Goal: Task Accomplishment & Management: Complete application form

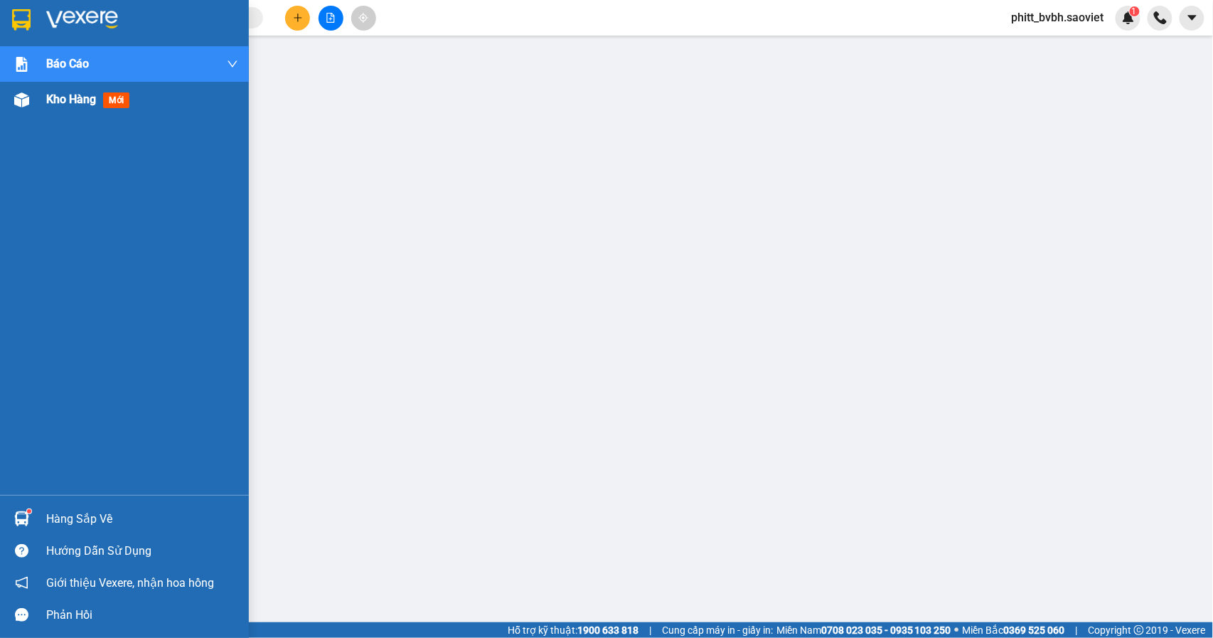
drag, startPoint x: 64, startPoint y: 95, endPoint x: 80, endPoint y: 94, distance: 15.7
click at [65, 95] on span "Kho hàng" at bounding box center [71, 99] width 50 height 14
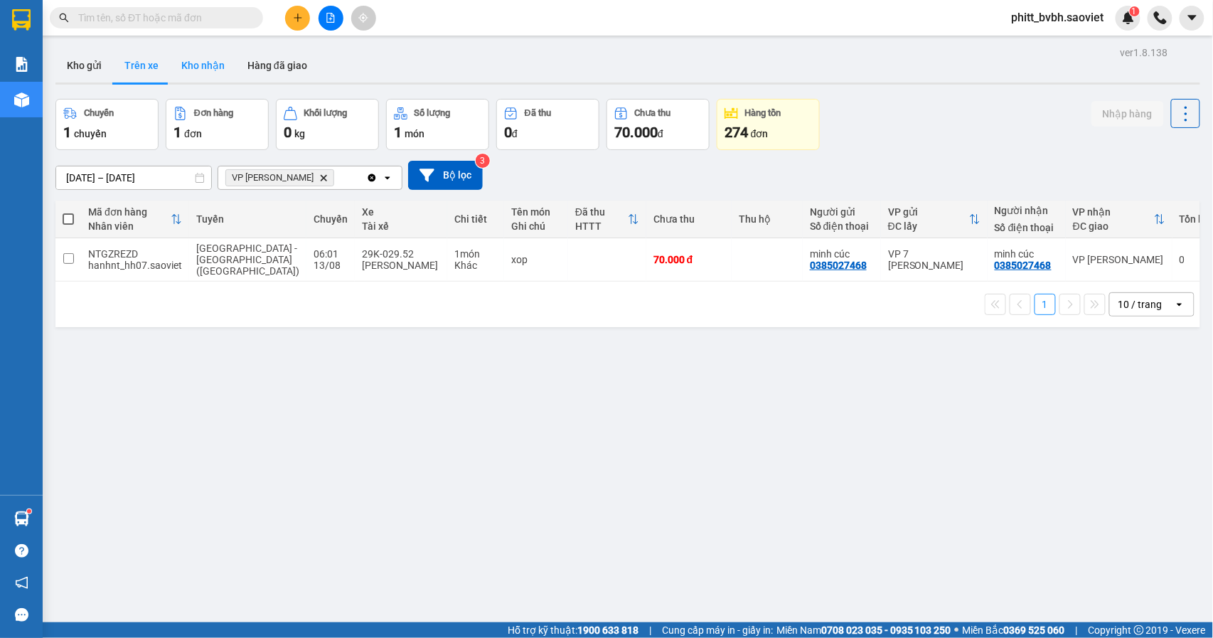
click at [180, 58] on button "Kho nhận" at bounding box center [203, 65] width 66 height 34
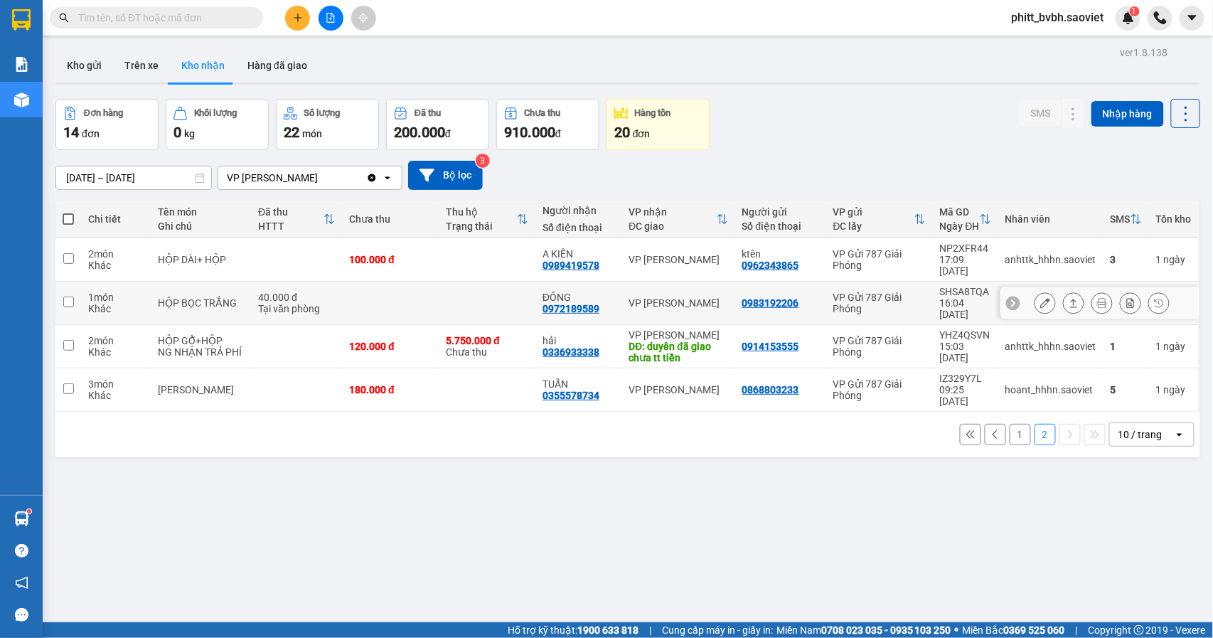
click at [342, 281] on td at bounding box center [390, 302] width 97 height 43
checkbox input "true"
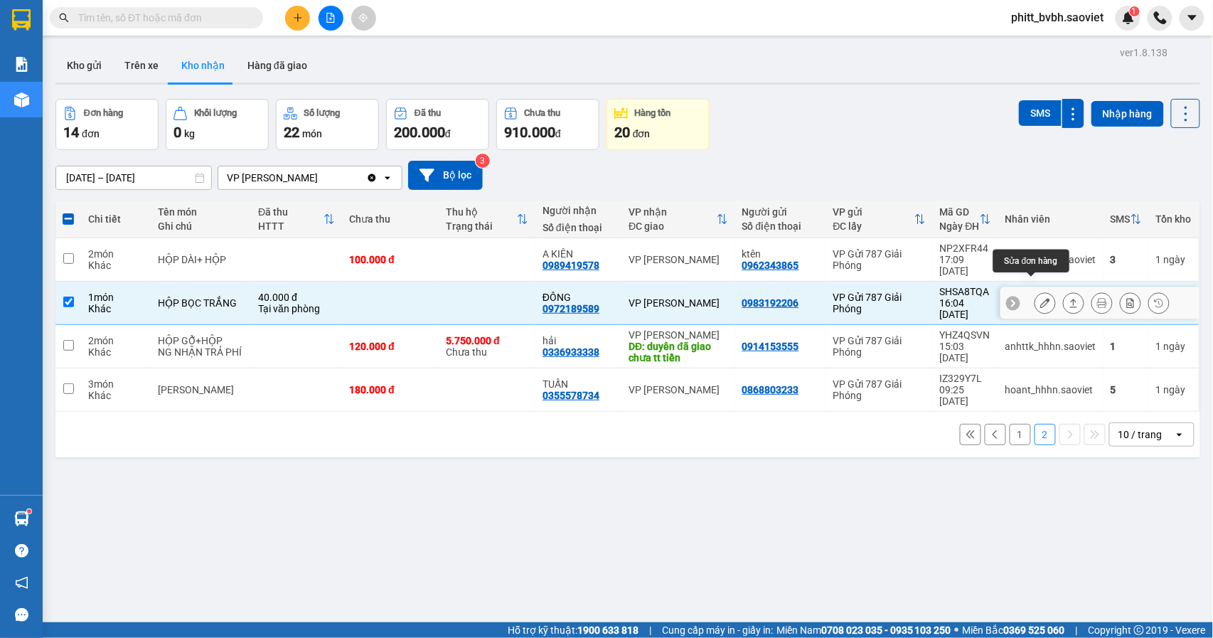
click at [1040, 298] on icon at bounding box center [1045, 303] width 10 height 10
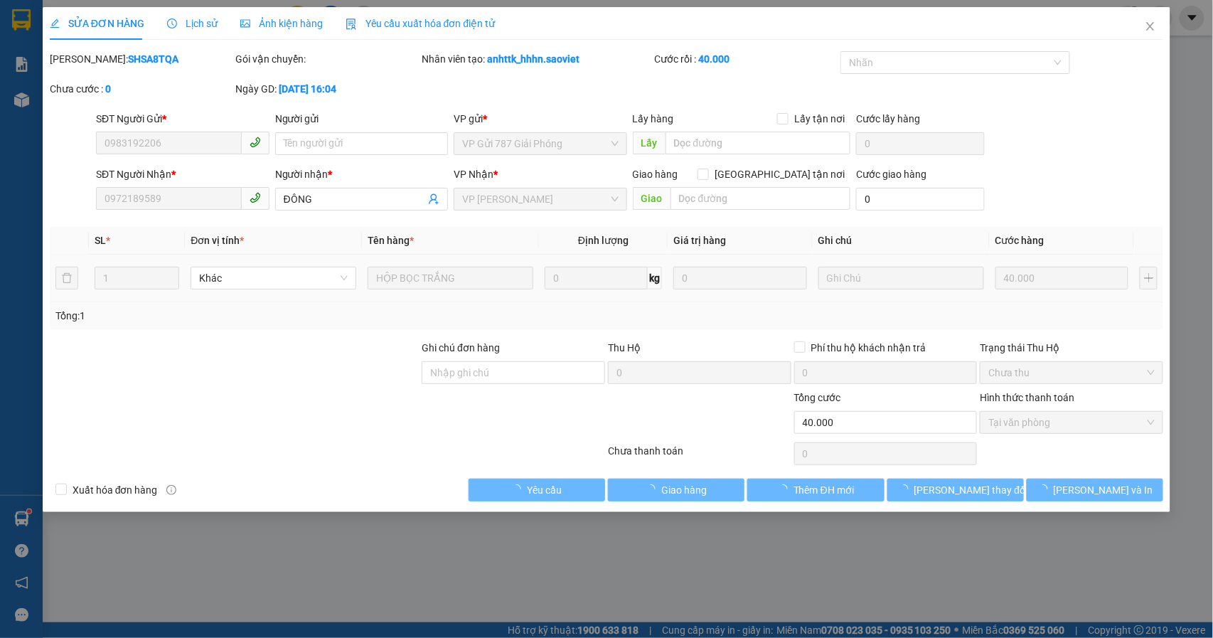
type input "0983192206"
type input "0972189589"
type input "ĐÔNG"
type input "40.000"
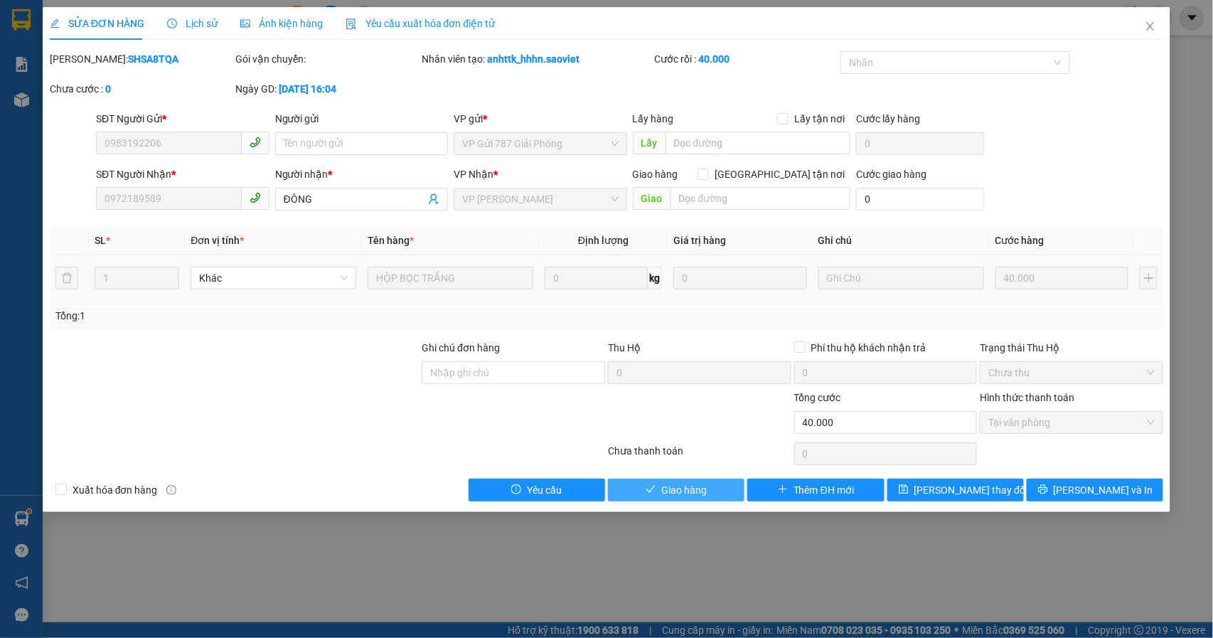
click at [708, 496] on button "Giao hàng" at bounding box center [676, 489] width 136 height 23
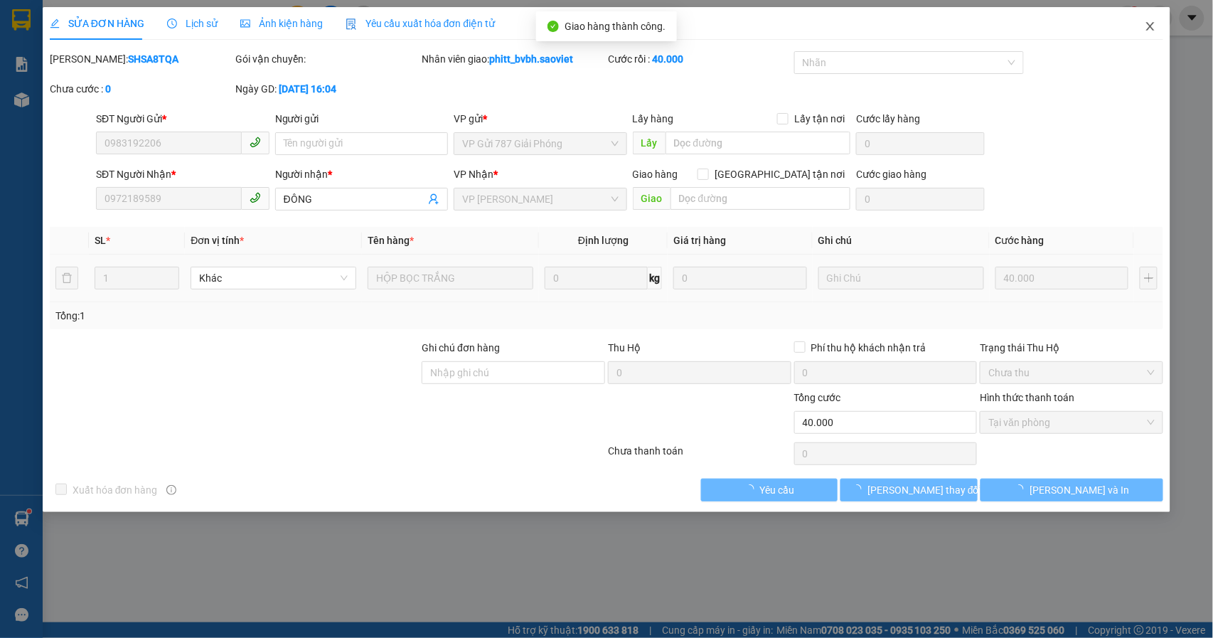
click at [1144, 29] on icon "close" at bounding box center [1149, 26] width 11 height 11
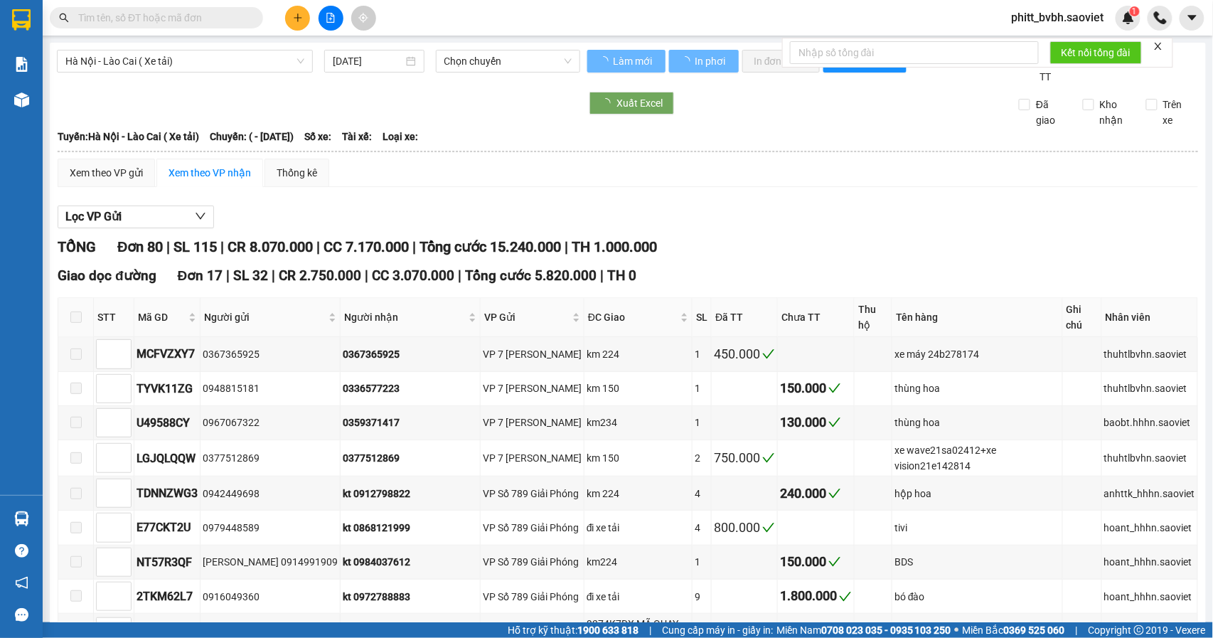
type input "18/01/2023"
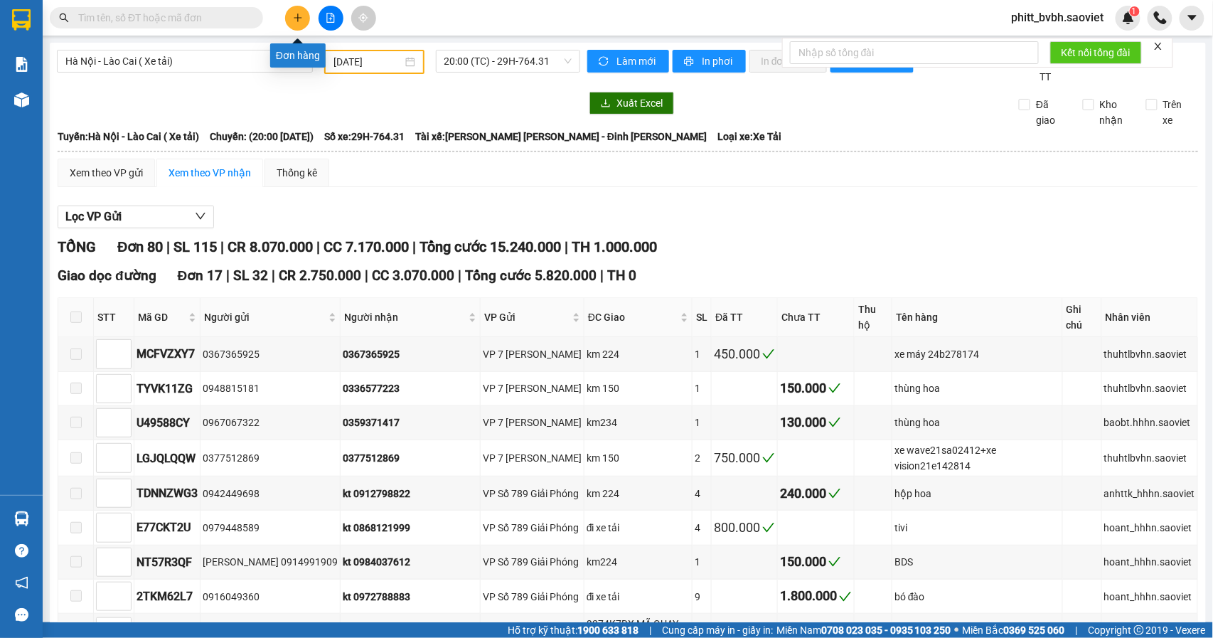
click at [307, 23] on button at bounding box center [297, 18] width 25 height 25
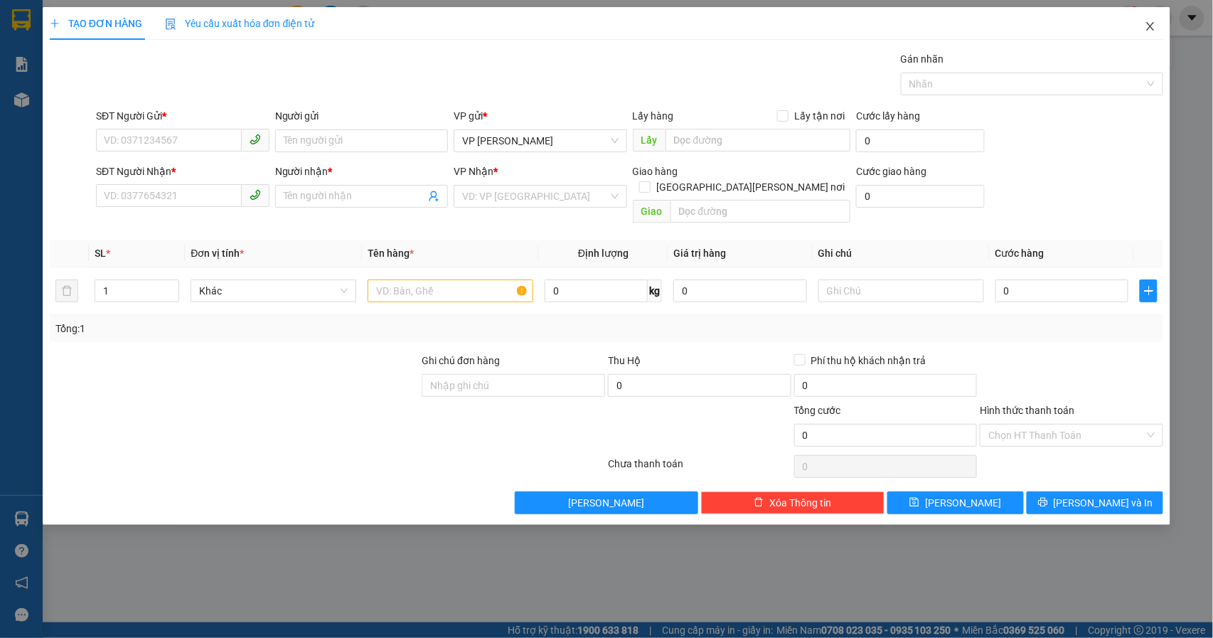
click at [1149, 24] on icon "close" at bounding box center [1150, 26] width 8 height 9
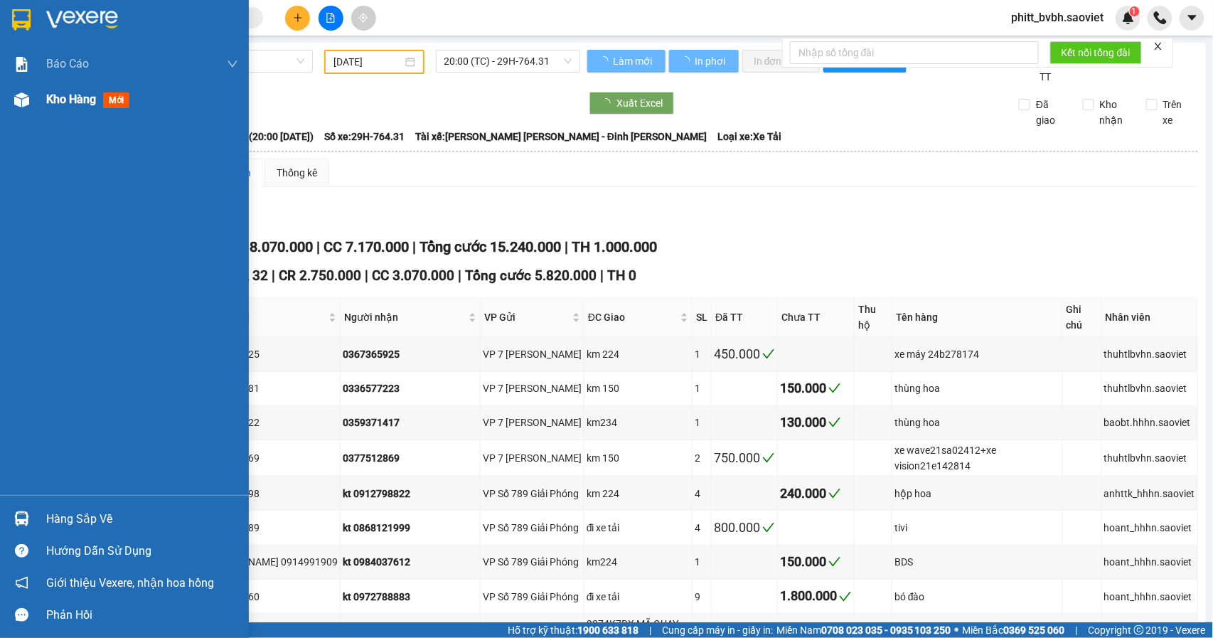
click at [77, 100] on span "Kho hàng" at bounding box center [71, 99] width 50 height 14
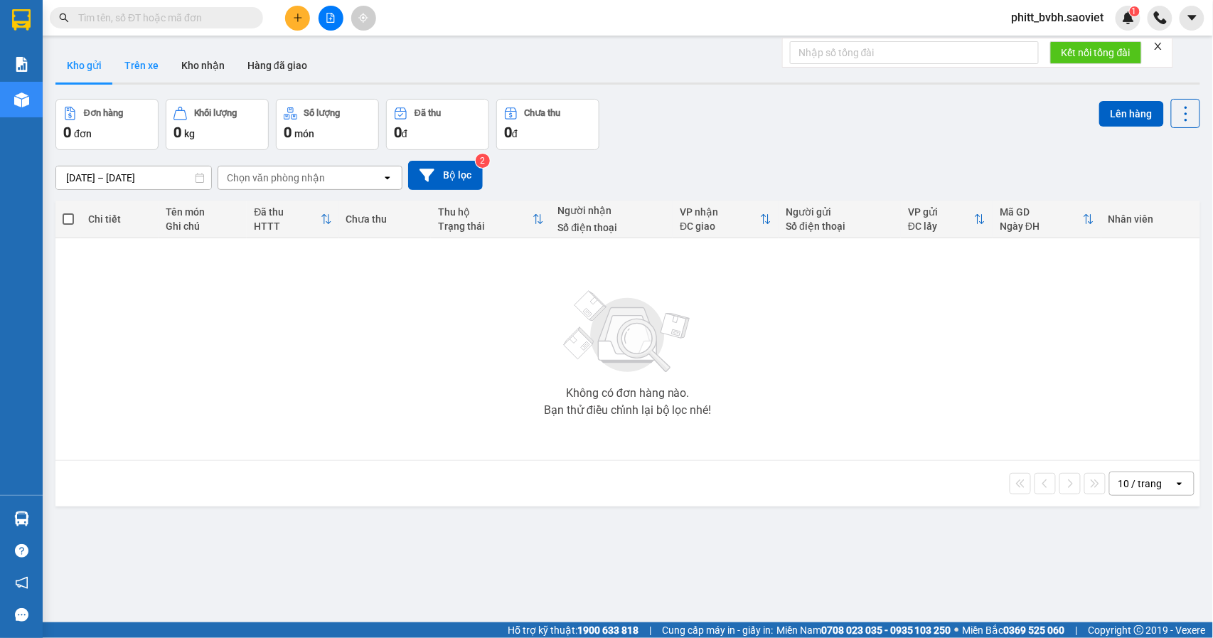
click at [161, 67] on button "Trên xe" at bounding box center [141, 65] width 57 height 34
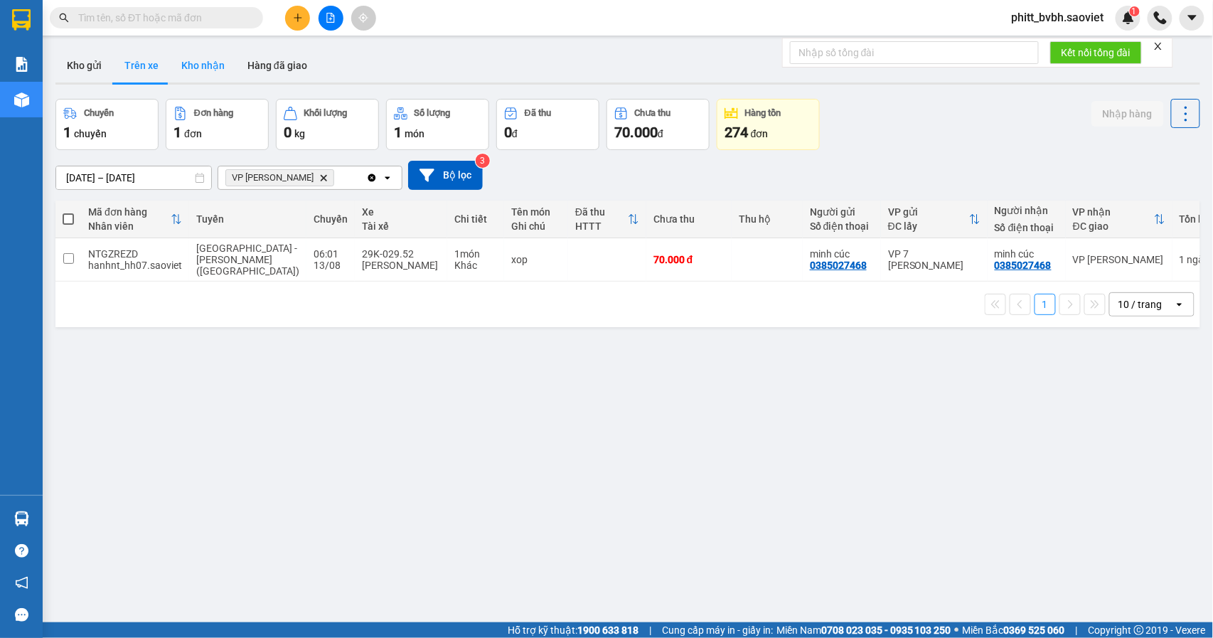
click at [196, 66] on button "Kho nhận" at bounding box center [203, 65] width 66 height 34
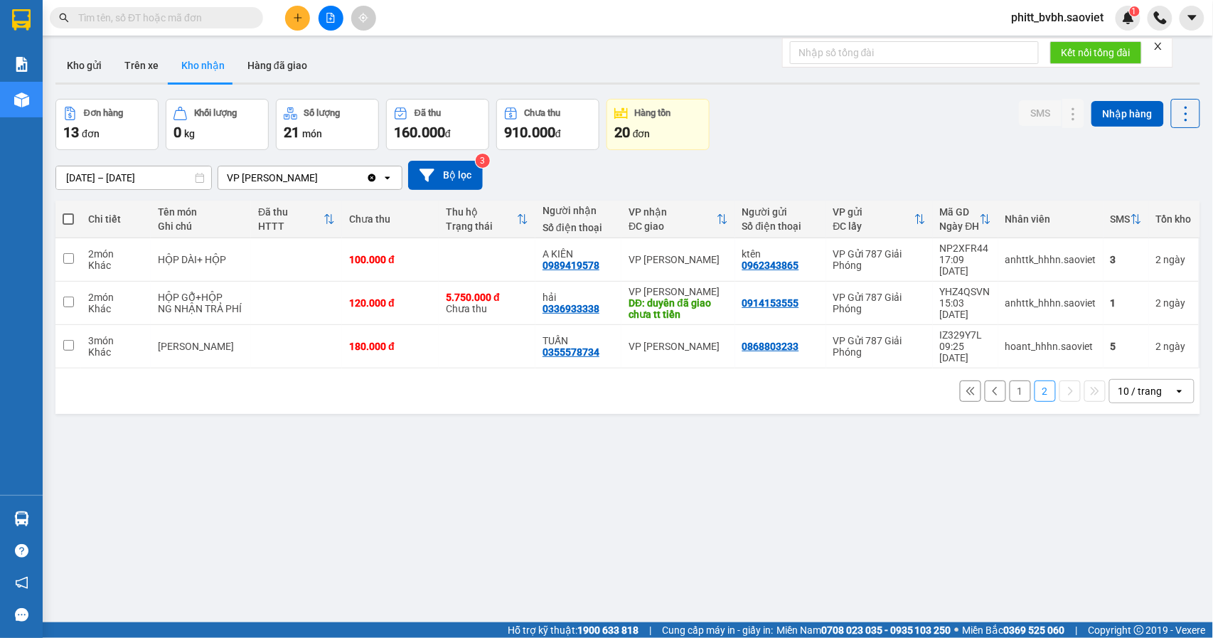
click at [1016, 380] on button "1" at bounding box center [1019, 390] width 21 height 21
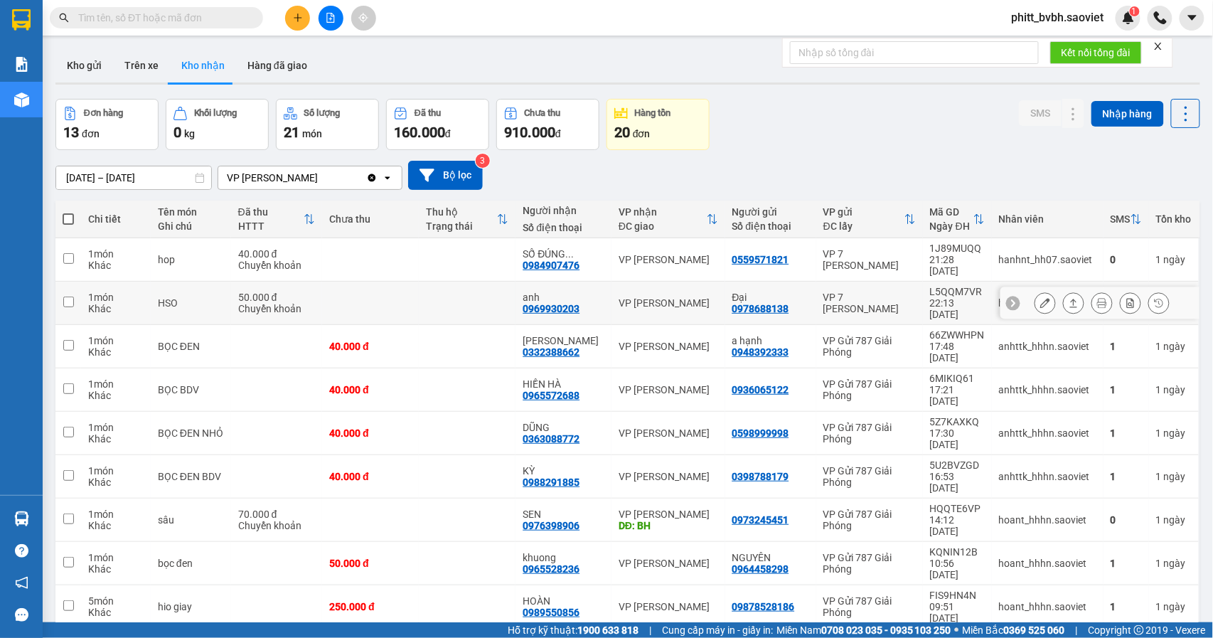
click at [571, 303] on div "0969930203" at bounding box center [550, 308] width 57 height 11
click at [686, 297] on div "VP [PERSON_NAME]" at bounding box center [668, 302] width 100 height 11
checkbox input "true"
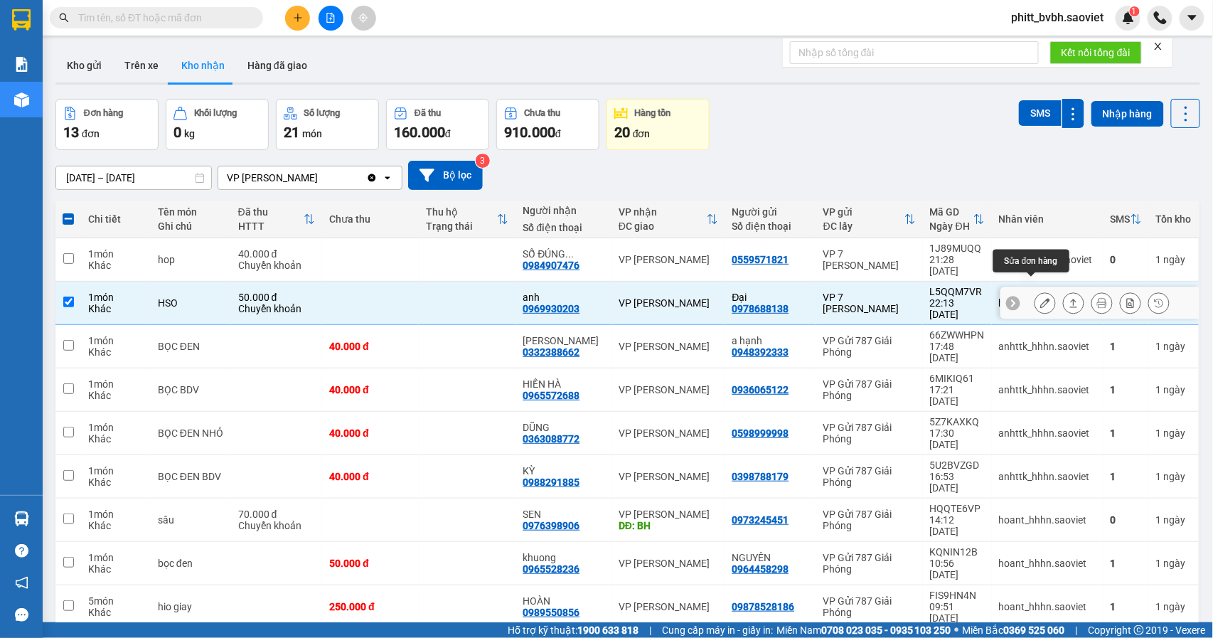
click at [1040, 298] on icon at bounding box center [1045, 303] width 10 height 10
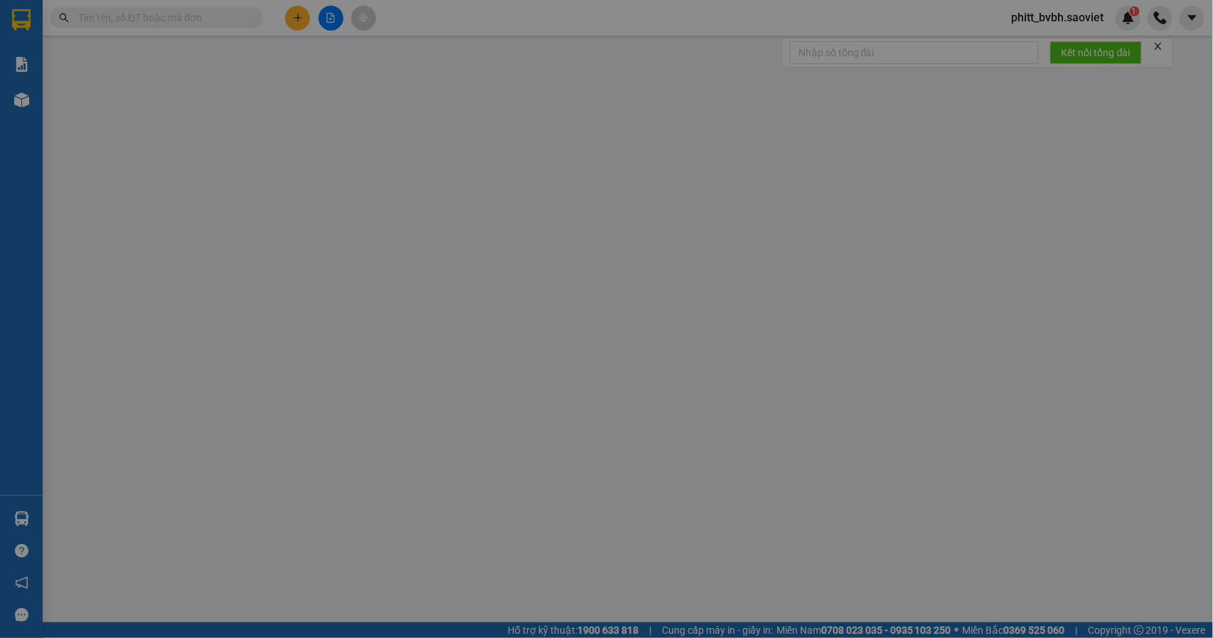
type input "0978688138"
type input "Đại"
type input "0969930203"
type input "anh"
type input "50.000"
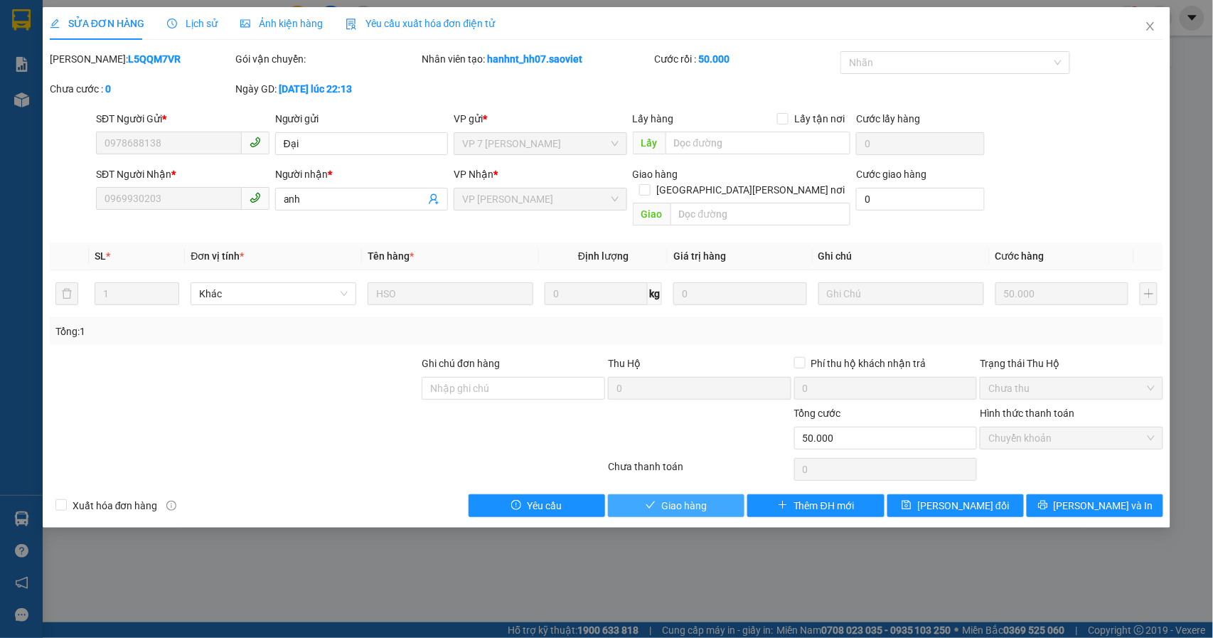
click at [678, 499] on span "Giao hàng" at bounding box center [683, 506] width 45 height 16
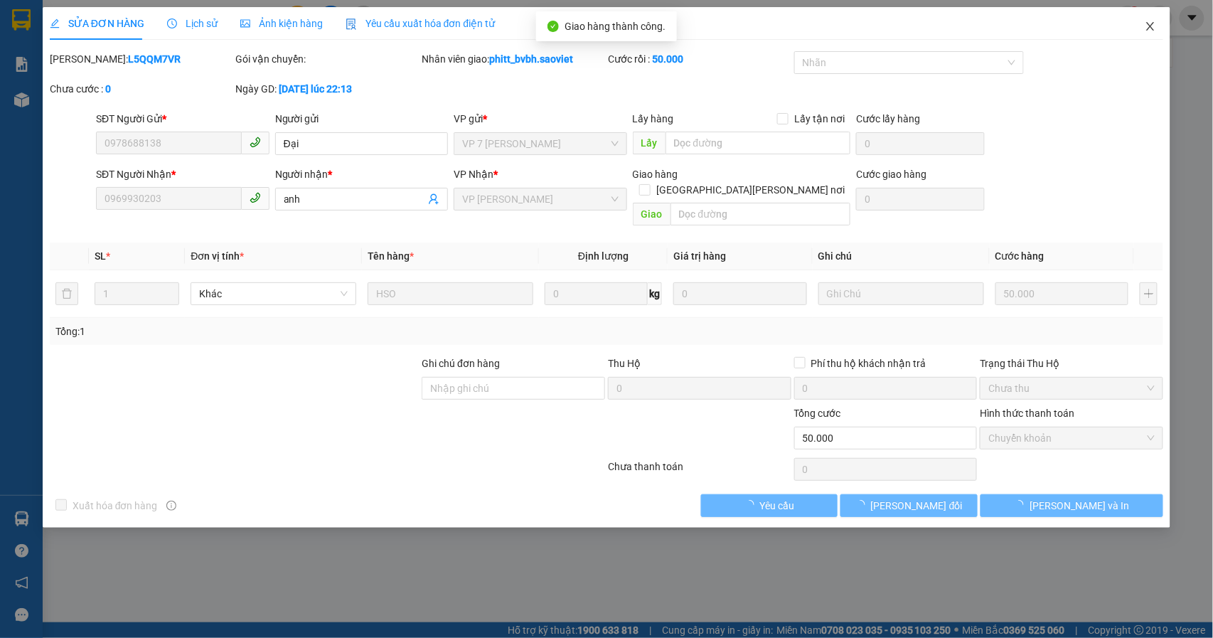
click at [1149, 30] on icon "close" at bounding box center [1150, 26] width 8 height 9
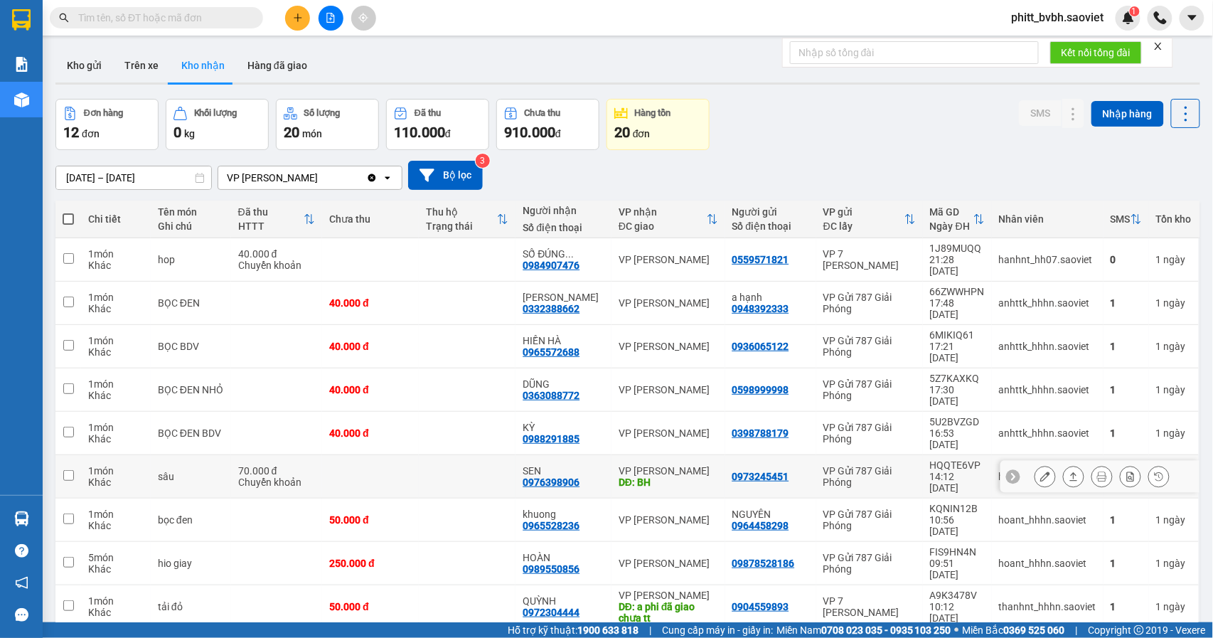
click at [469, 455] on td at bounding box center [467, 476] width 97 height 43
checkbox input "true"
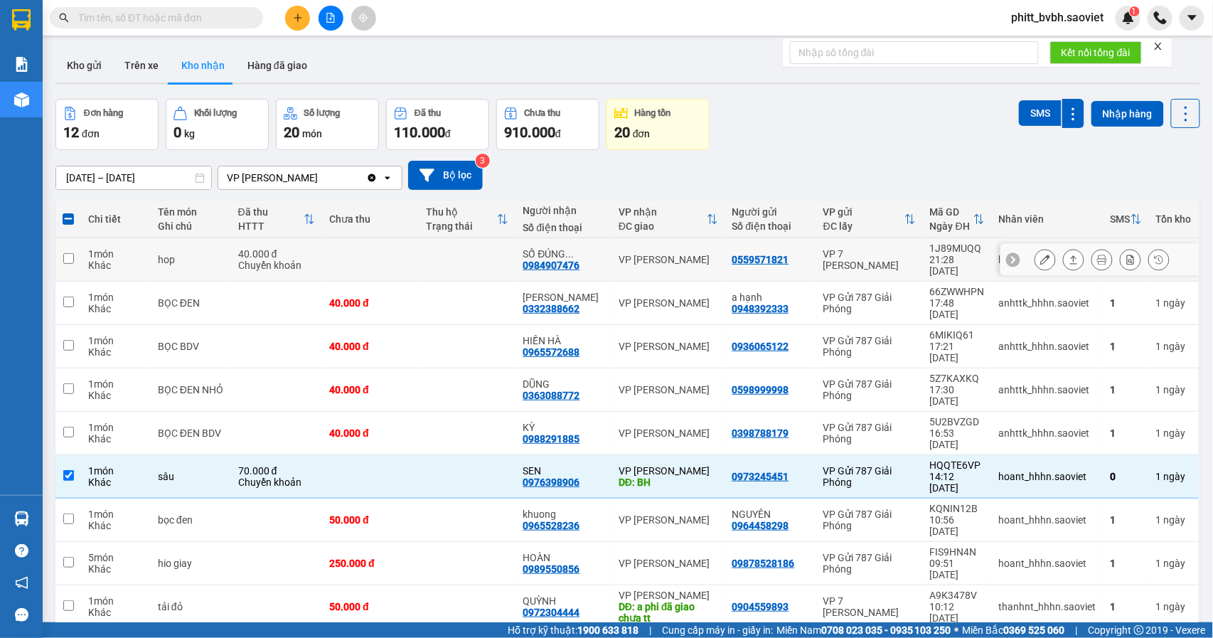
click at [447, 254] on td at bounding box center [467, 259] width 97 height 43
checkbox input "true"
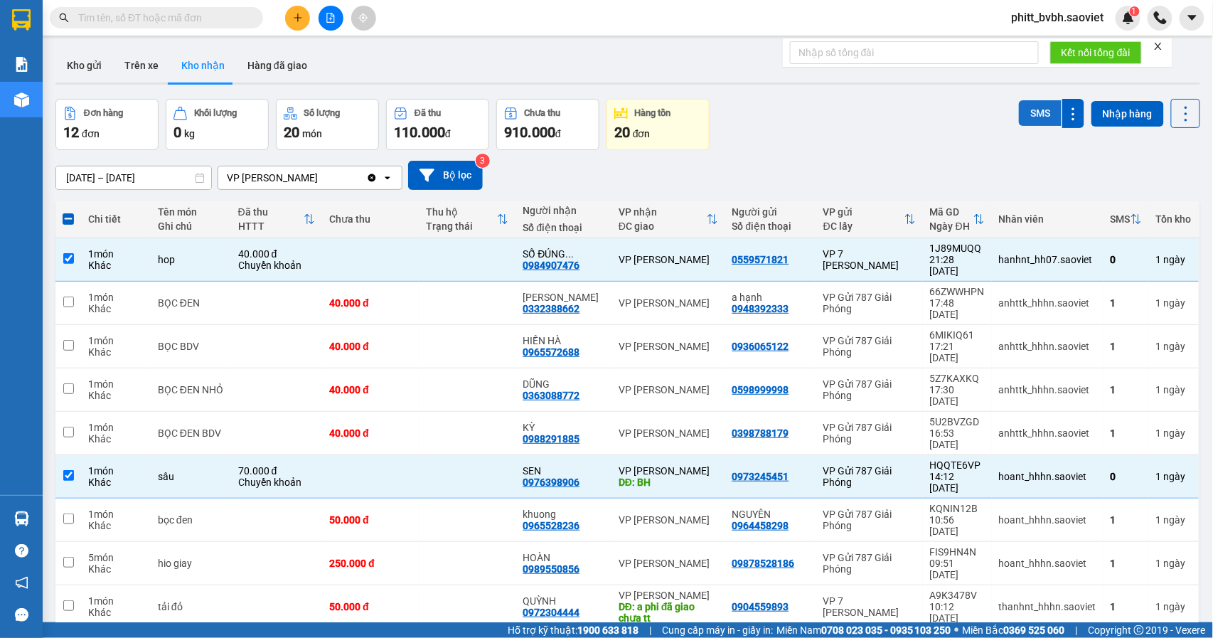
click at [1018, 114] on button "SMS" at bounding box center [1039, 113] width 43 height 26
click at [487, 585] on td at bounding box center [467, 606] width 97 height 43
checkbox input "true"
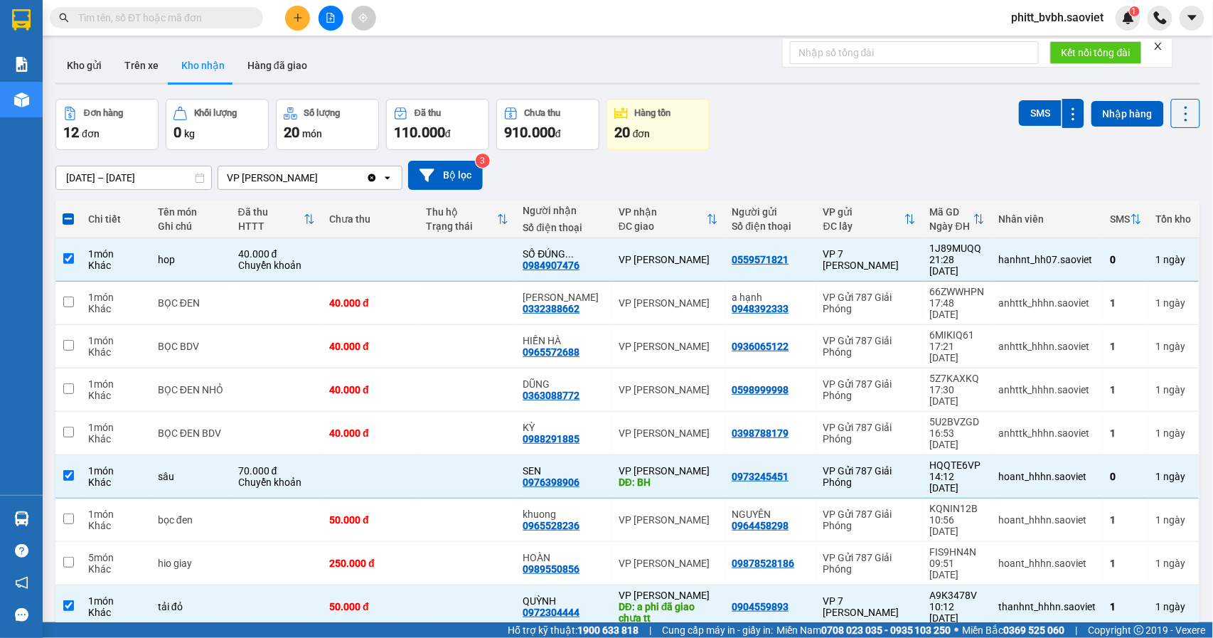
checkbox input "false"
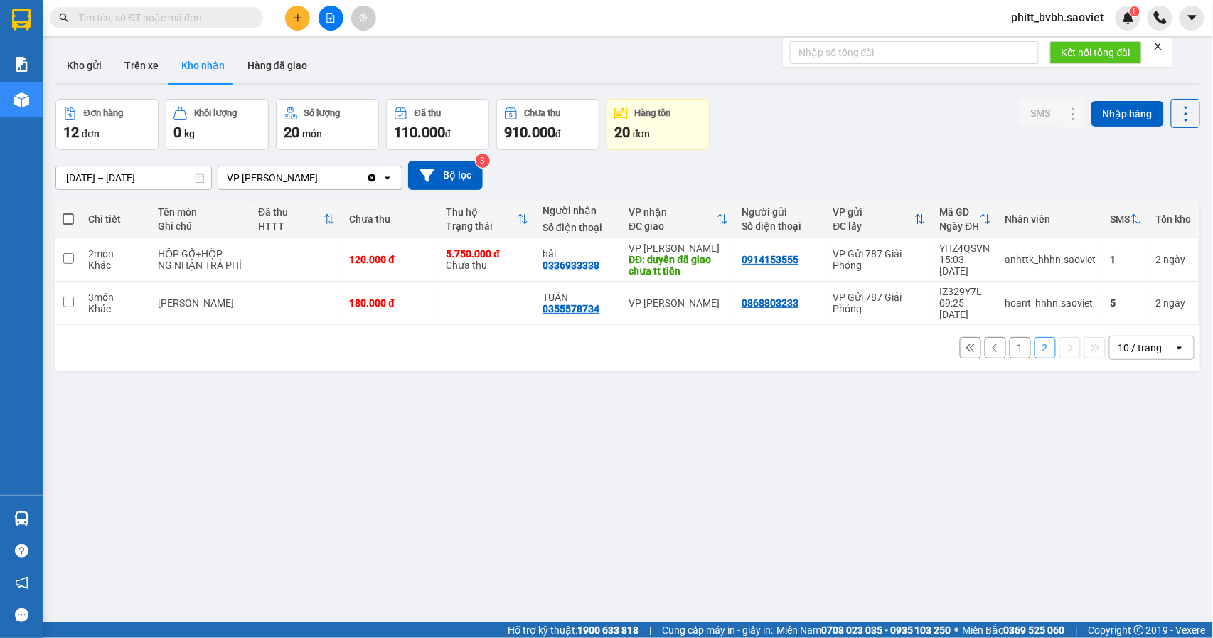
click at [1014, 344] on button "1" at bounding box center [1019, 347] width 21 height 21
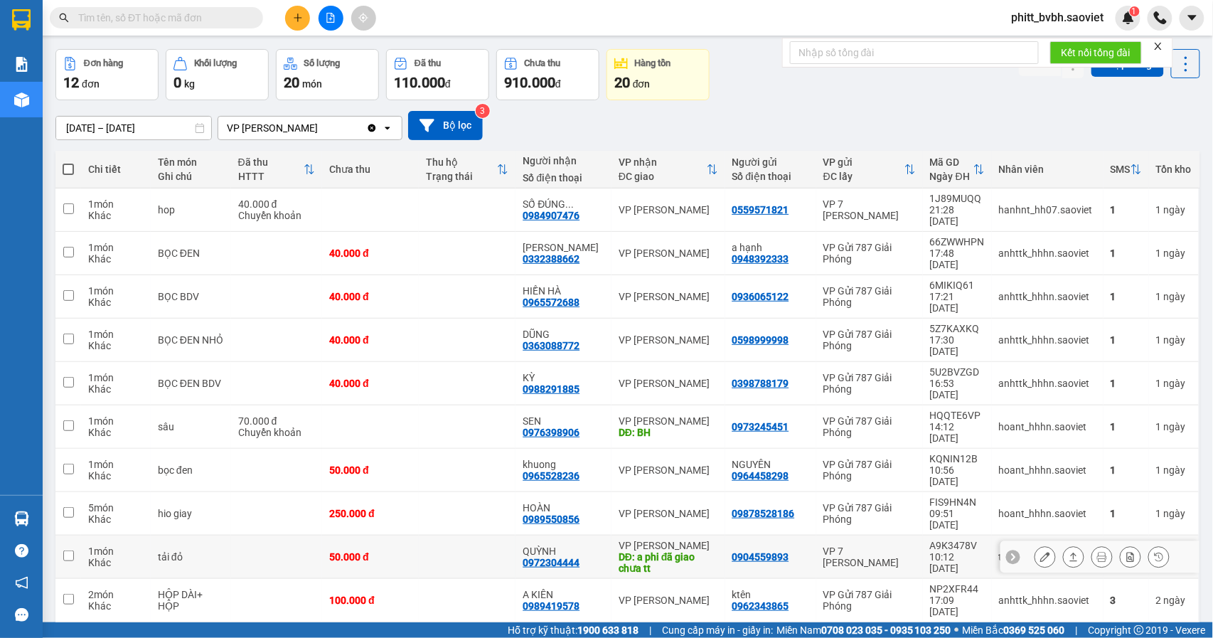
scroll to position [65, 0]
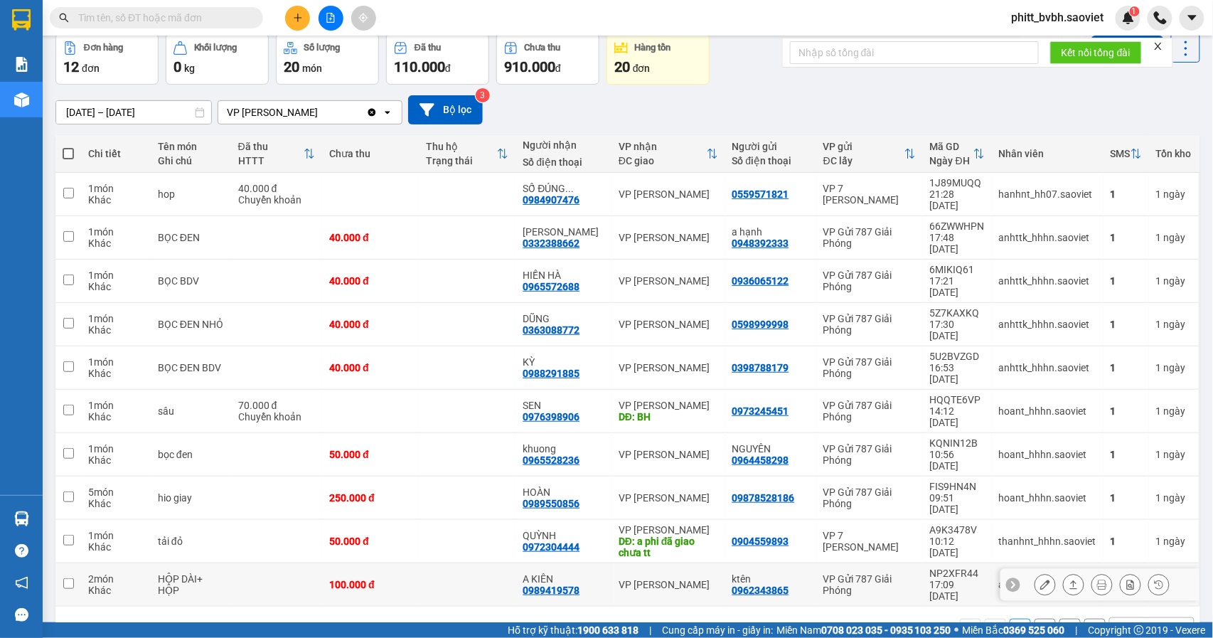
click at [458, 563] on td at bounding box center [467, 584] width 97 height 43
checkbox input "true"
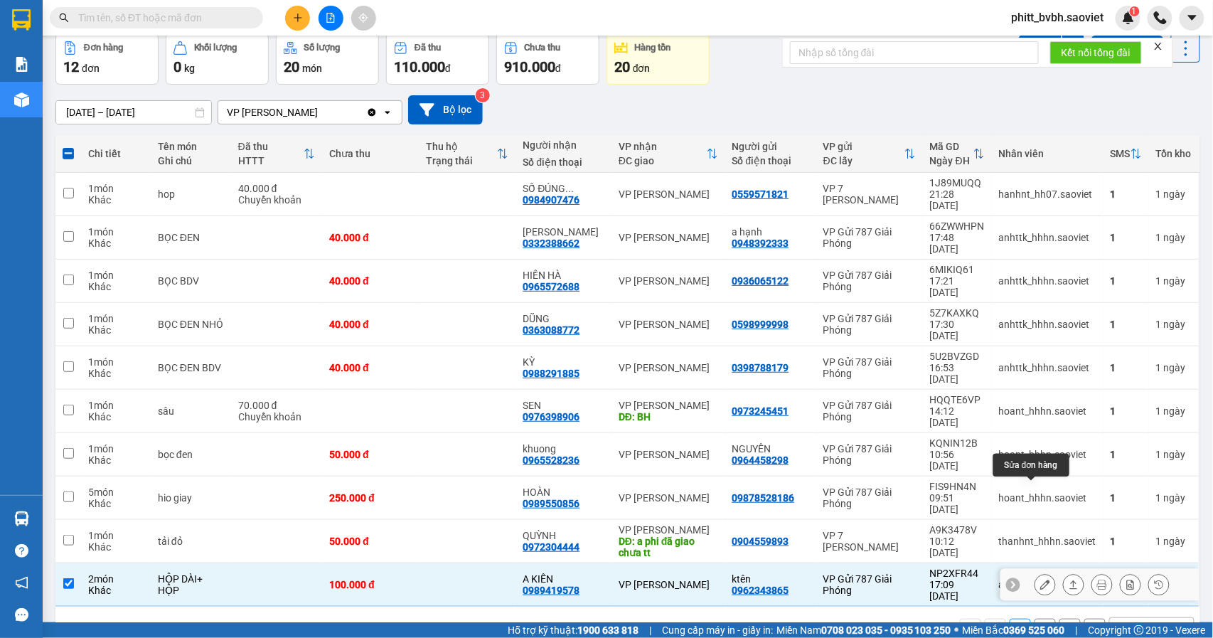
click at [1040, 579] on icon at bounding box center [1045, 584] width 10 height 10
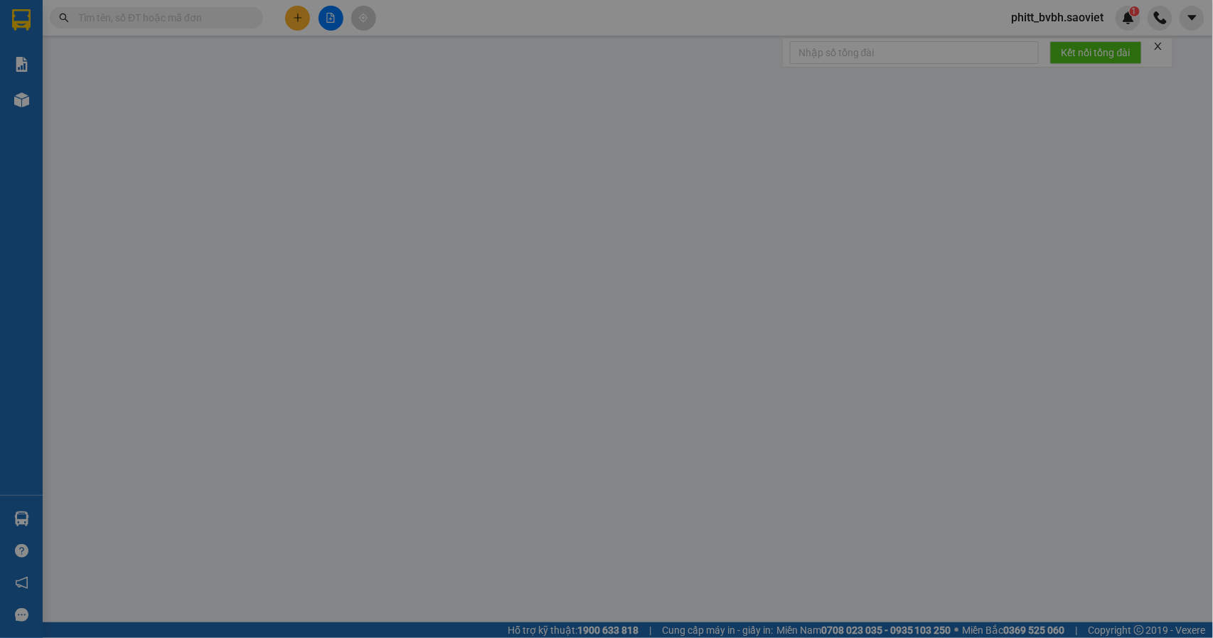
type input "0962343865"
type input "ktên"
type input "0989419578"
type input "A KIÊN"
type input "100.000"
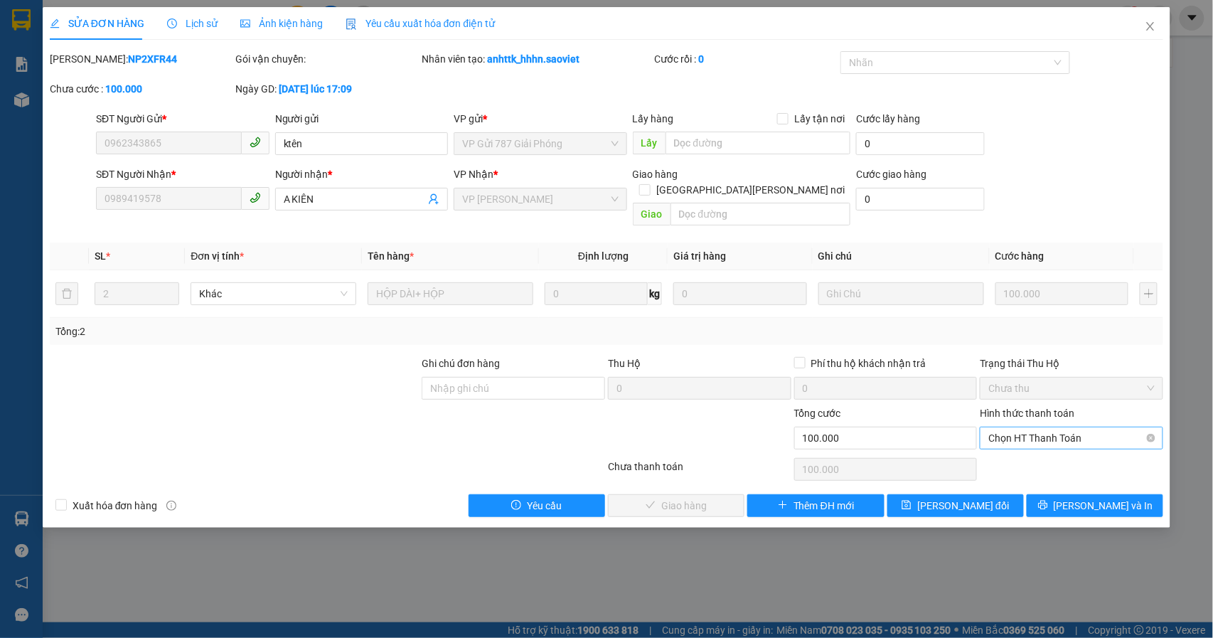
click at [1050, 427] on span "Chọn HT Thanh Toán" at bounding box center [1071, 437] width 166 height 21
drag, startPoint x: 1031, startPoint y: 472, endPoint x: 908, endPoint y: 516, distance: 129.9
click at [1030, 473] on div "Chuyển khoản" at bounding box center [1072, 475] width 166 height 16
type input "0"
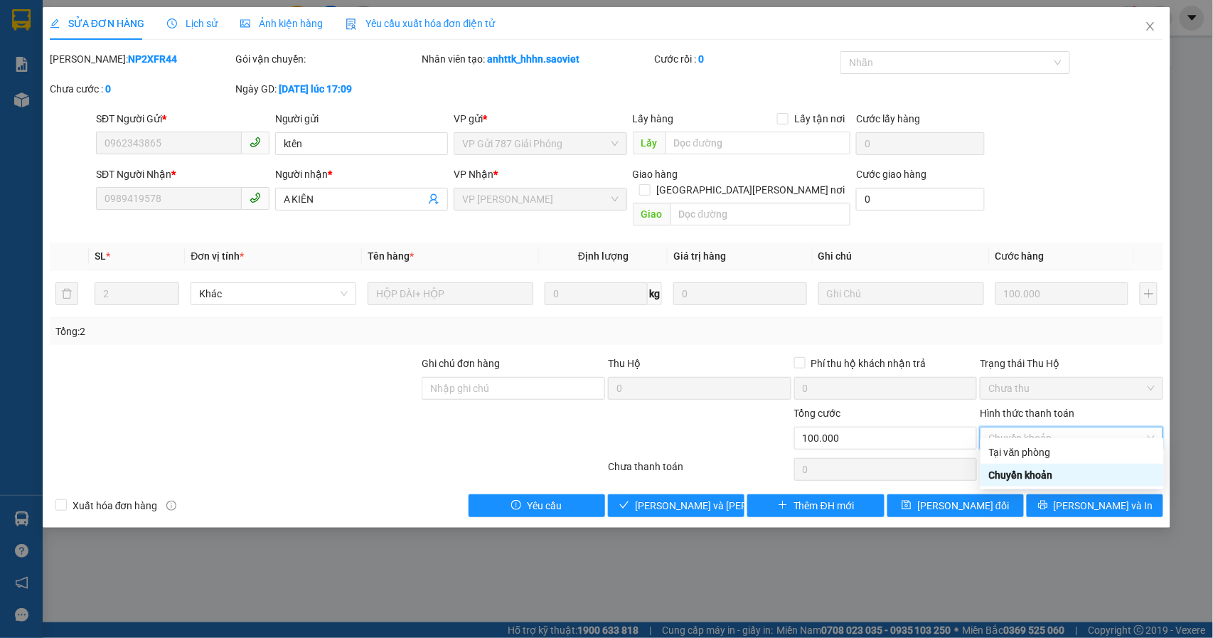
click at [1022, 482] on div "Chuyển khoản" at bounding box center [1072, 475] width 166 height 16
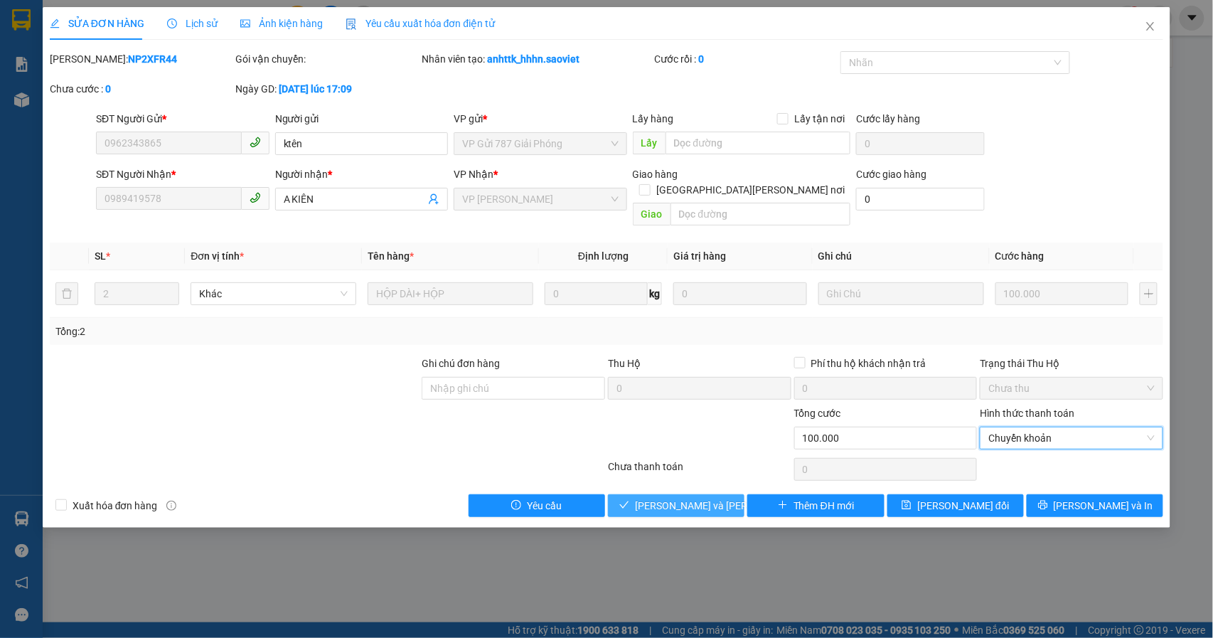
drag, startPoint x: 644, startPoint y: 495, endPoint x: 938, endPoint y: 364, distance: 322.3
click at [645, 495] on button "Lưu và Giao hàng" at bounding box center [676, 505] width 136 height 23
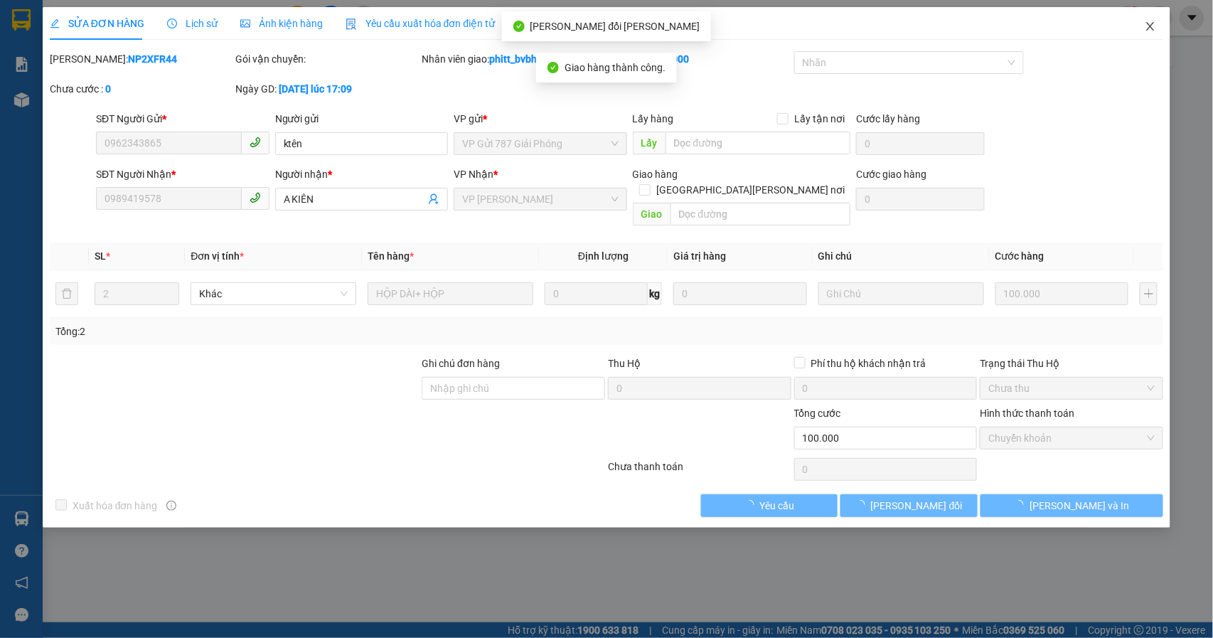
click at [1147, 24] on icon "close" at bounding box center [1150, 26] width 8 height 9
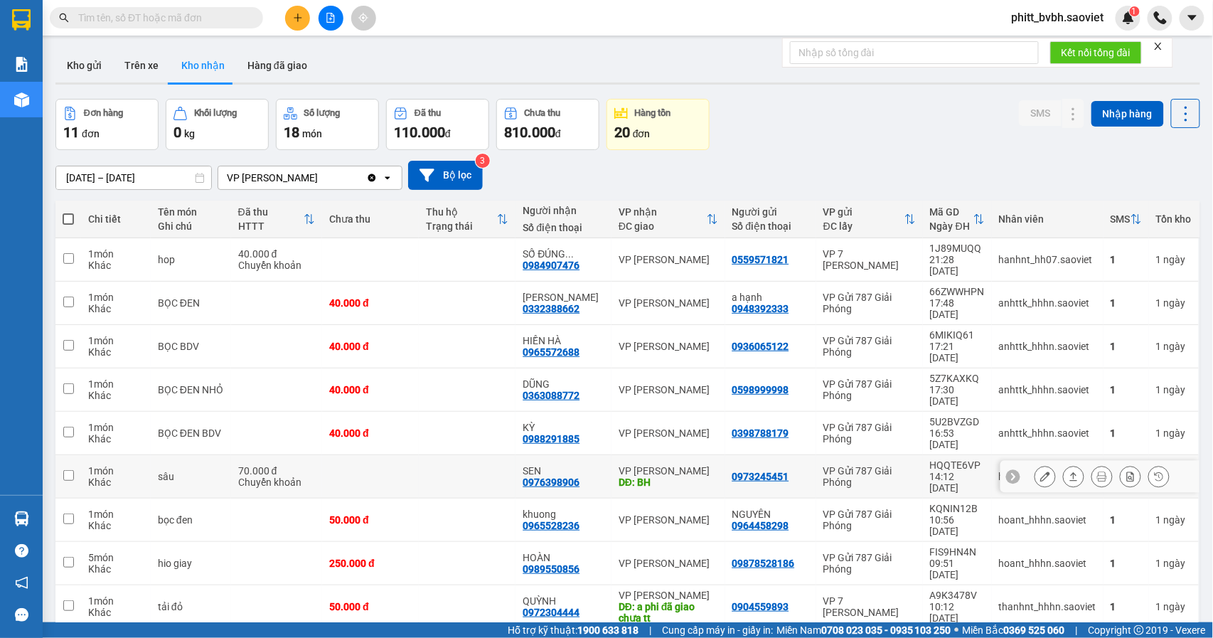
click at [448, 455] on td at bounding box center [467, 476] width 97 height 43
checkbox input "true"
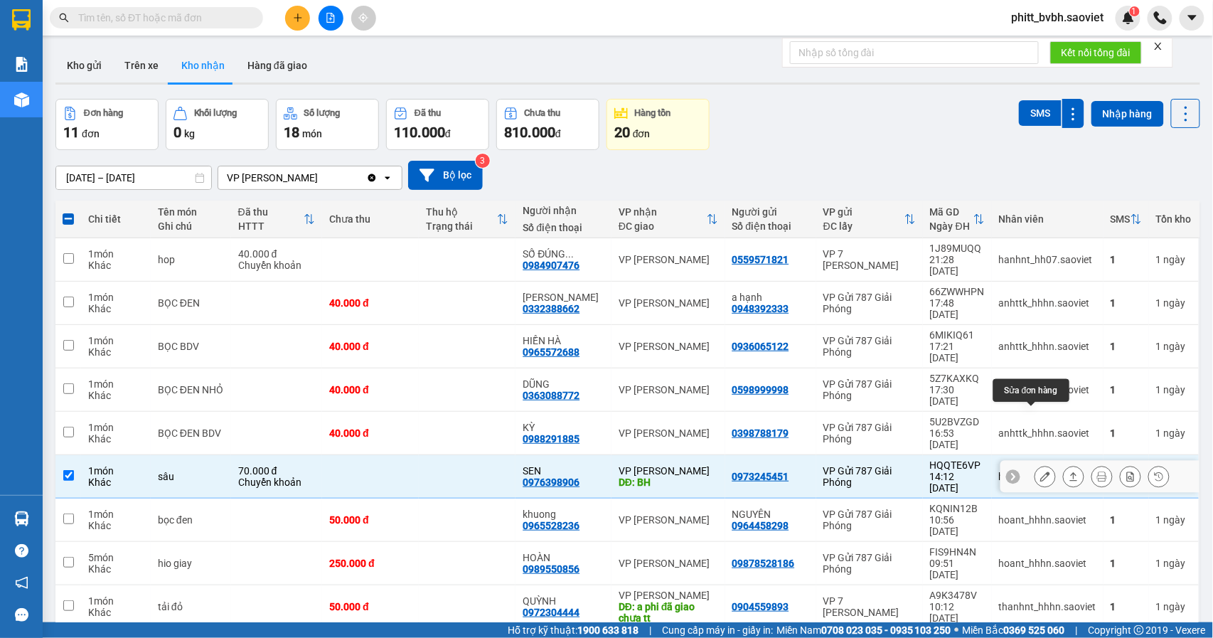
click at [1040, 471] on icon at bounding box center [1045, 476] width 10 height 10
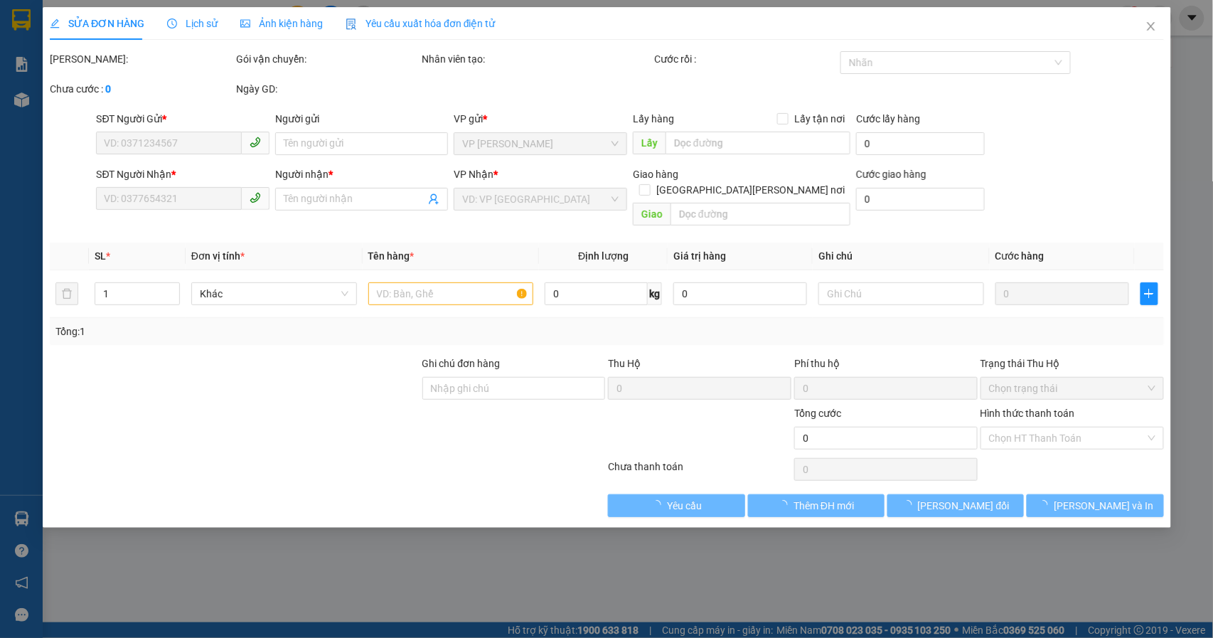
type input "0973245451"
type input "0976398906"
type input "SEN"
type input "BH"
type input "70.000"
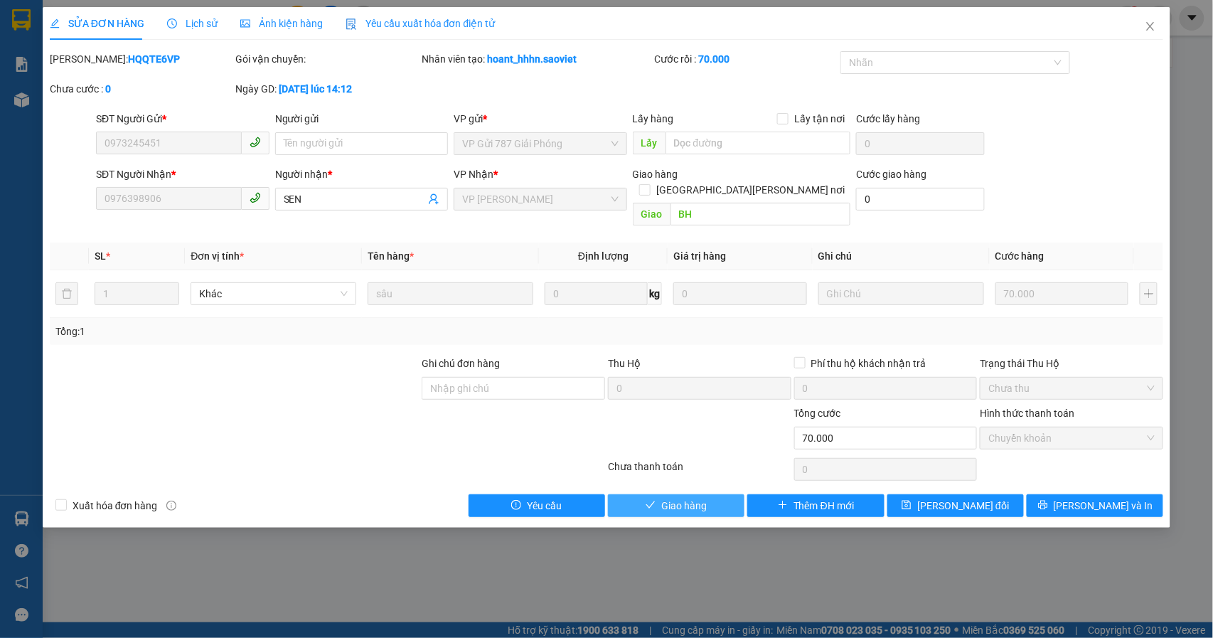
click at [668, 498] on span "Giao hàng" at bounding box center [683, 506] width 45 height 16
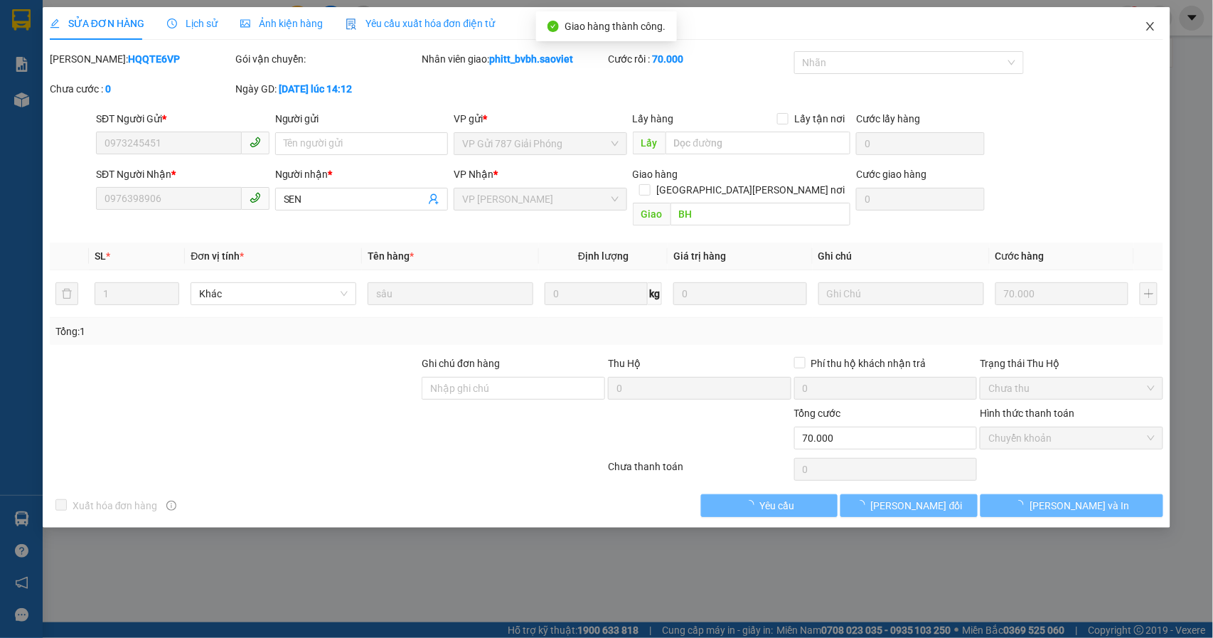
click at [1147, 31] on icon "close" at bounding box center [1150, 26] width 8 height 9
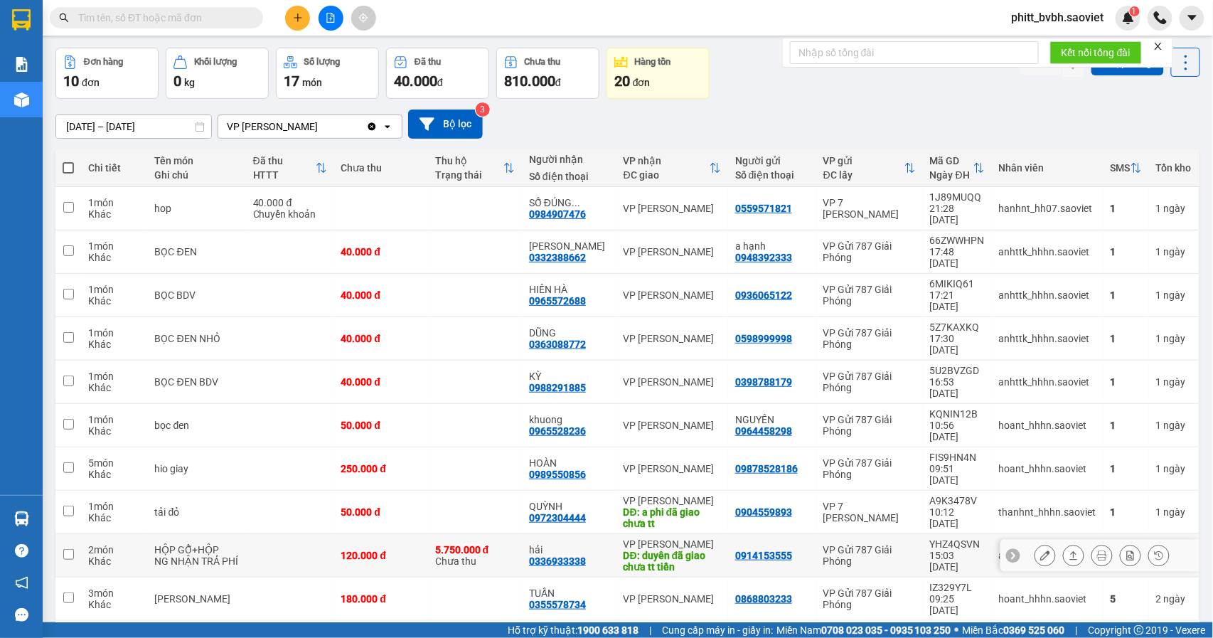
scroll to position [65, 0]
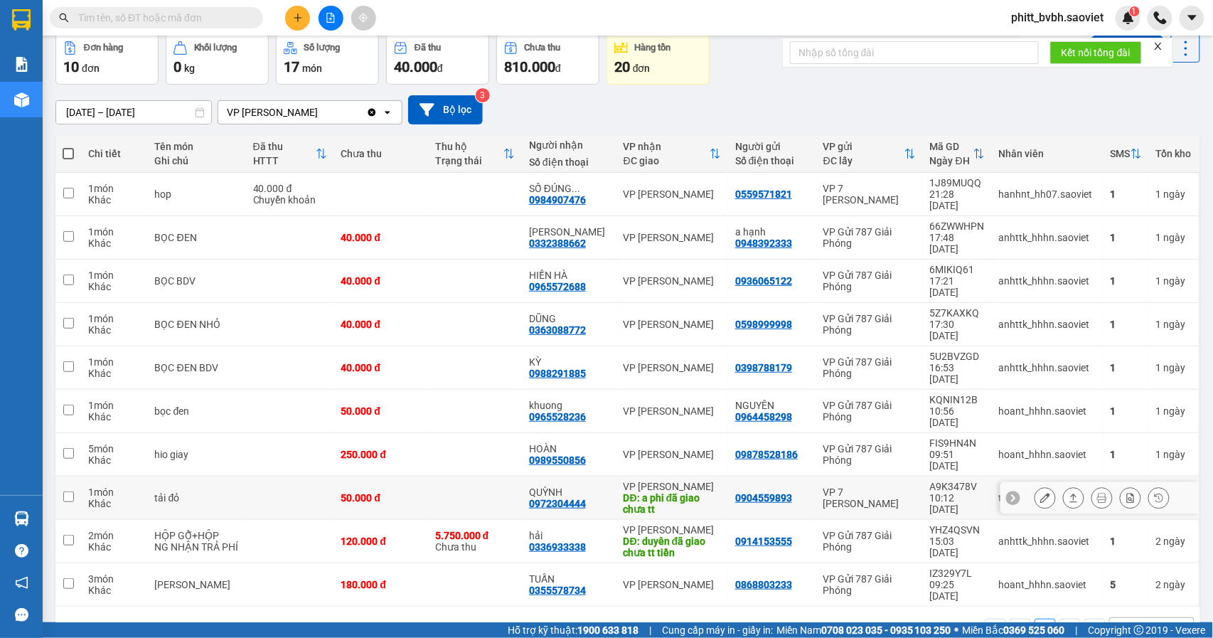
click at [456, 476] on td at bounding box center [475, 497] width 94 height 43
checkbox input "true"
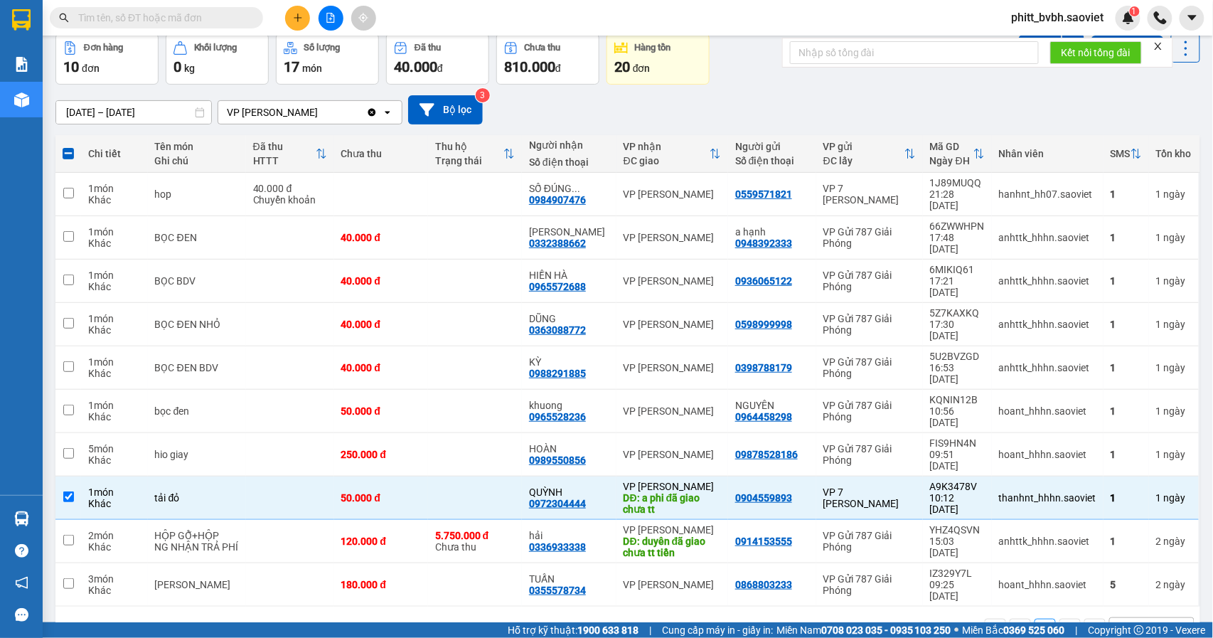
click at [136, 109] on input "[DATE] – [DATE]" at bounding box center [133, 112] width 155 height 23
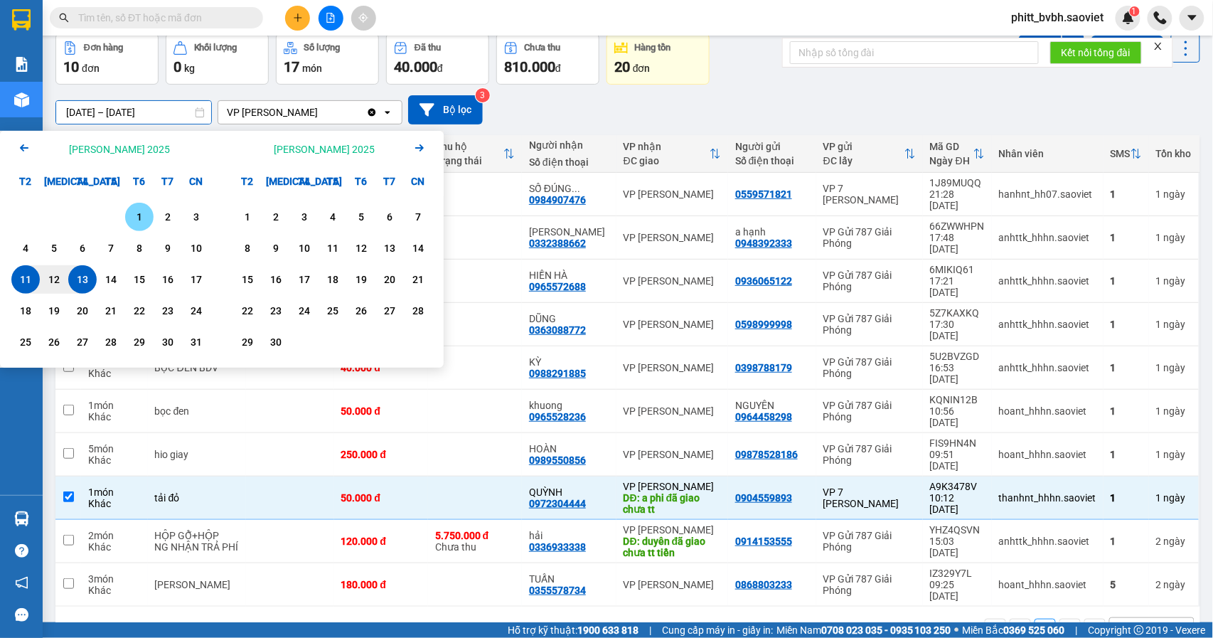
click at [128, 225] on div "1" at bounding box center [139, 217] width 28 height 28
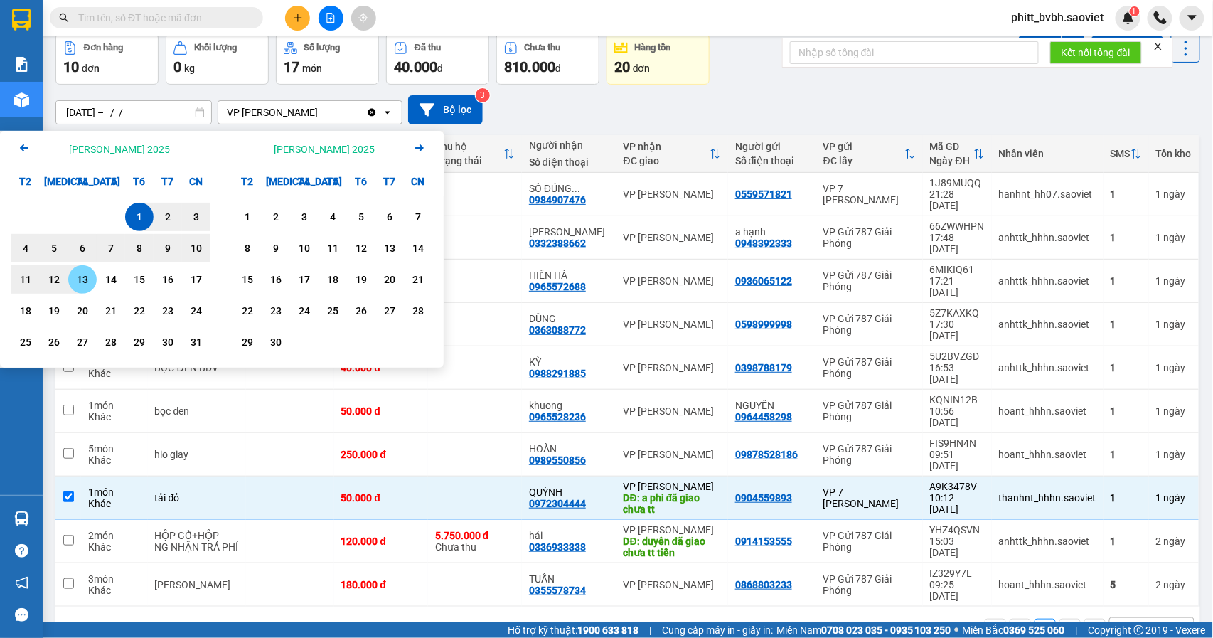
click at [81, 283] on div "13" at bounding box center [82, 279] width 20 height 17
type input "01/08/2025 – 13/08/2025"
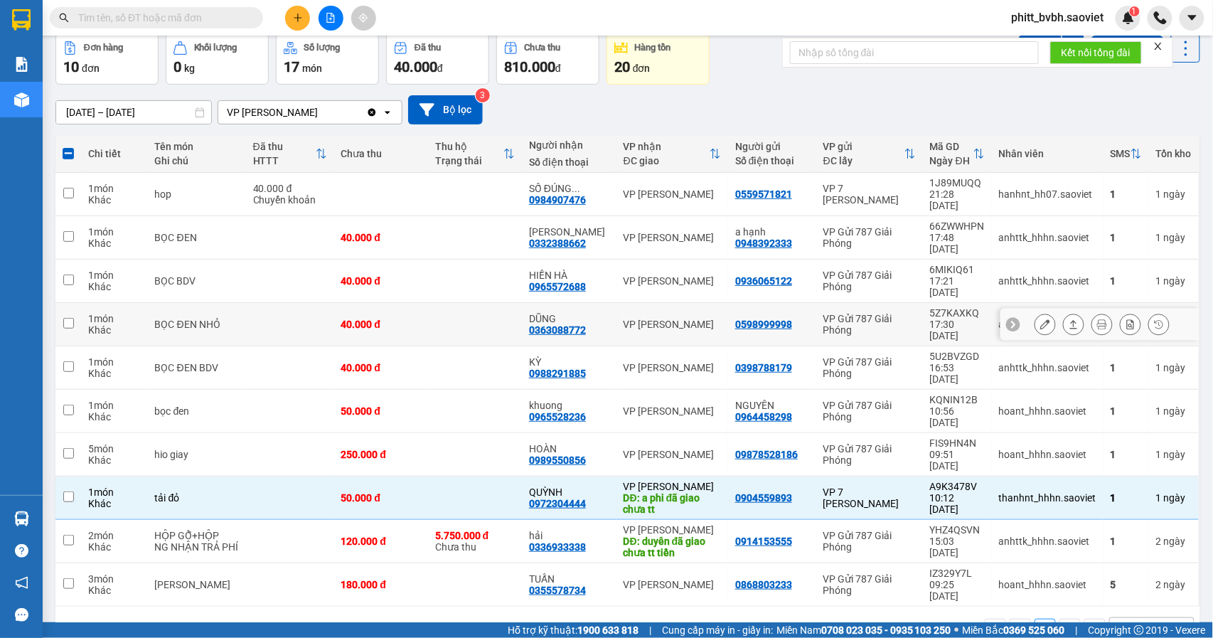
checkbox input "false"
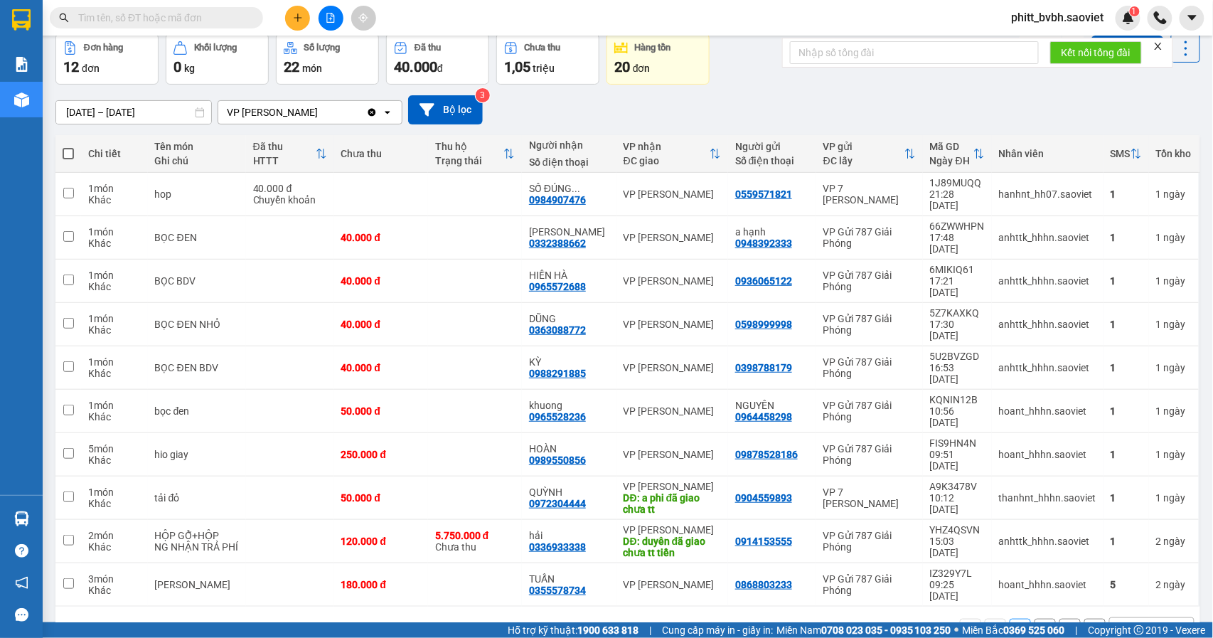
click at [1034, 618] on button "2" at bounding box center [1044, 628] width 21 height 21
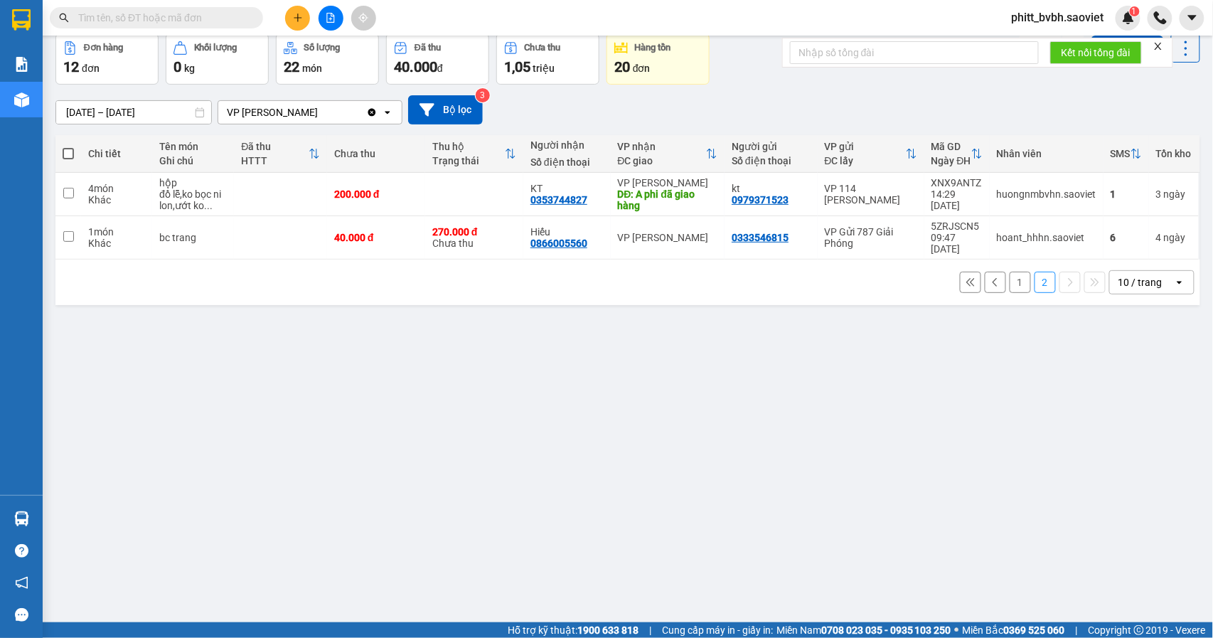
click at [1009, 272] on button "1" at bounding box center [1019, 282] width 21 height 21
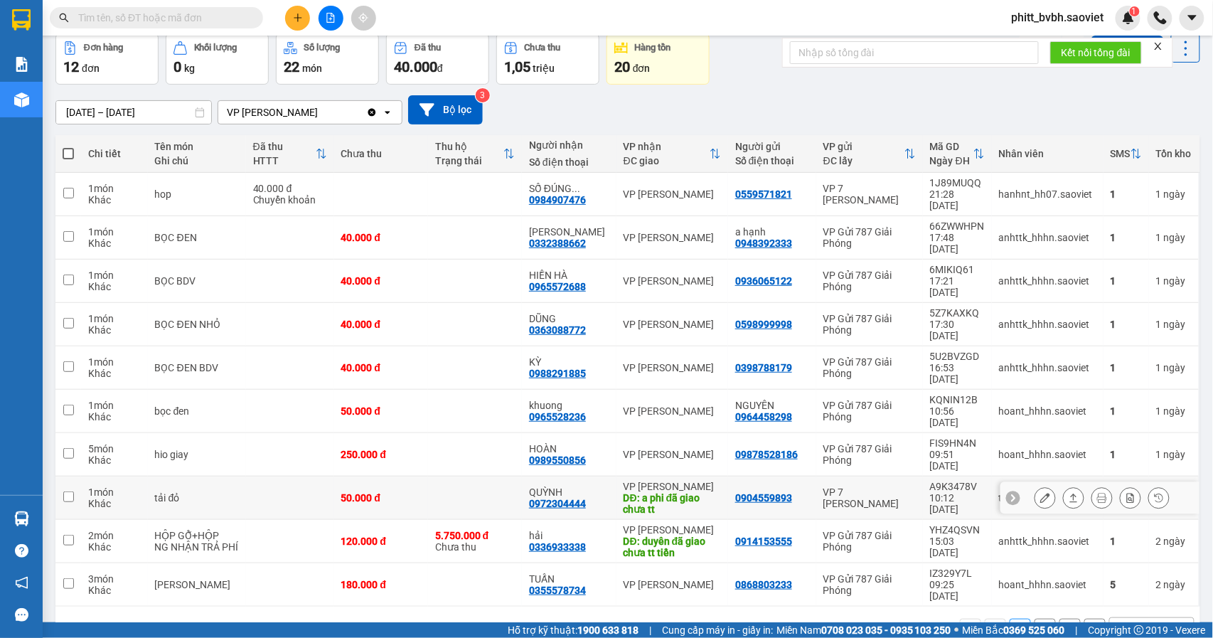
click at [431, 476] on td at bounding box center [475, 497] width 94 height 43
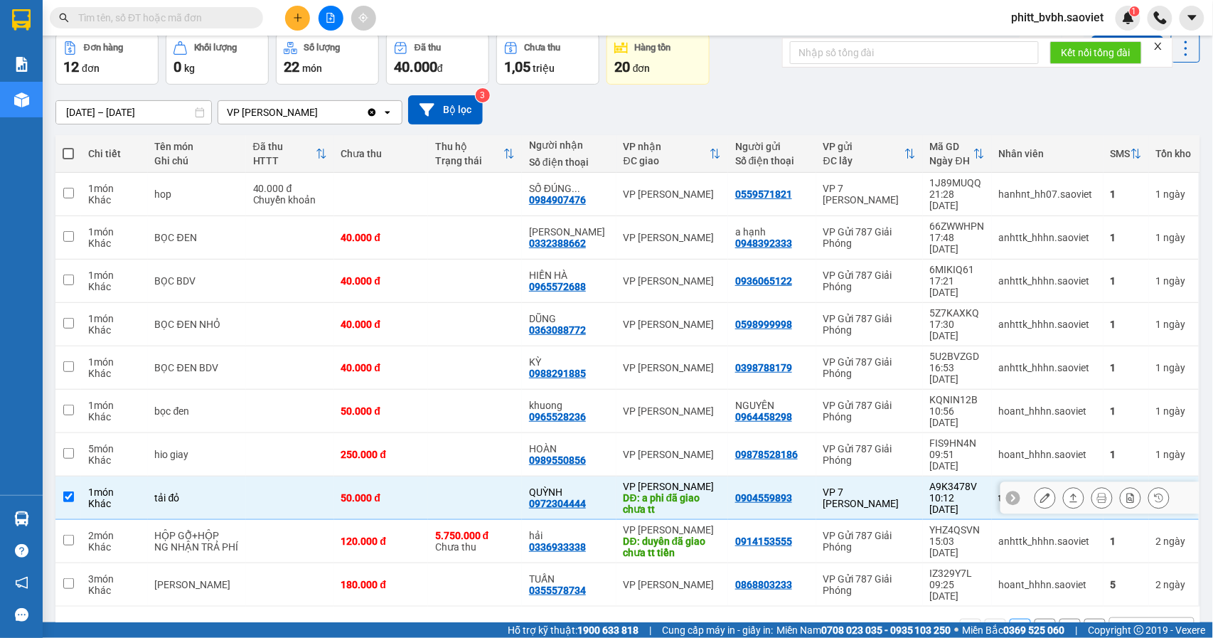
checkbox input "true"
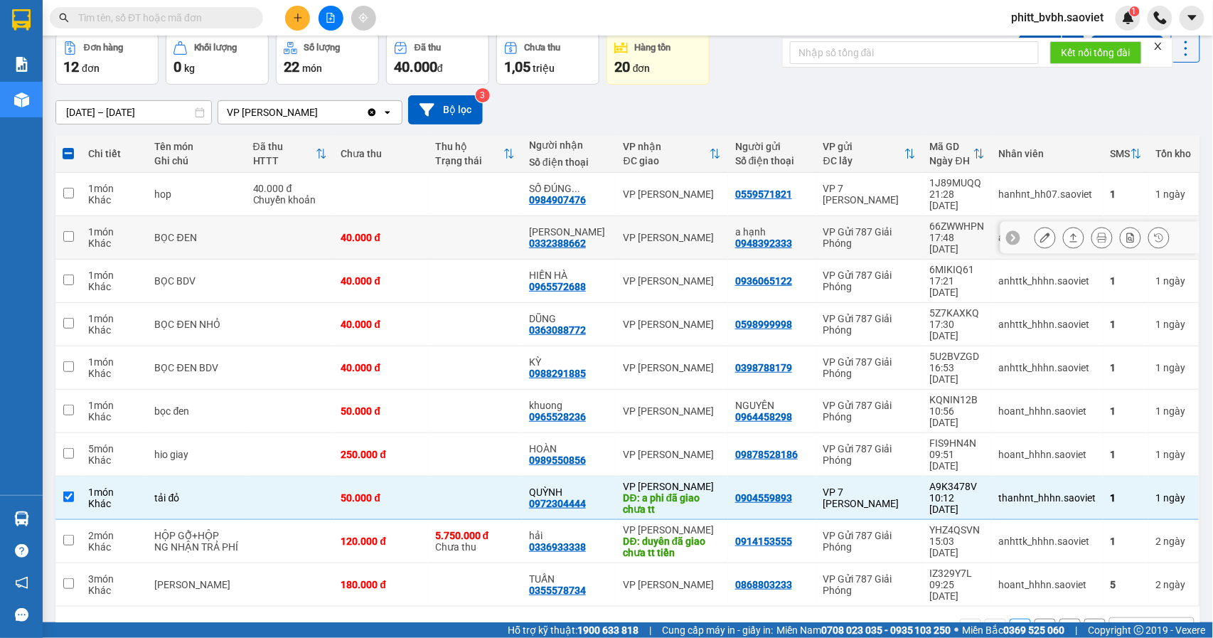
drag, startPoint x: 466, startPoint y: 225, endPoint x: 570, endPoint y: 240, distance: 104.9
click at [466, 223] on td at bounding box center [475, 237] width 94 height 43
checkbox input "true"
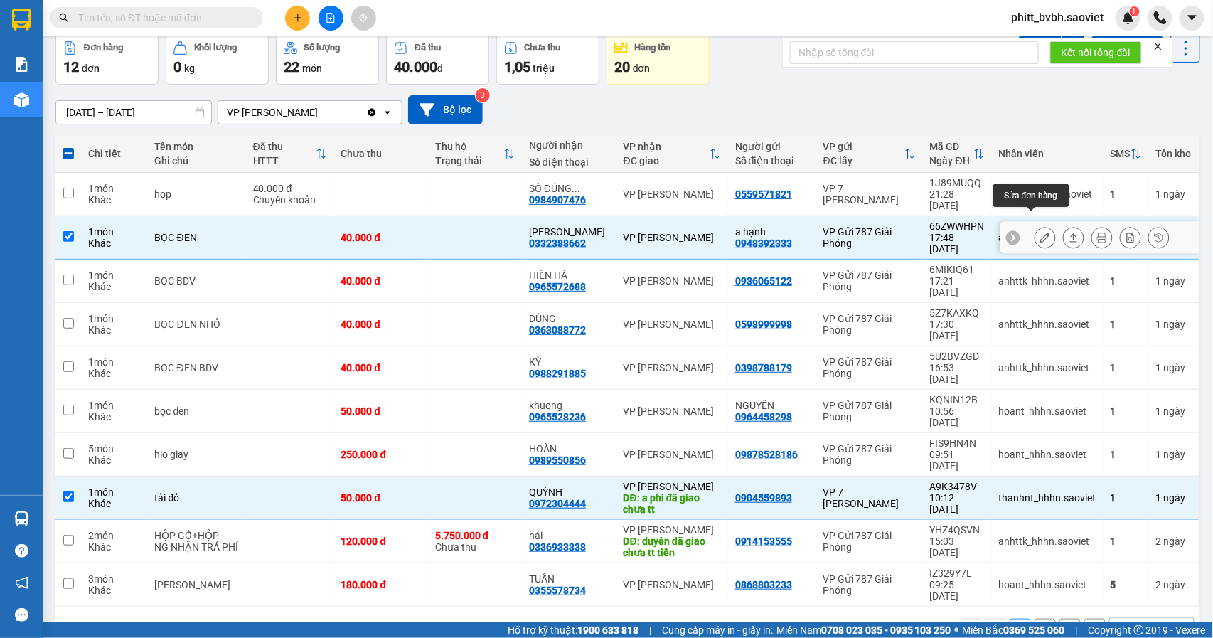
click at [1038, 225] on button at bounding box center [1045, 237] width 20 height 25
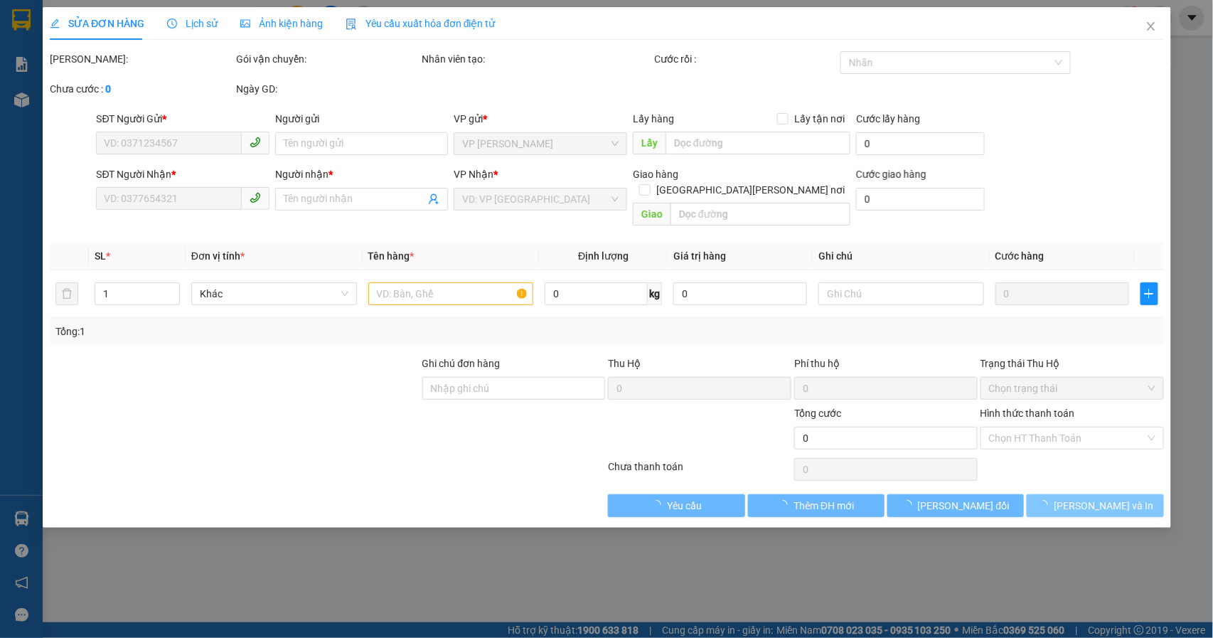
type input "0948392333"
type input "a hạnh"
type input "0332388662"
type input "[PERSON_NAME]"
type input "40.000"
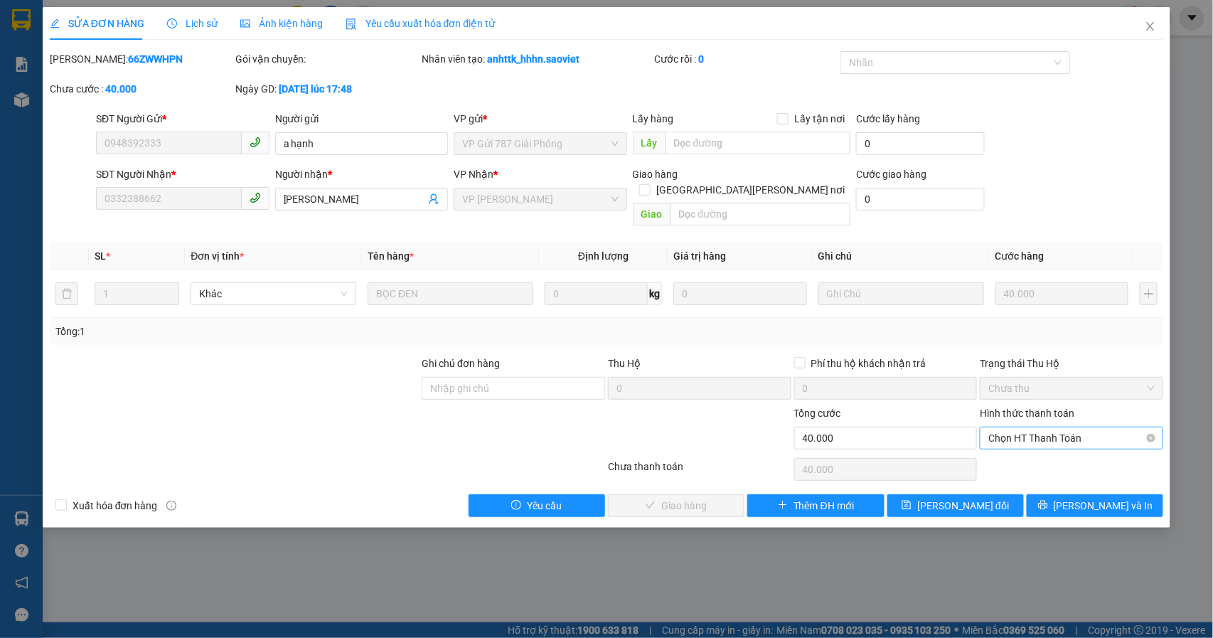
click at [1028, 427] on span "Chọn HT Thanh Toán" at bounding box center [1071, 437] width 166 height 21
click at [1002, 445] on div "Tại văn phòng" at bounding box center [1072, 452] width 166 height 16
type input "0"
click at [682, 498] on span "Lưu và Giao hàng" at bounding box center [731, 506] width 192 height 16
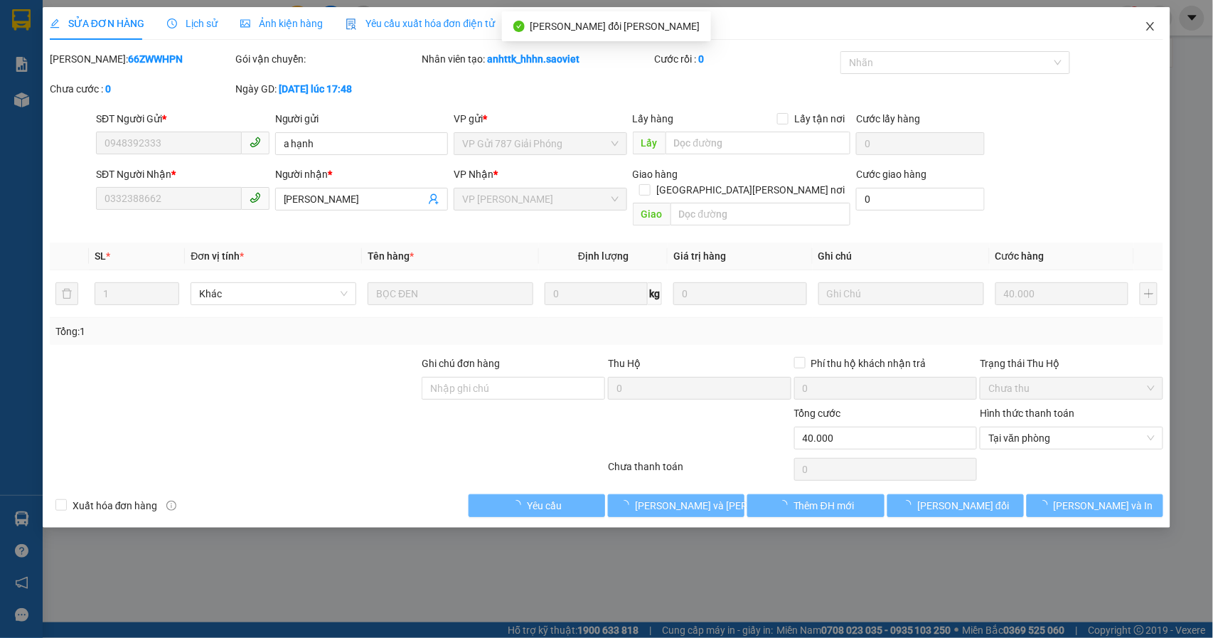
click at [1154, 27] on icon "close" at bounding box center [1149, 26] width 11 height 11
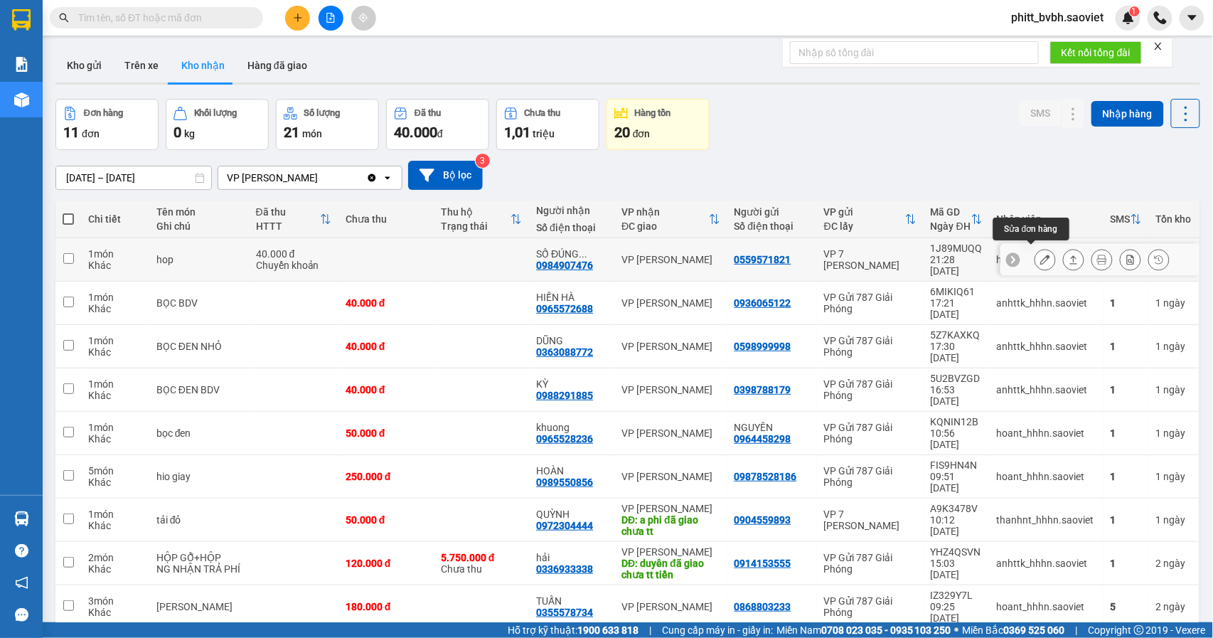
click at [1040, 259] on icon at bounding box center [1045, 259] width 10 height 10
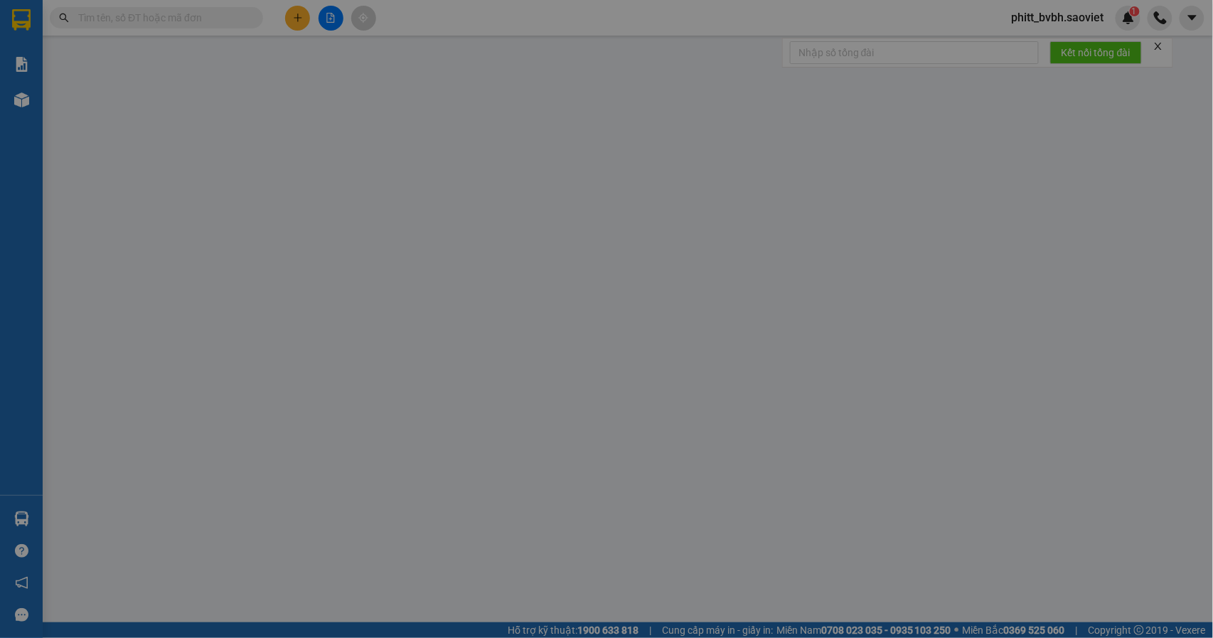
type input "0559571821"
type input "0984907476"
type input "SỐ ĐÚNG 0984947476"
type input "40.000"
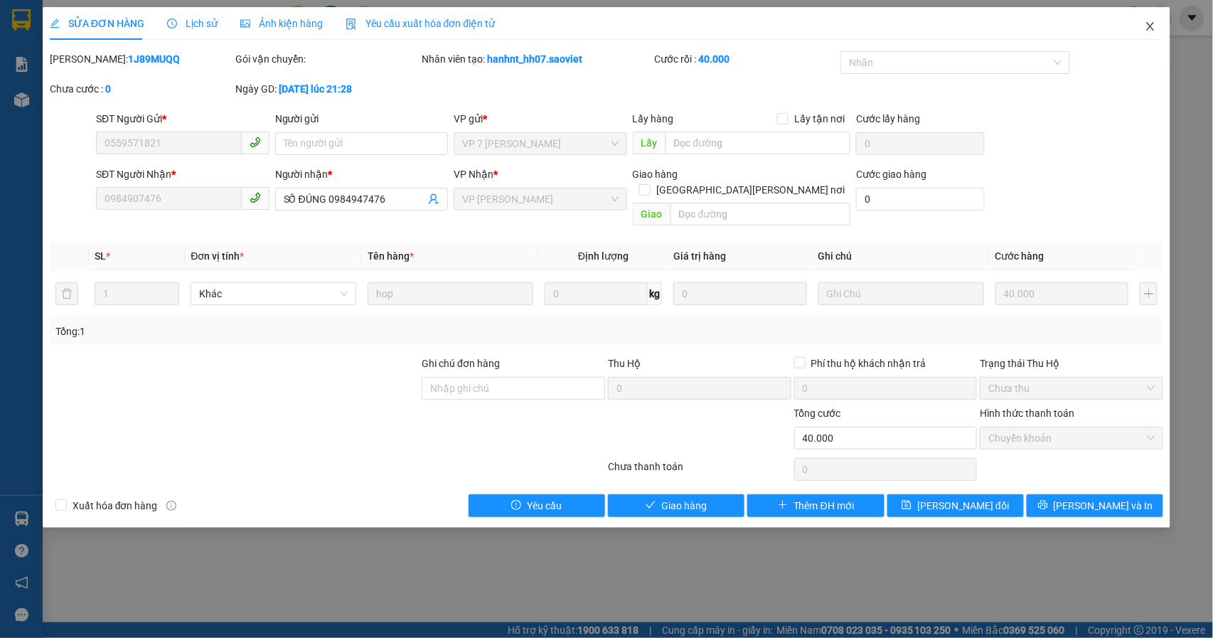
click at [1159, 20] on span "Close" at bounding box center [1150, 27] width 40 height 40
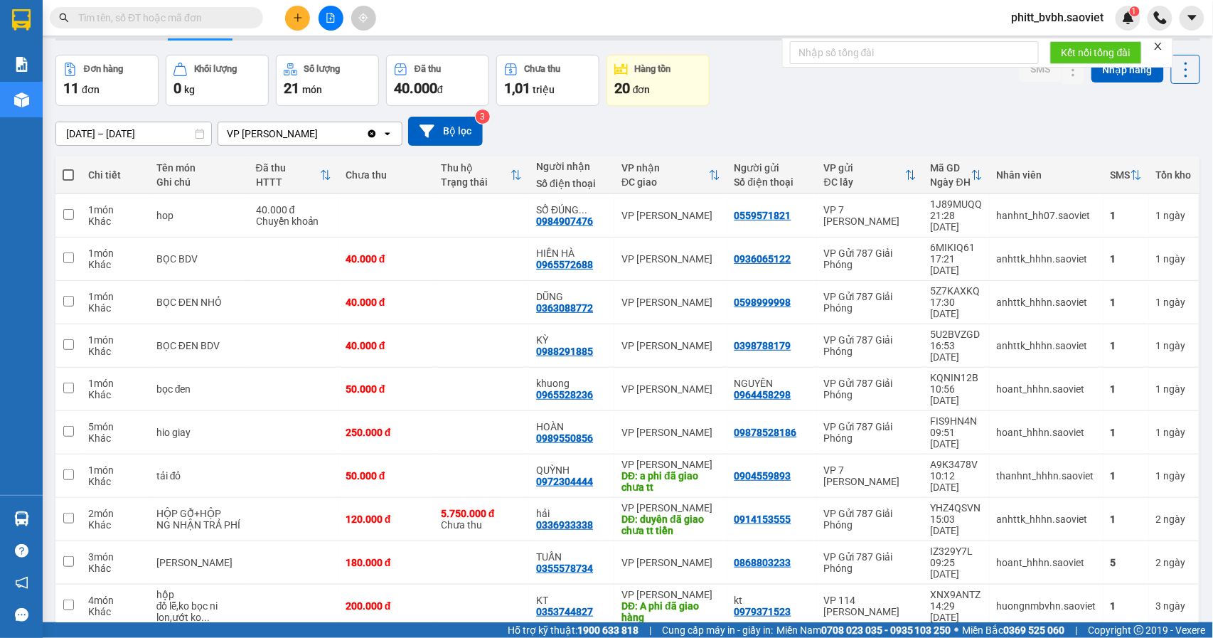
scroll to position [65, 0]
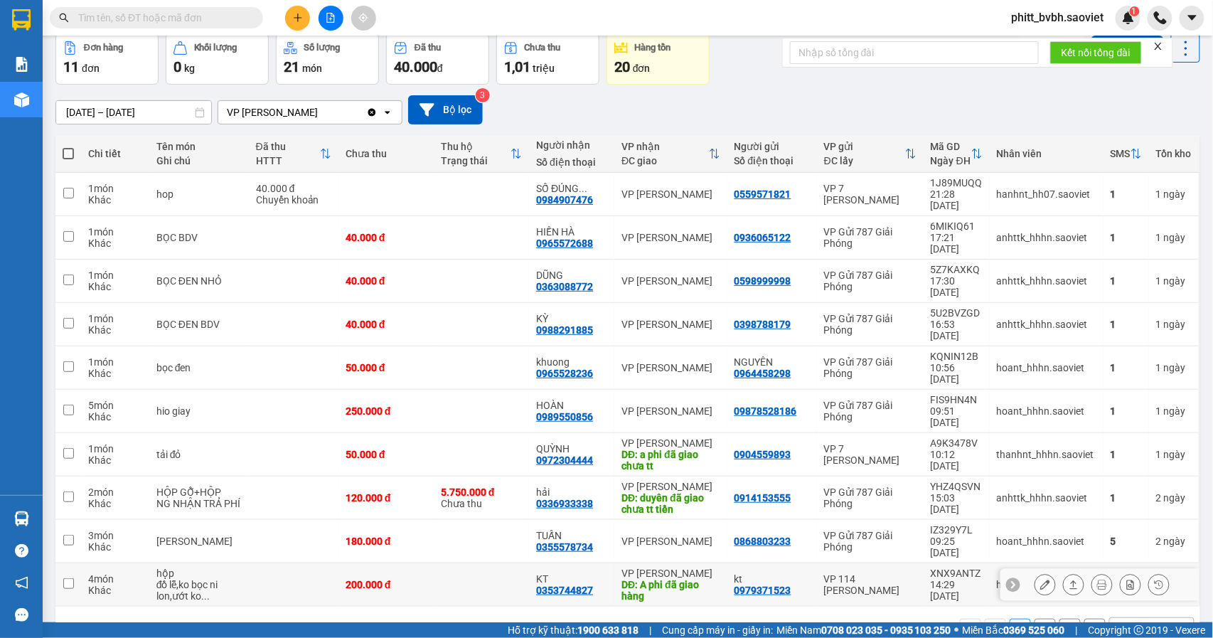
click at [441, 563] on td at bounding box center [481, 584] width 95 height 43
checkbox input "true"
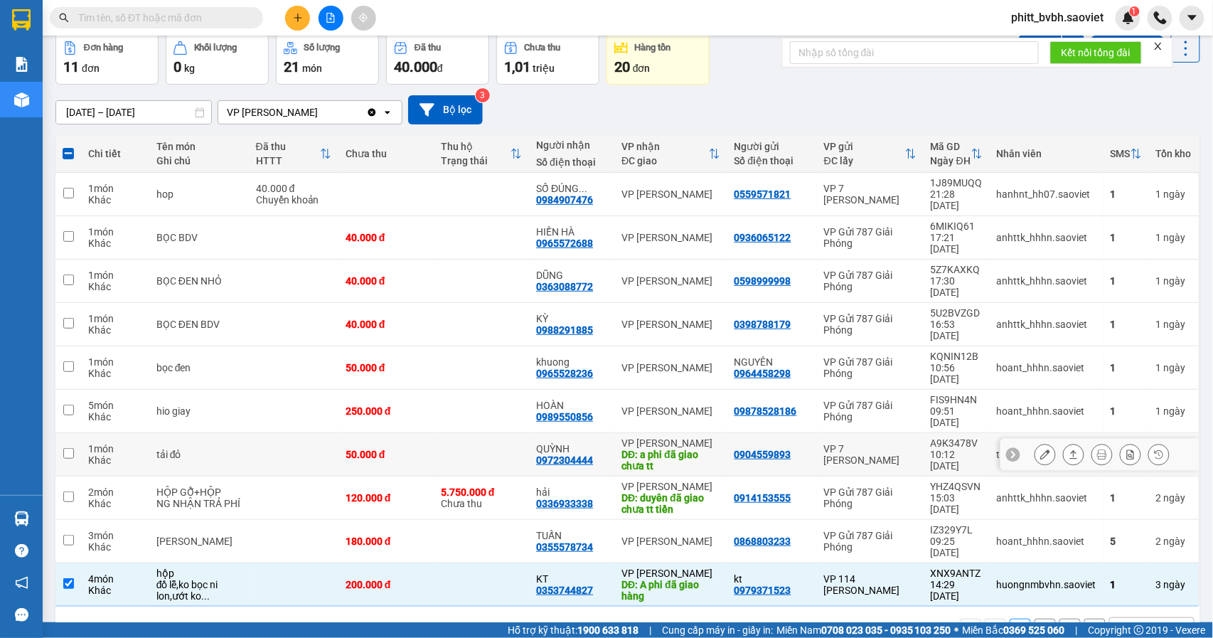
click at [442, 433] on td at bounding box center [481, 454] width 95 height 43
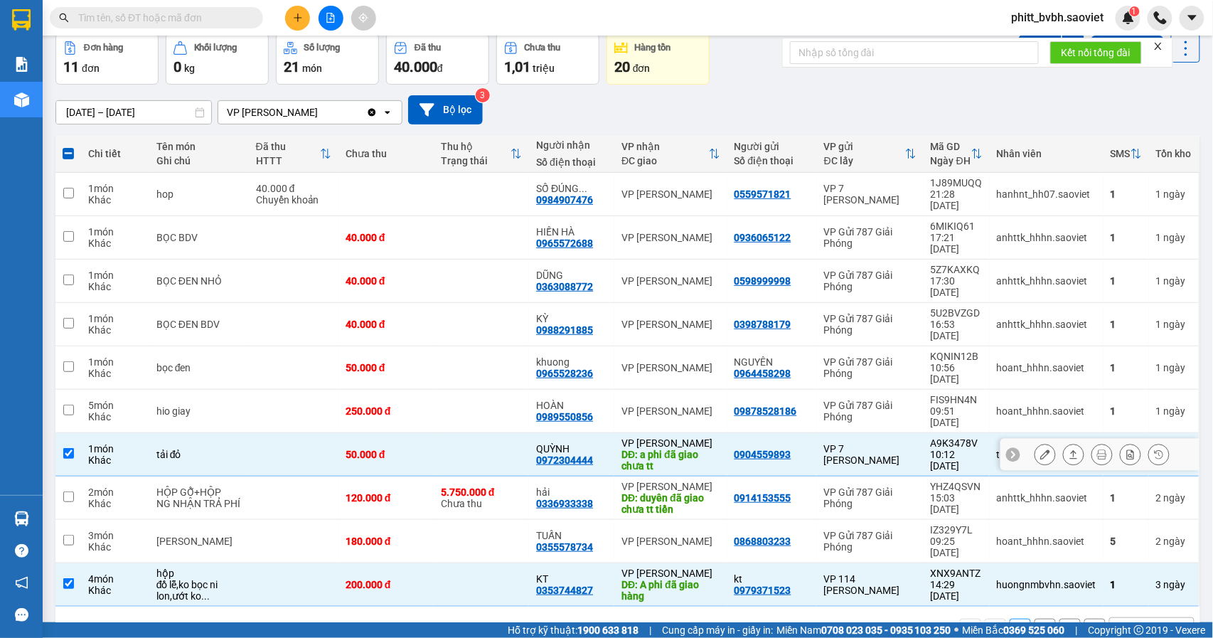
click at [672, 448] on div "DĐ: a phi đã giao chưa tt" at bounding box center [670, 459] width 98 height 23
checkbox input "false"
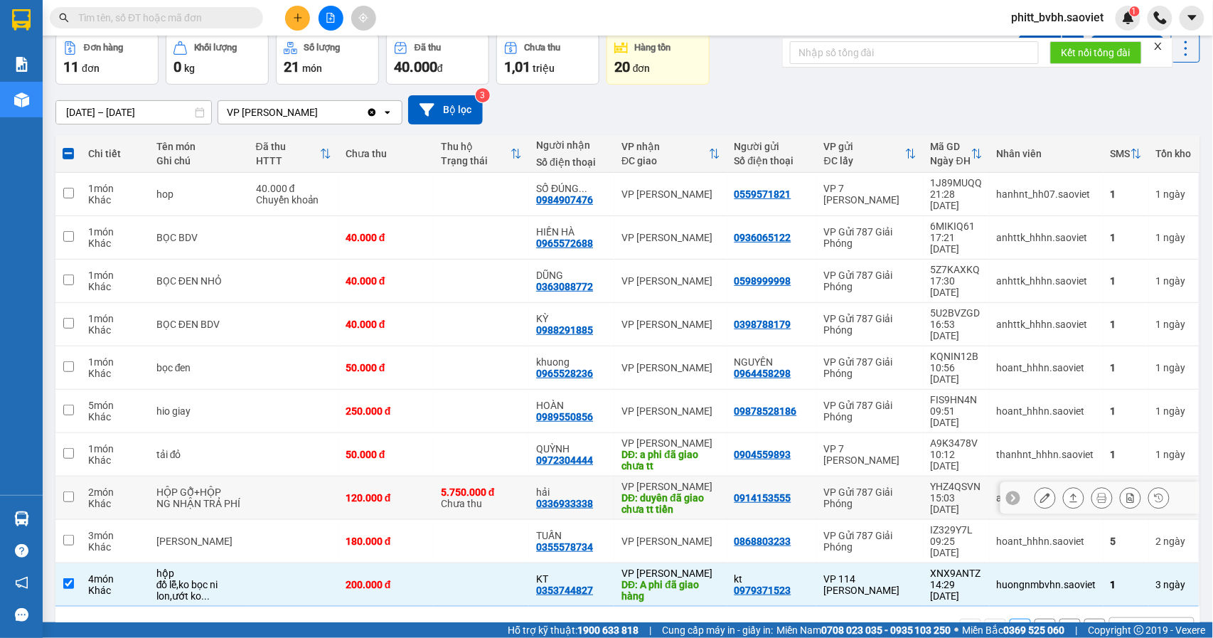
drag, startPoint x: 672, startPoint y: 431, endPoint x: 685, endPoint y: 493, distance: 63.3
click at [672, 492] on div "DĐ: duyên đã giao chưa tt tiền" at bounding box center [670, 503] width 98 height 23
checkbox input "true"
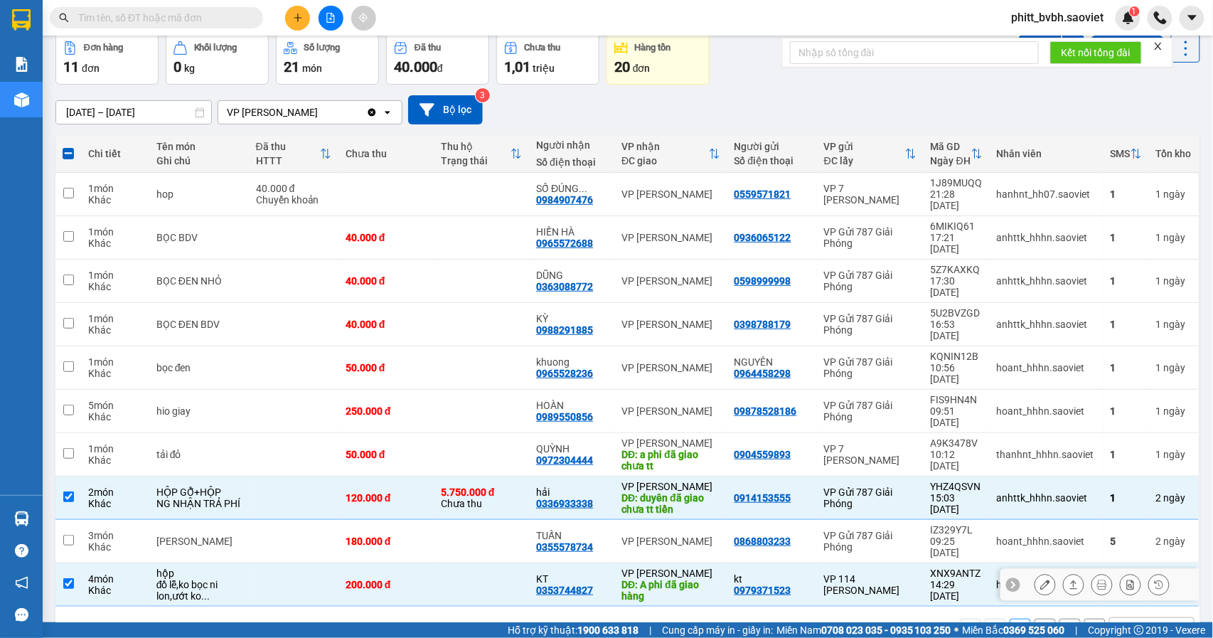
click at [682, 579] on div "DĐ: A phi đã giao hàng" at bounding box center [670, 590] width 98 height 23
checkbox input "false"
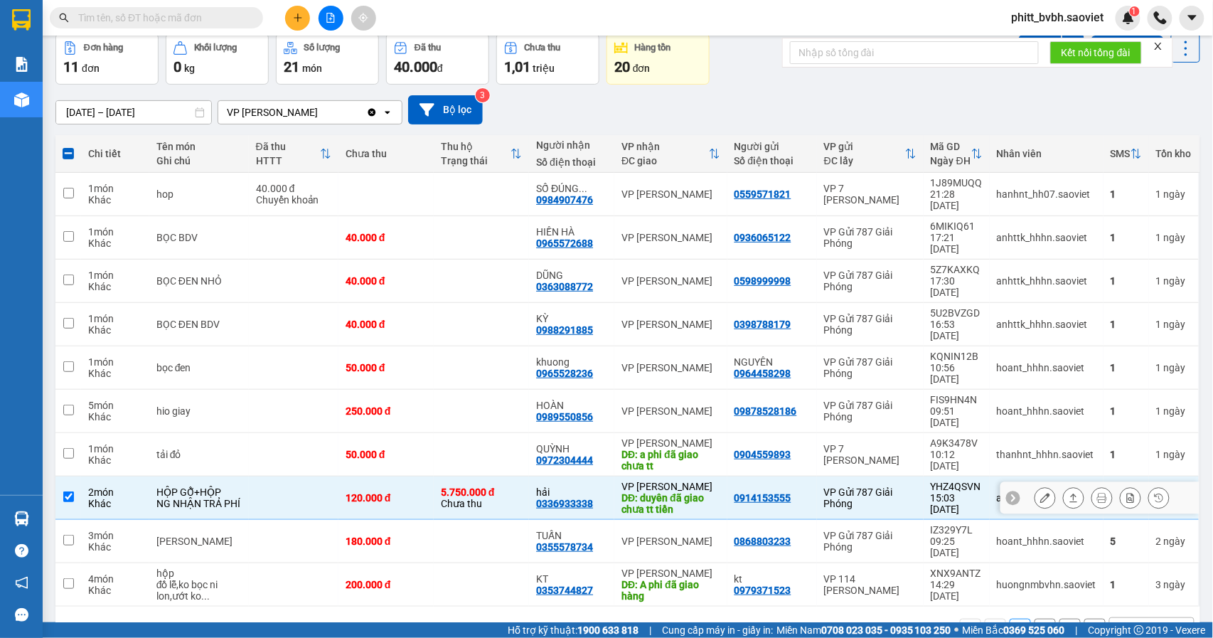
click at [681, 492] on div "DĐ: duyên đã giao chưa tt tiền" at bounding box center [670, 503] width 98 height 23
checkbox input "false"
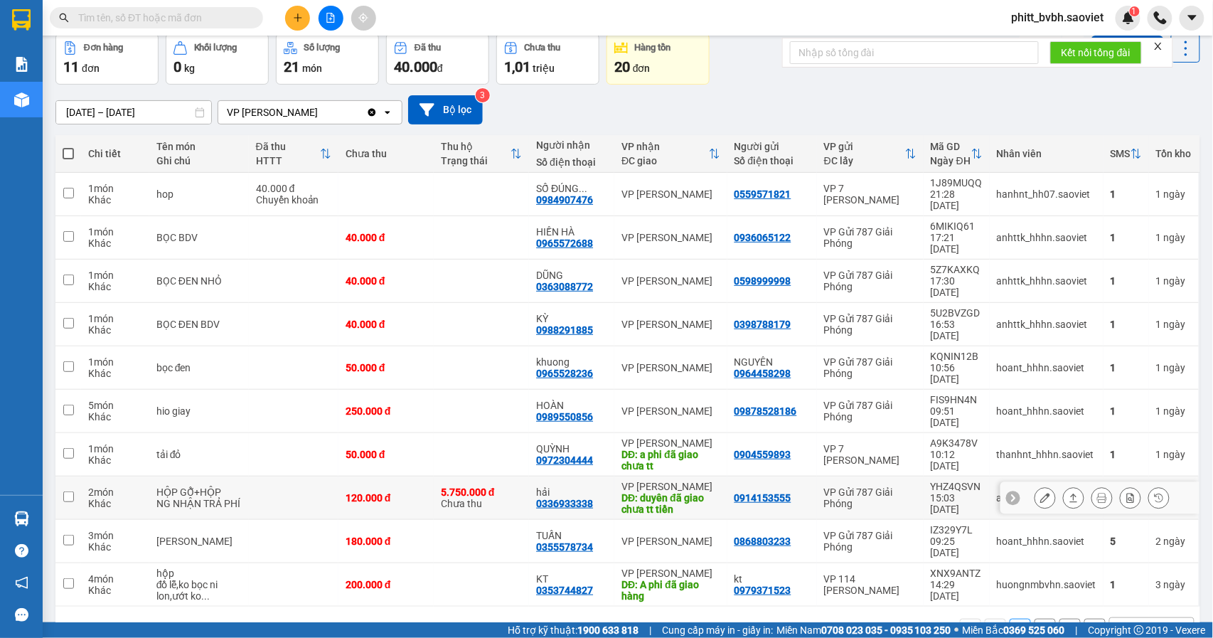
scroll to position [0, 0]
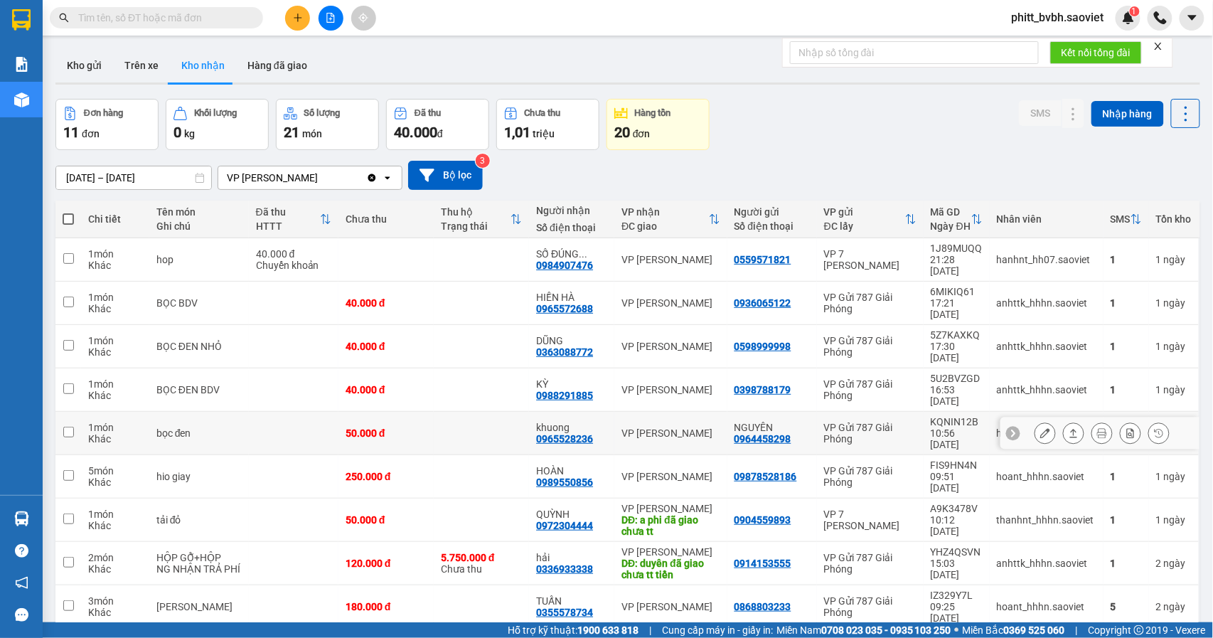
click at [484, 412] on td at bounding box center [481, 433] width 95 height 43
checkbox input "true"
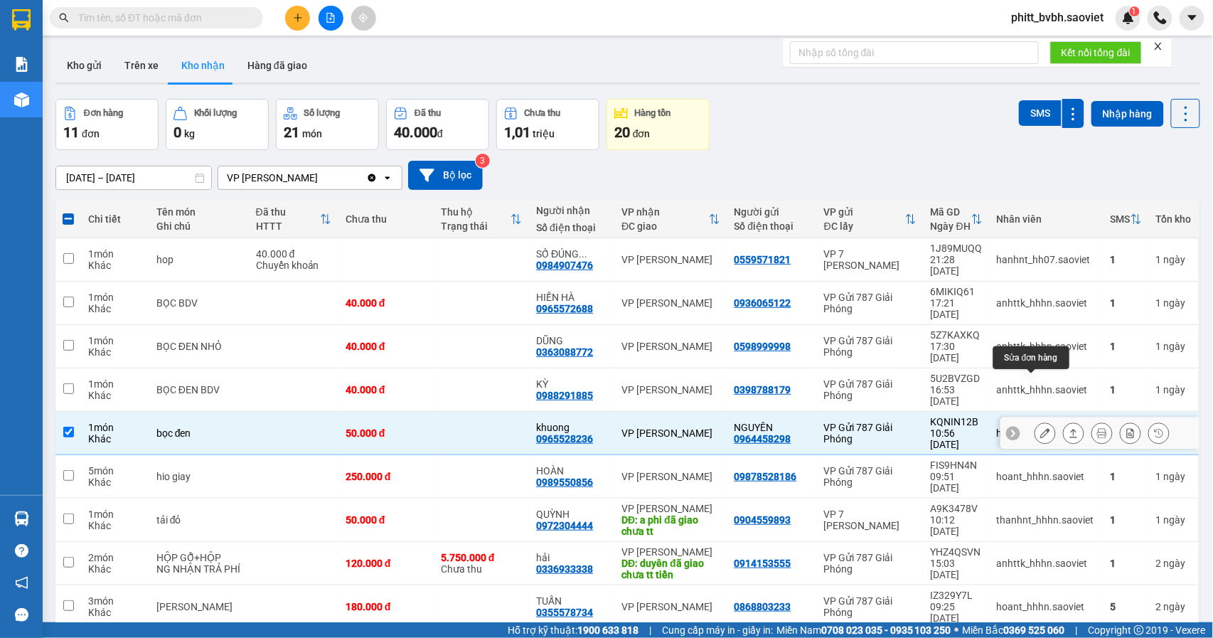
click at [1036, 421] on button at bounding box center [1045, 433] width 20 height 25
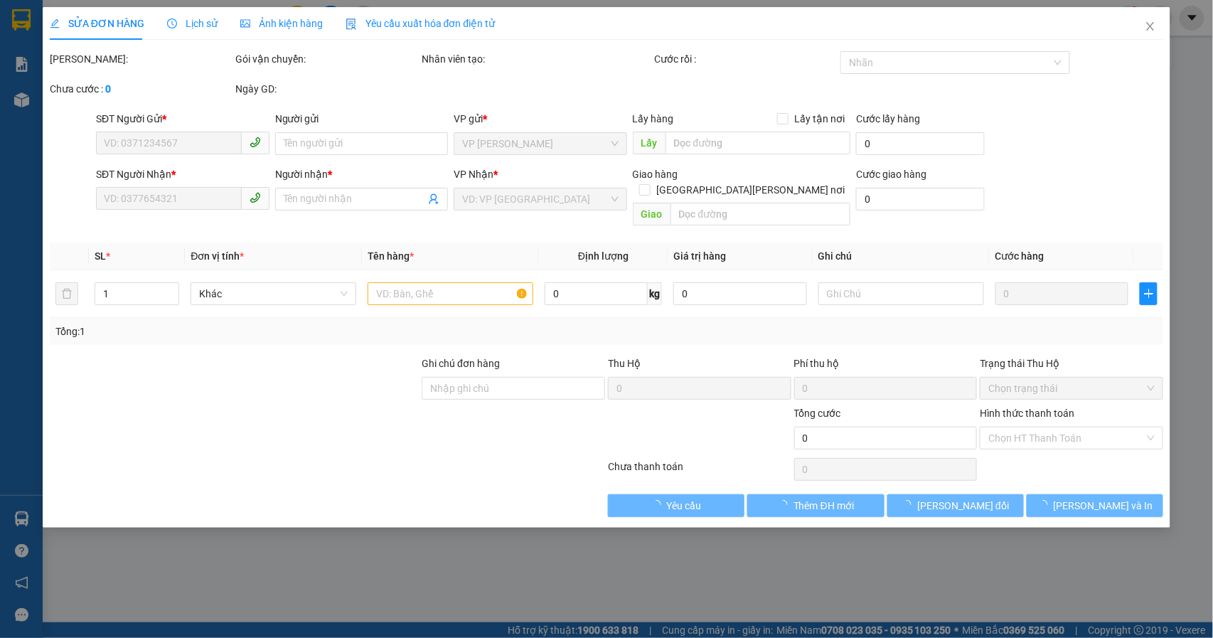
type input "0964458298"
type input "NGUYÊN"
type input "0965528236"
type input "khuong"
type input "50.000"
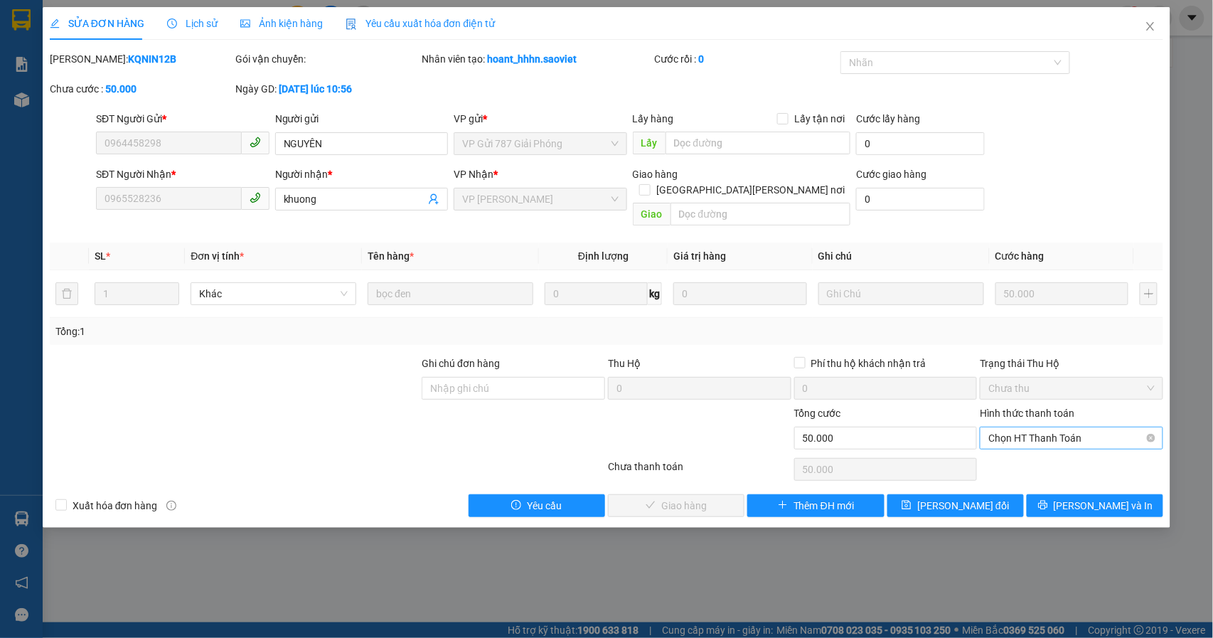
click at [1029, 427] on span "Chọn HT Thanh Toán" at bounding box center [1071, 437] width 166 height 21
click at [1027, 455] on div "Tại văn phòng" at bounding box center [1072, 452] width 166 height 16
type input "0"
click at [689, 494] on button "Lưu và Giao hàng" at bounding box center [676, 505] width 136 height 23
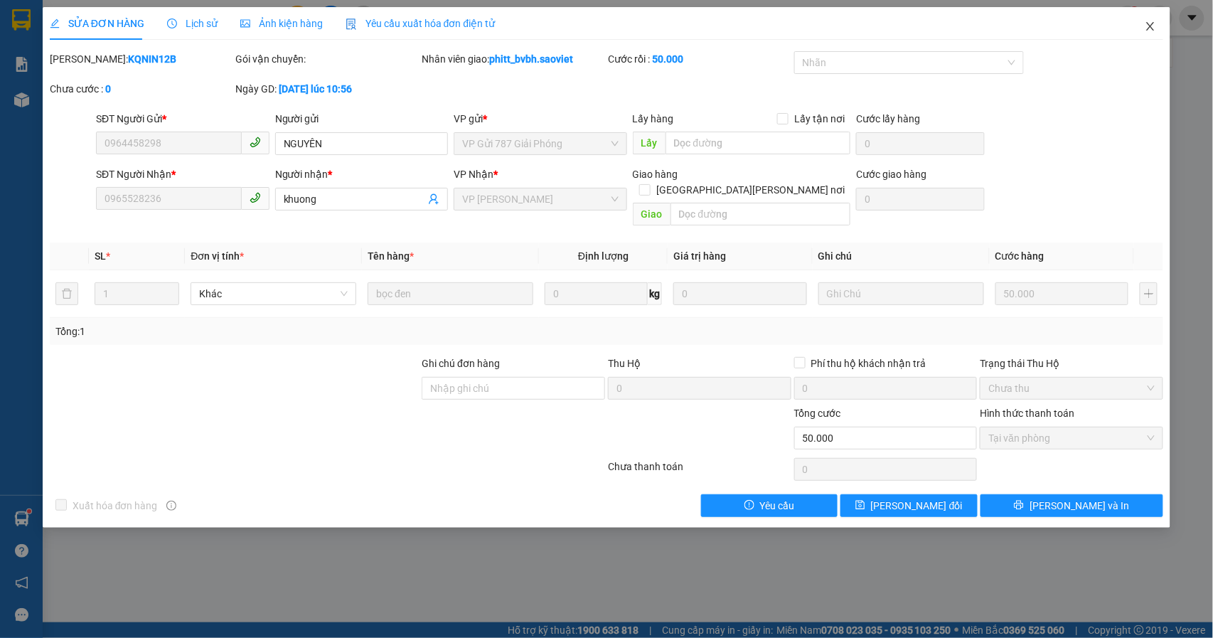
click at [1150, 26] on icon "close" at bounding box center [1150, 26] width 8 height 9
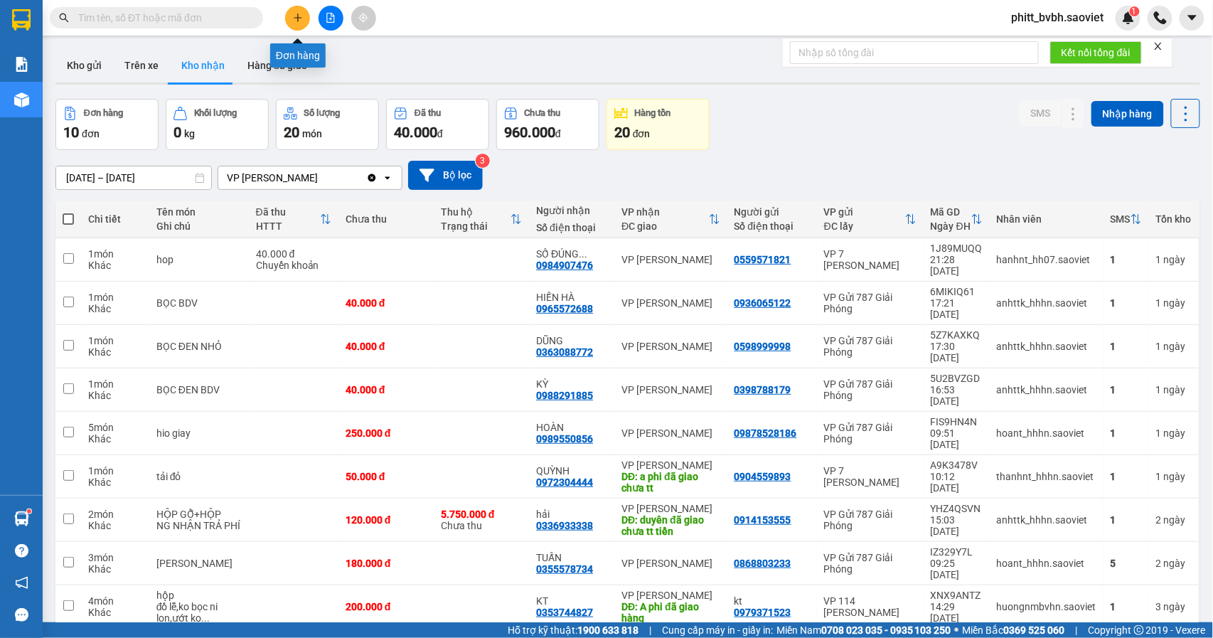
click at [294, 24] on button at bounding box center [297, 18] width 25 height 25
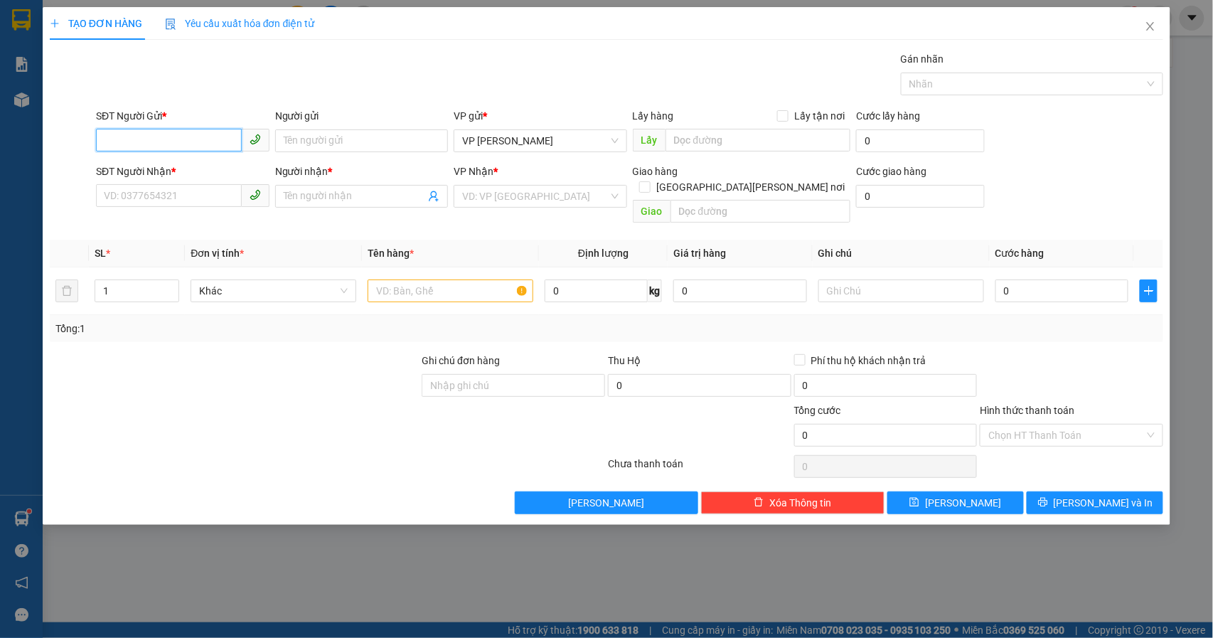
click at [195, 146] on input "SĐT Người Gửi *" at bounding box center [169, 140] width 146 height 23
type input "0965103894"
click at [134, 198] on input "SĐT Người Nhận *" at bounding box center [169, 195] width 146 height 23
type input "0965103894"
click at [337, 199] on input "Người nhận *" at bounding box center [355, 196] width 142 height 16
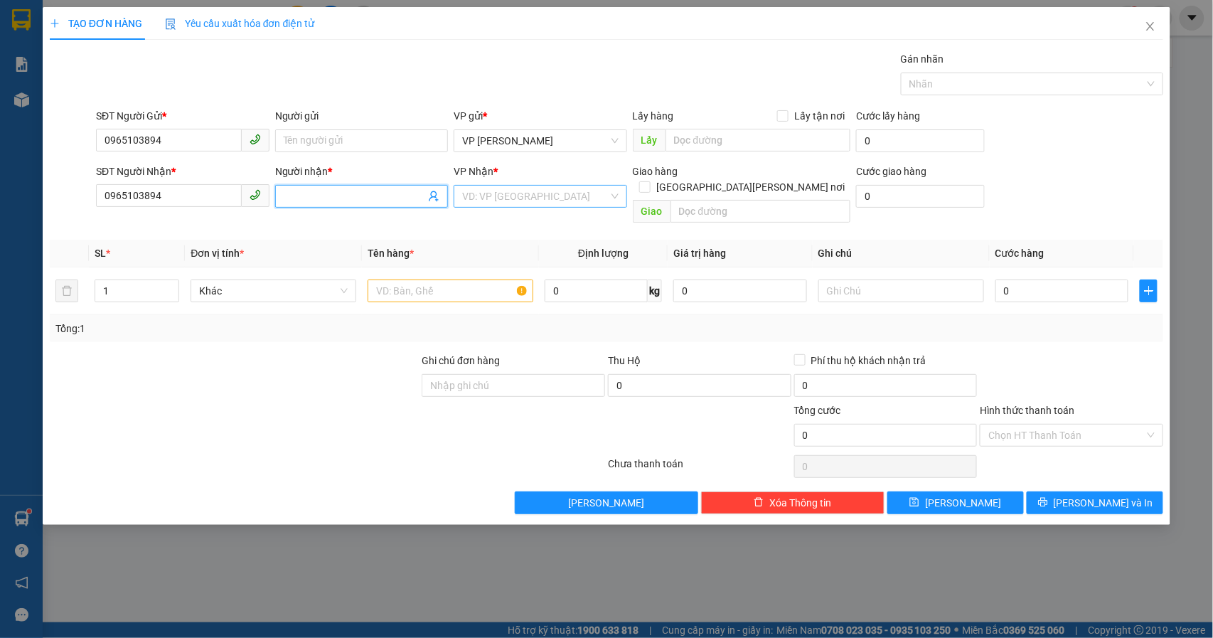
click at [556, 197] on input "search" at bounding box center [535, 196] width 146 height 21
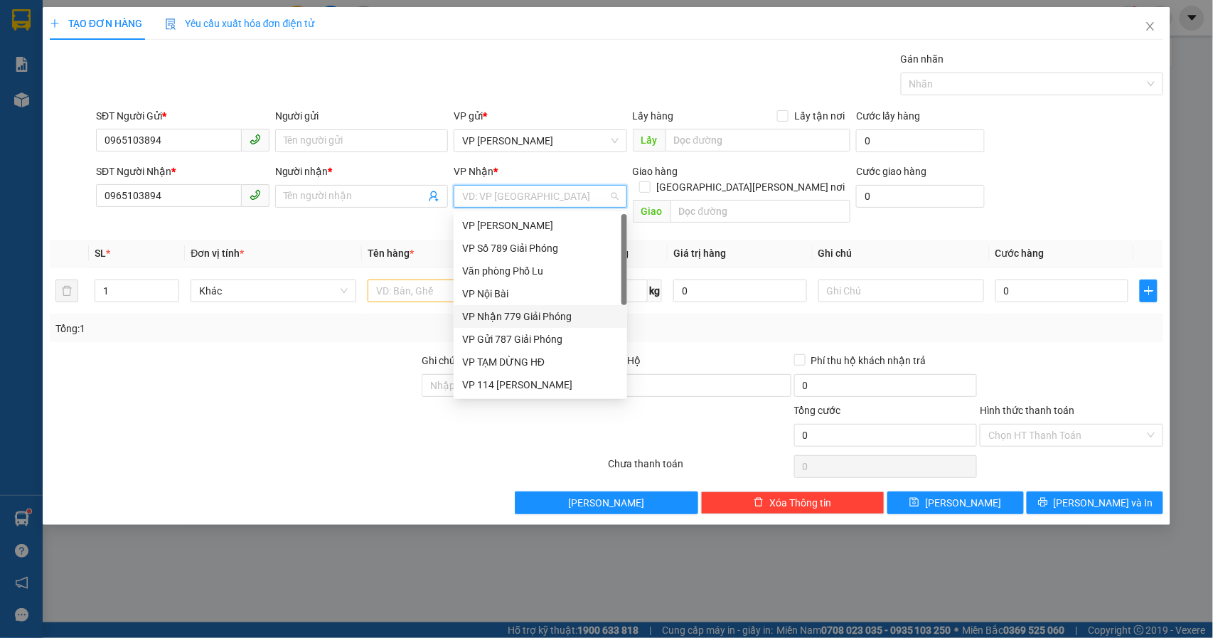
click at [526, 313] on div "VP Nhận 779 Giải Phóng" at bounding box center [540, 316] width 156 height 16
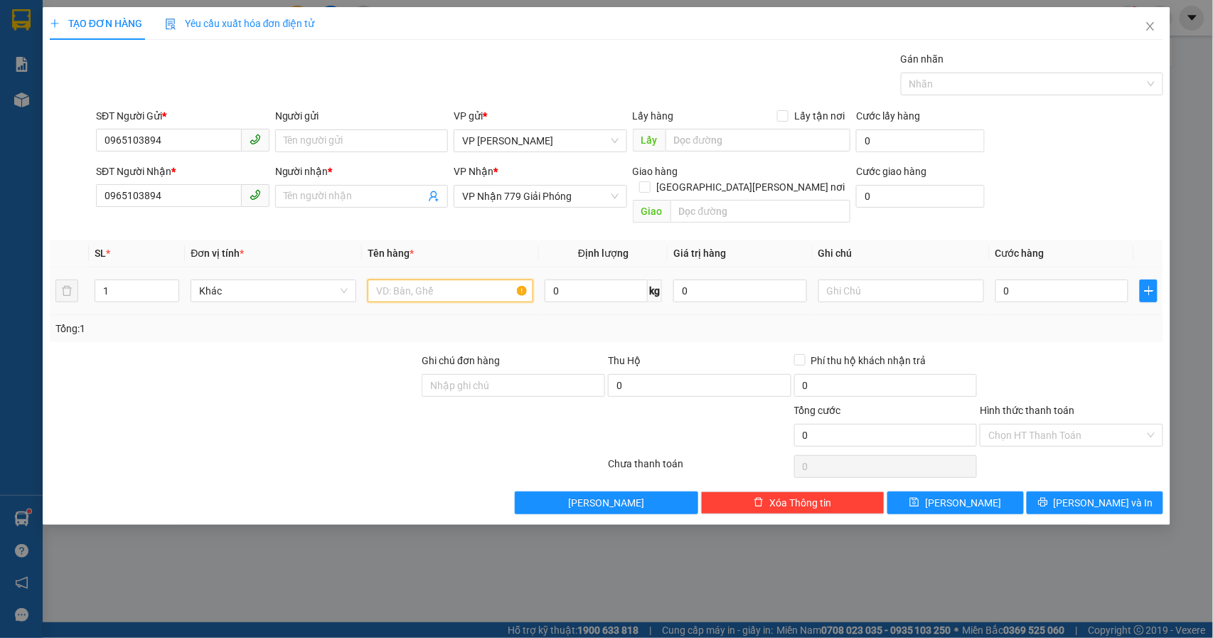
click at [433, 279] on input "text" at bounding box center [450, 290] width 166 height 23
type input "hộp dpwj"
type input "5"
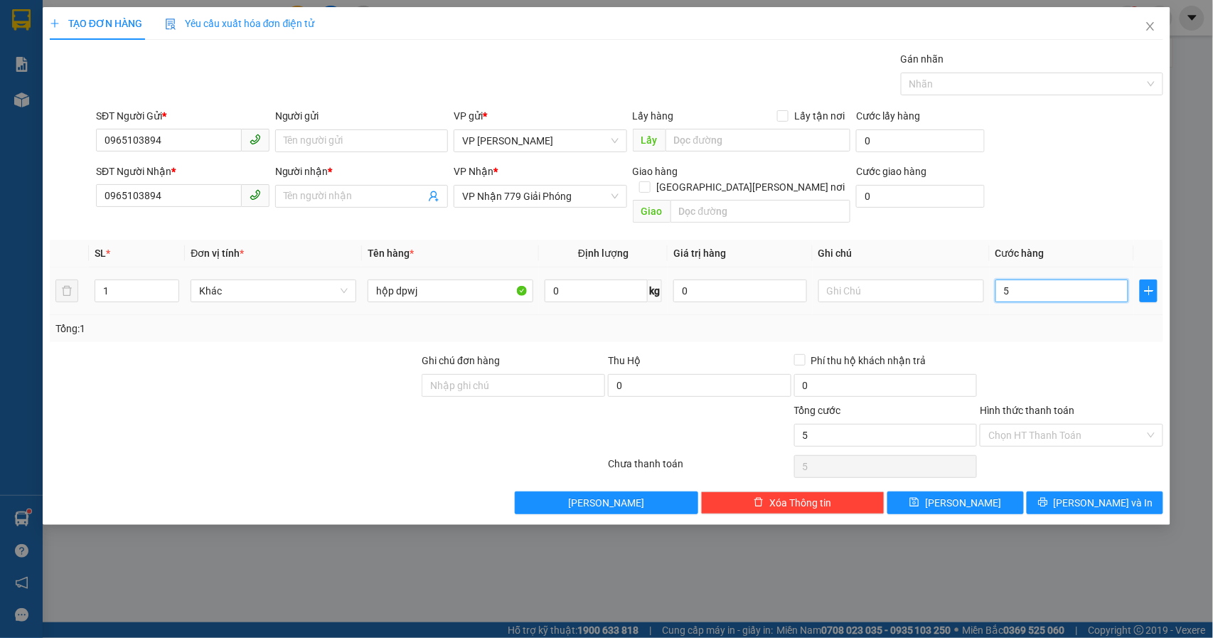
type input "50"
type input "500"
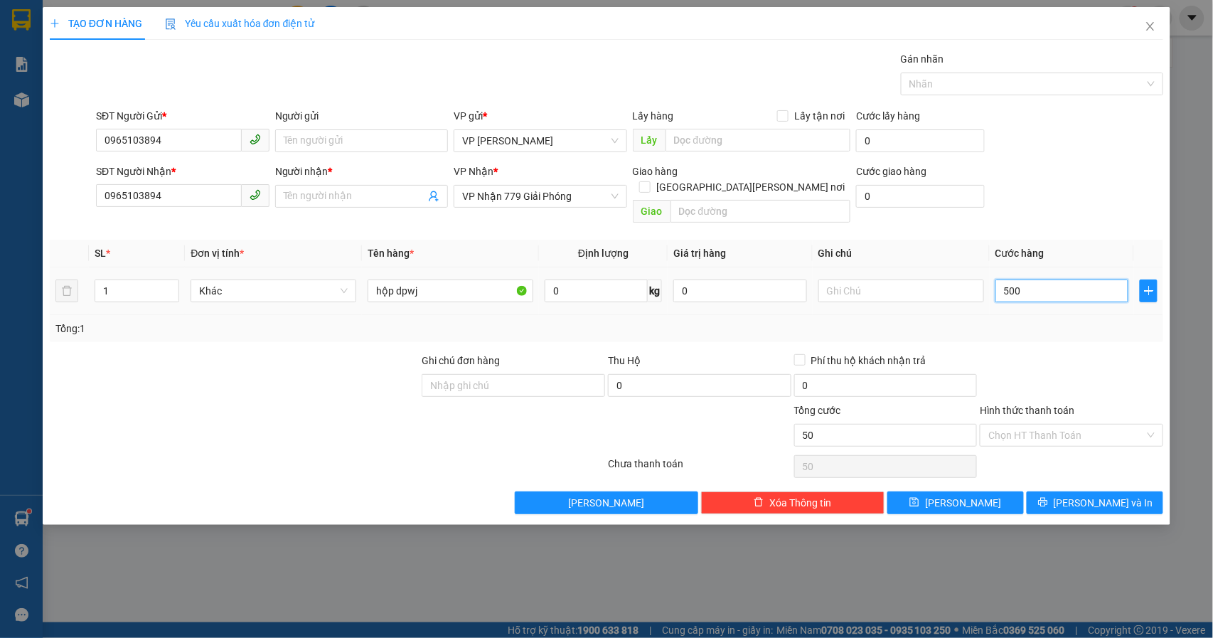
type input "500"
type input "5.000"
type input "5.000.000"
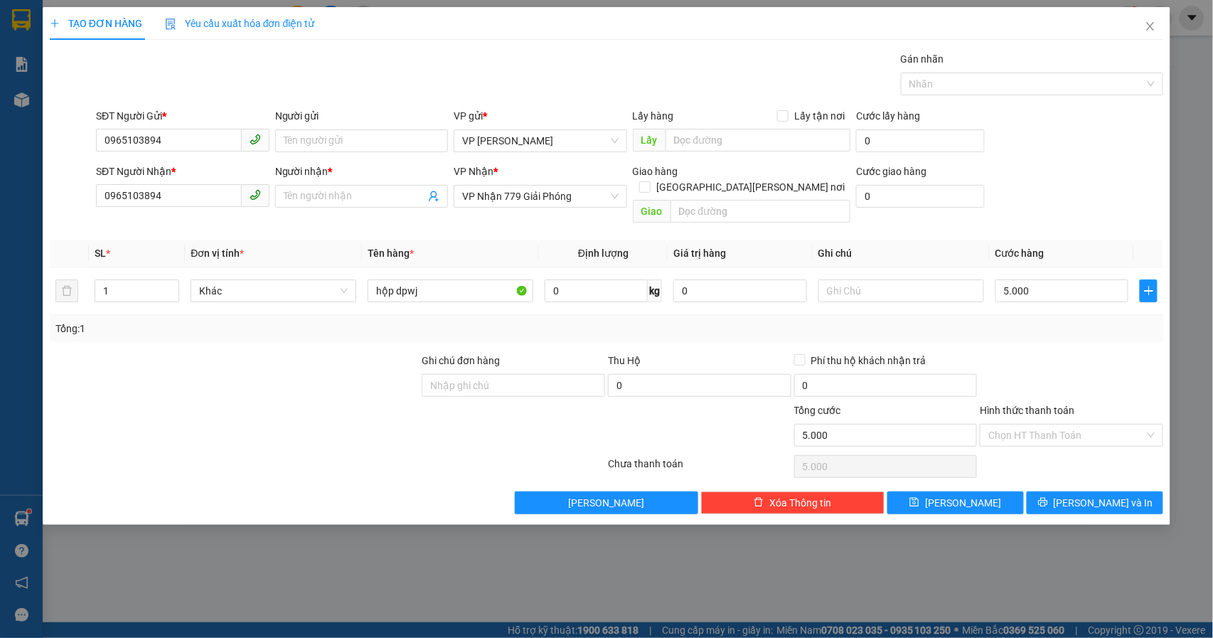
type input "5.000.000"
click at [1144, 28] on span "Close" at bounding box center [1150, 27] width 40 height 40
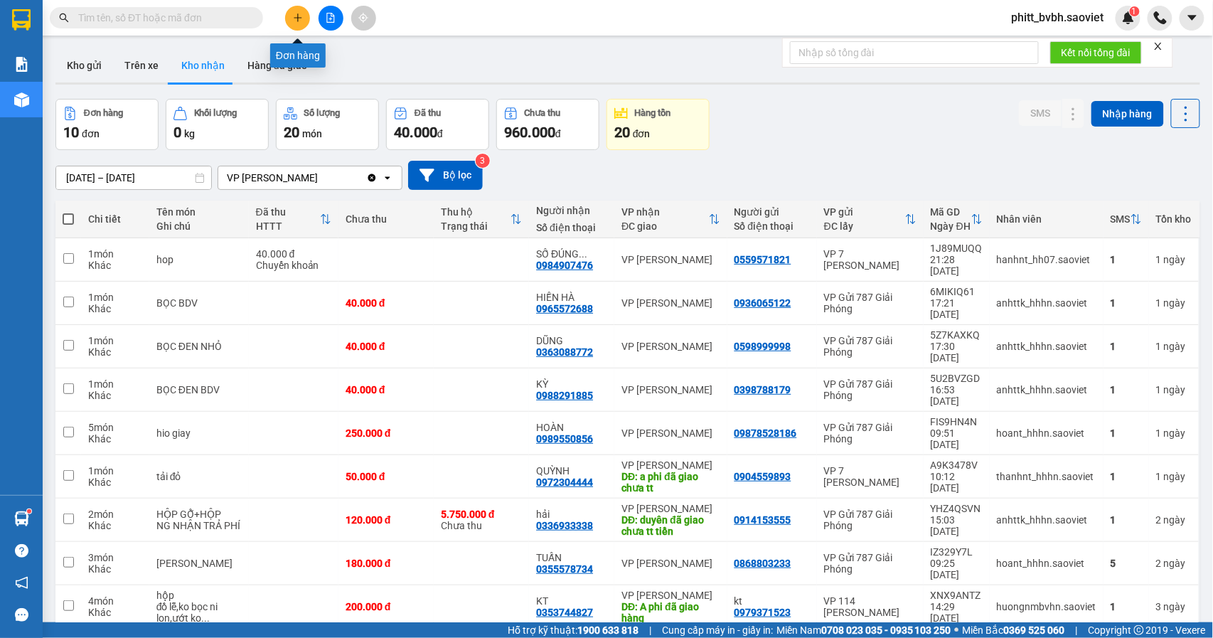
click at [302, 13] on icon "plus" at bounding box center [298, 18] width 10 height 10
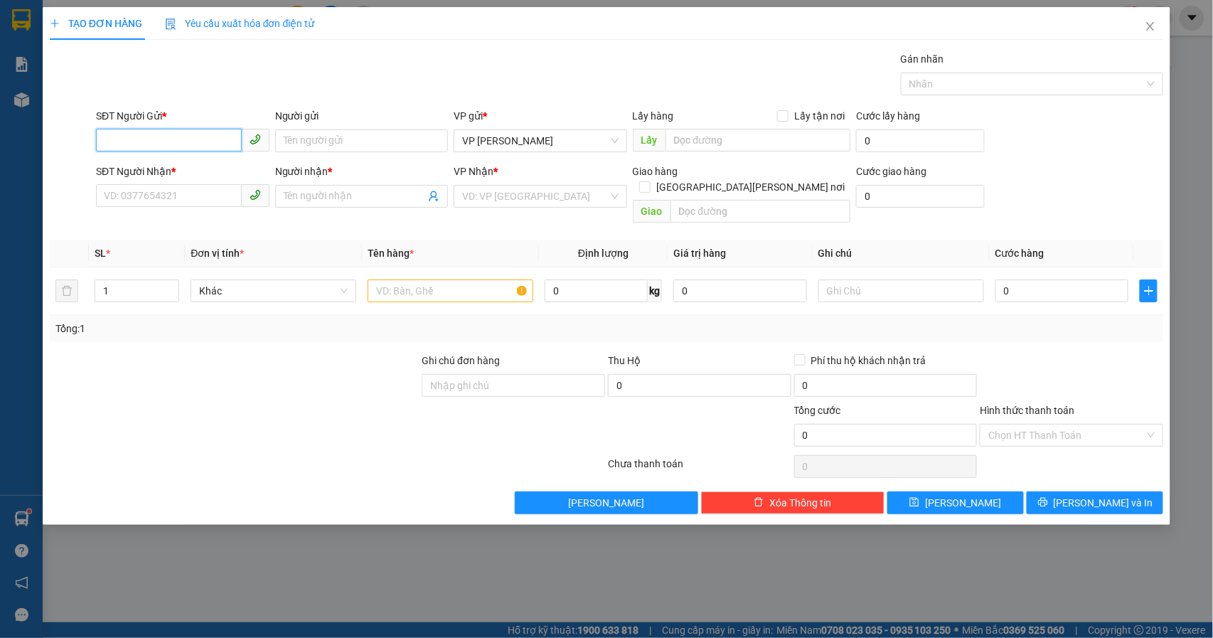
click at [131, 136] on input "SĐT Người Gửi *" at bounding box center [169, 140] width 146 height 23
type input "0965103894"
drag, startPoint x: 112, startPoint y: 213, endPoint x: 123, endPoint y: 203, distance: 14.6
click at [114, 213] on div "SĐT Người Nhận * VD: 0377654321" at bounding box center [182, 188] width 173 height 50
click at [123, 203] on input "SĐT Người Nhận *" at bounding box center [169, 195] width 146 height 23
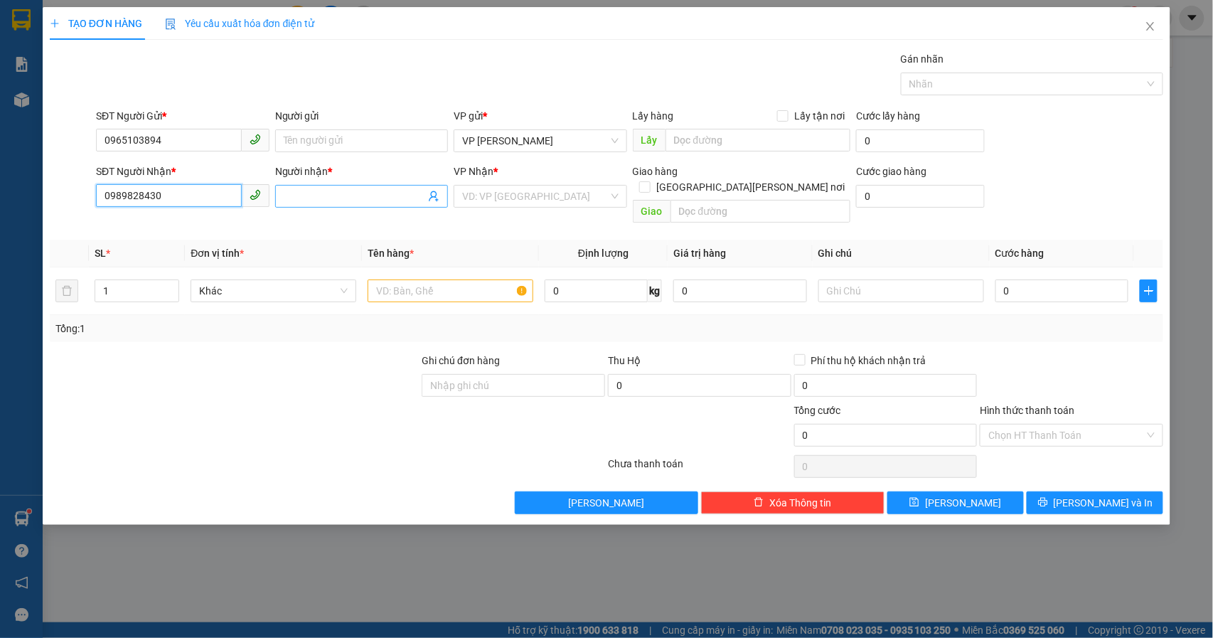
type input "0989828430"
click at [296, 191] on span at bounding box center [361, 196] width 173 height 23
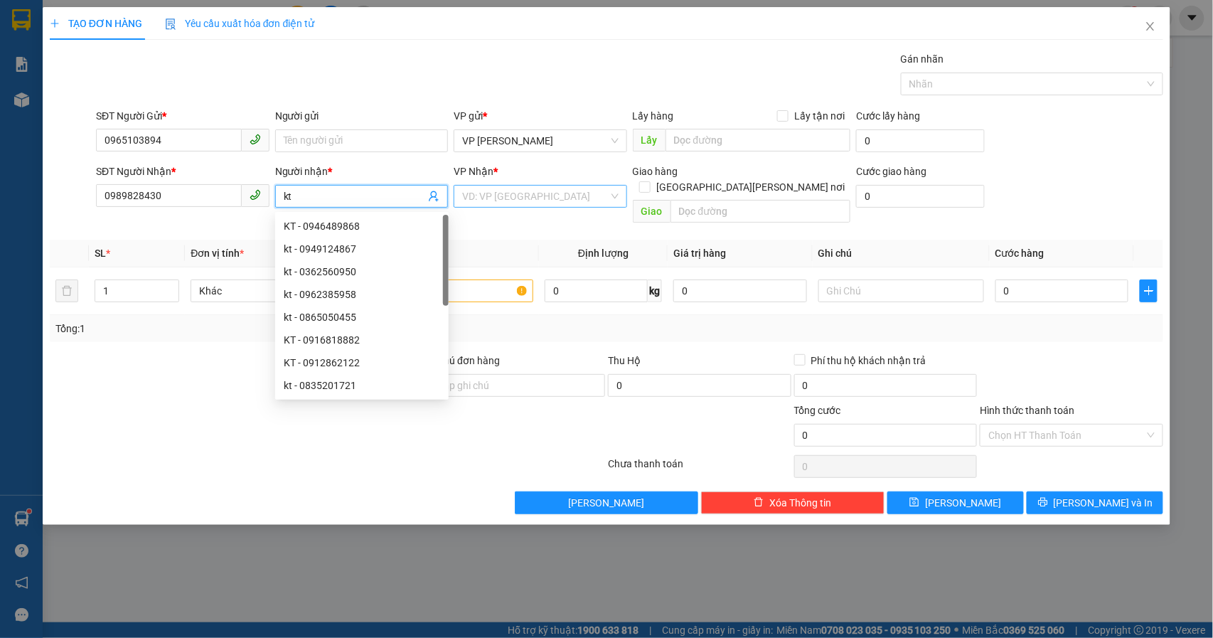
type input "kt"
click at [481, 198] on input "search" at bounding box center [535, 196] width 146 height 21
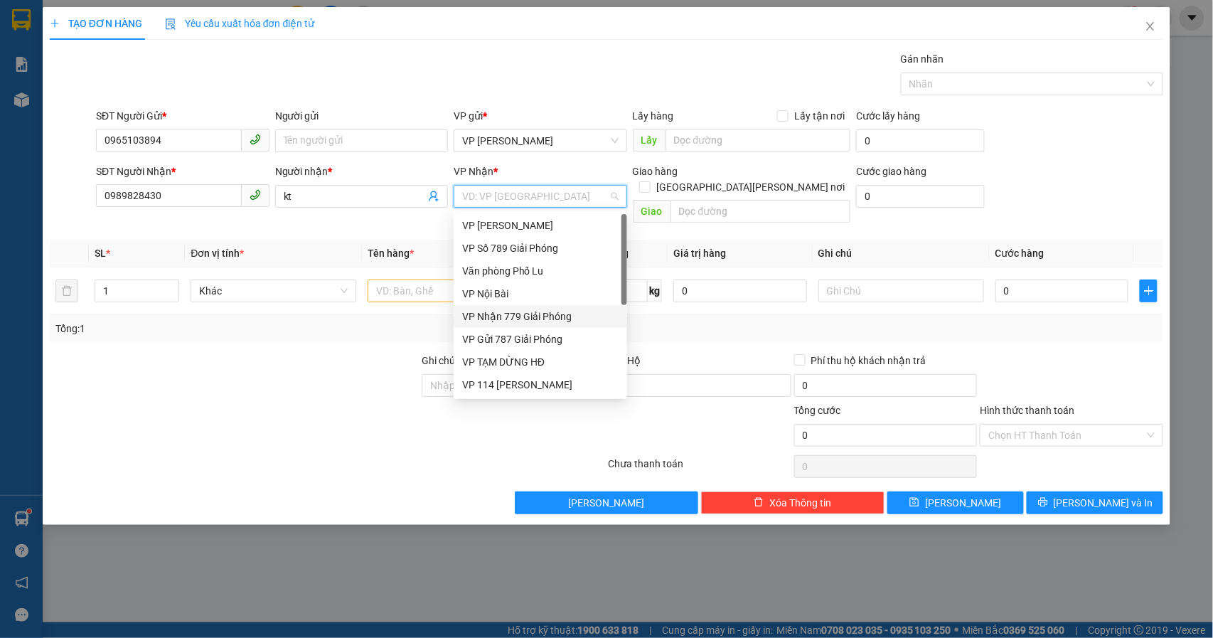
click at [538, 311] on div "VP Nhận 779 Giải Phóng" at bounding box center [540, 316] width 156 height 16
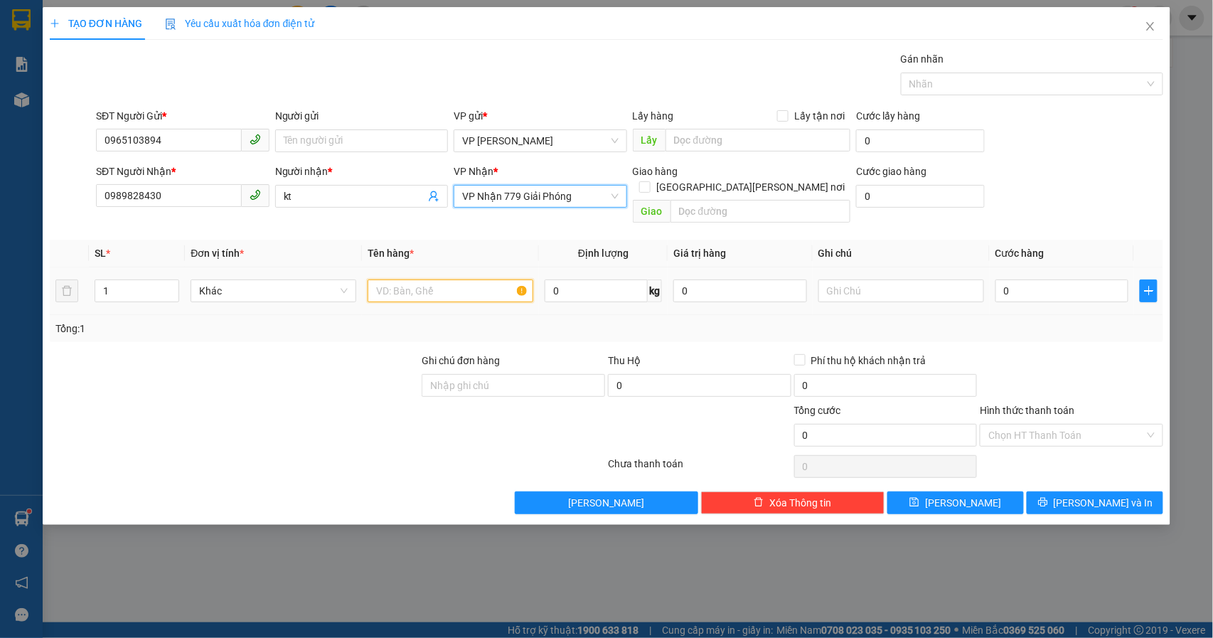
click at [404, 285] on input "text" at bounding box center [450, 290] width 166 height 23
type input "hộp sợ"
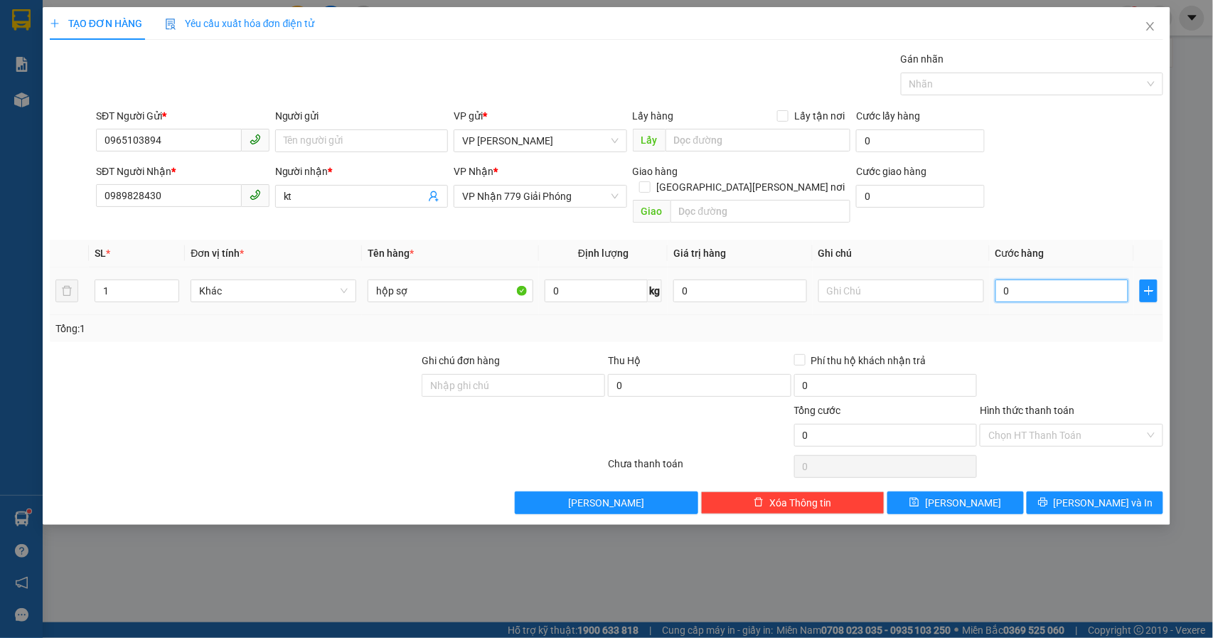
click at [1058, 279] on input "0" at bounding box center [1062, 290] width 134 height 23
type input "5"
type input "50"
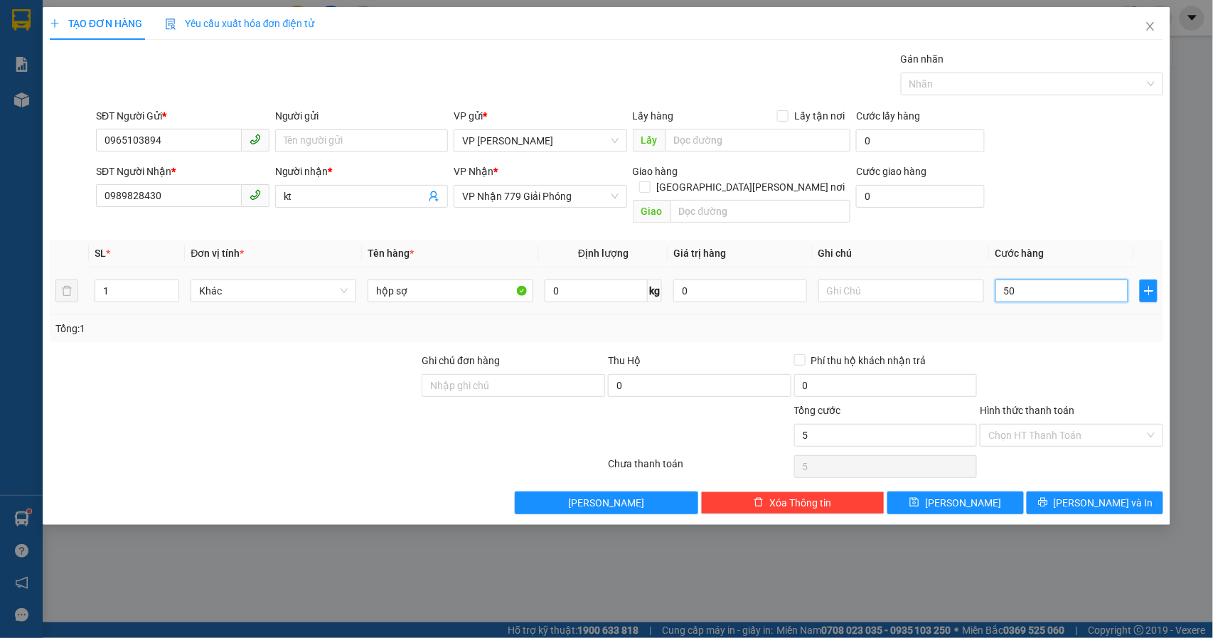
type input "50"
type input "500"
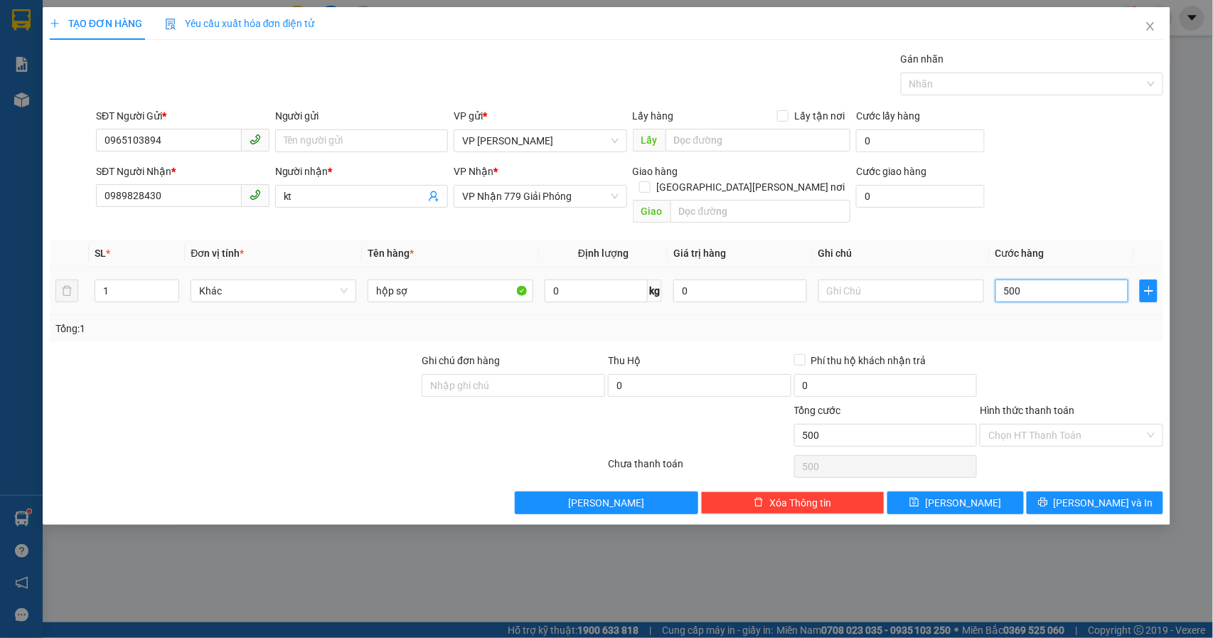
type input "5.000"
type input "50.000"
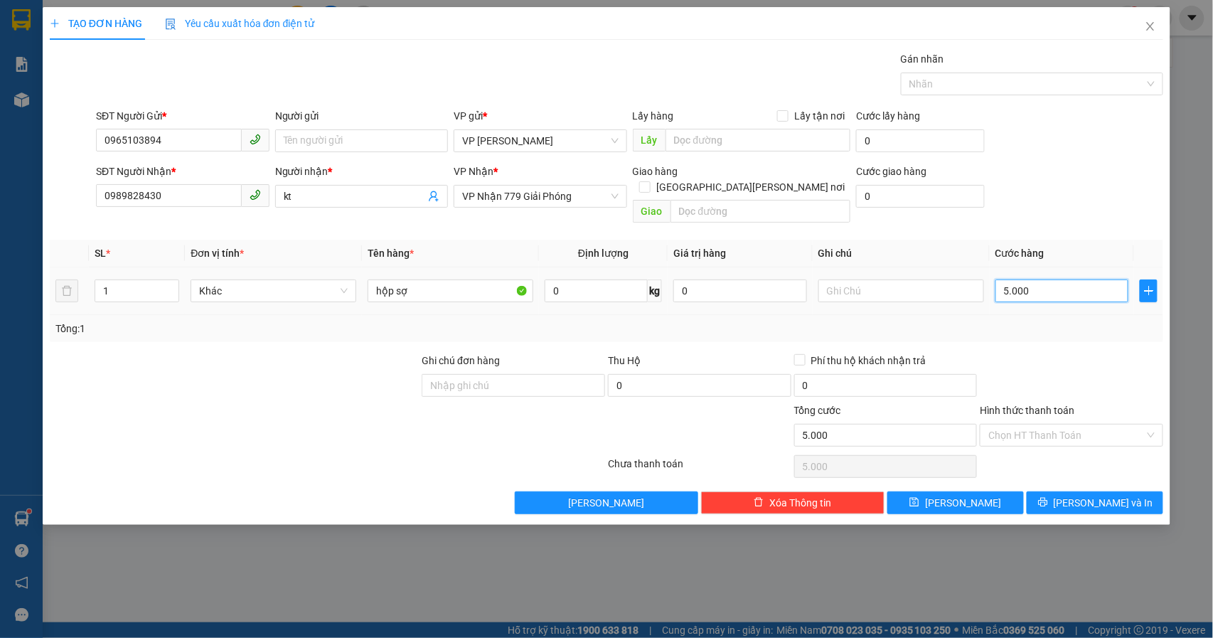
type input "50.000"
click at [1157, 26] on span "Close" at bounding box center [1150, 27] width 40 height 40
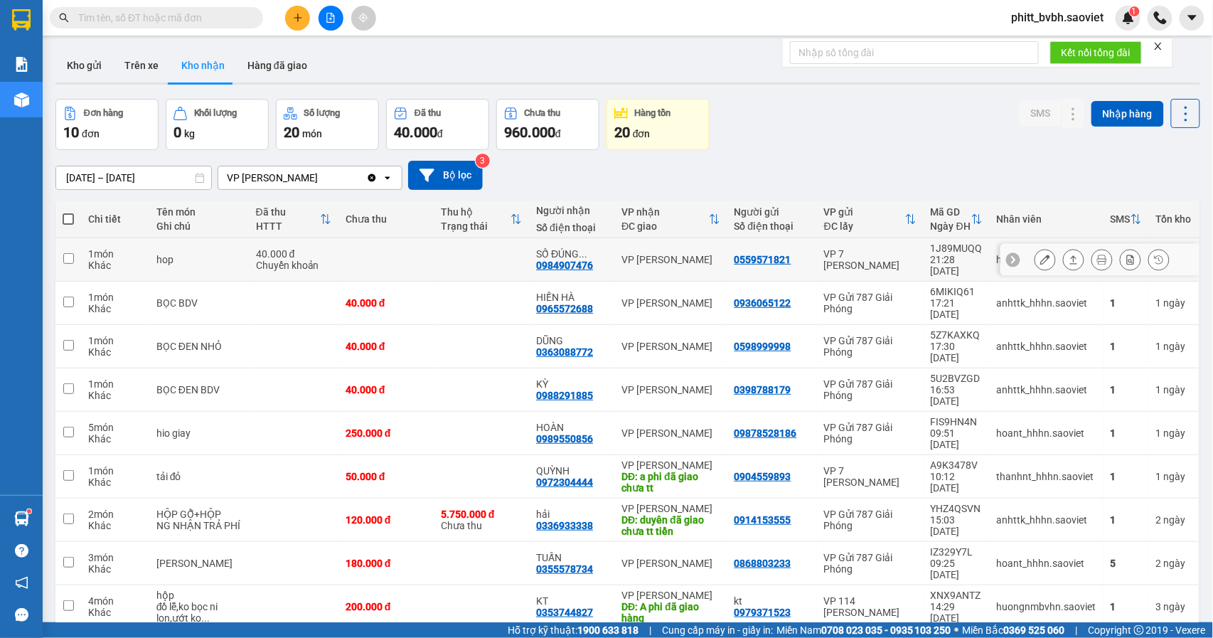
click at [435, 254] on td at bounding box center [481, 259] width 95 height 43
checkbox input "true"
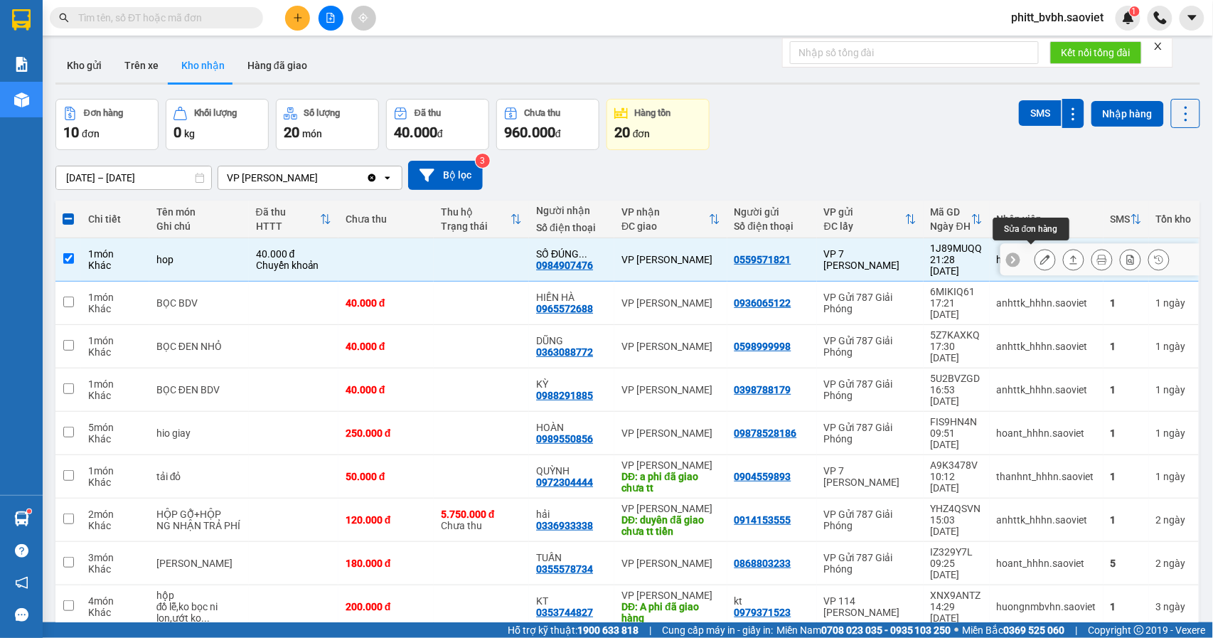
click at [1040, 256] on icon at bounding box center [1045, 259] width 10 height 10
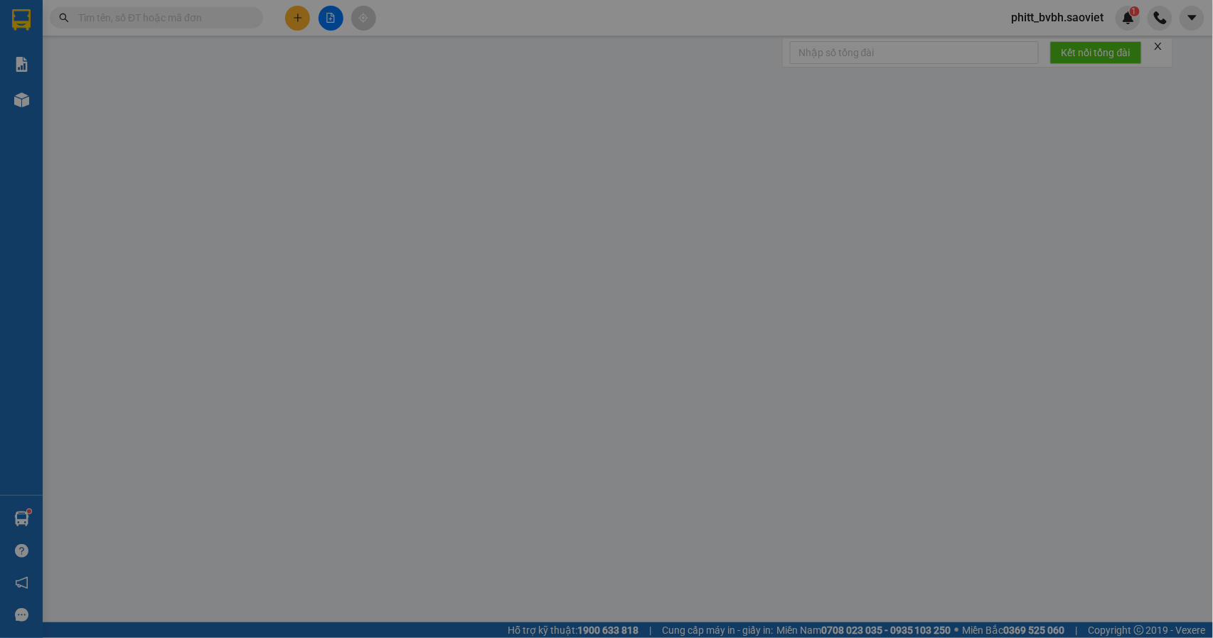
type input "0559571821"
type input "0984907476"
type input "SỐ ĐÚNG 0984947476"
type input "40.000"
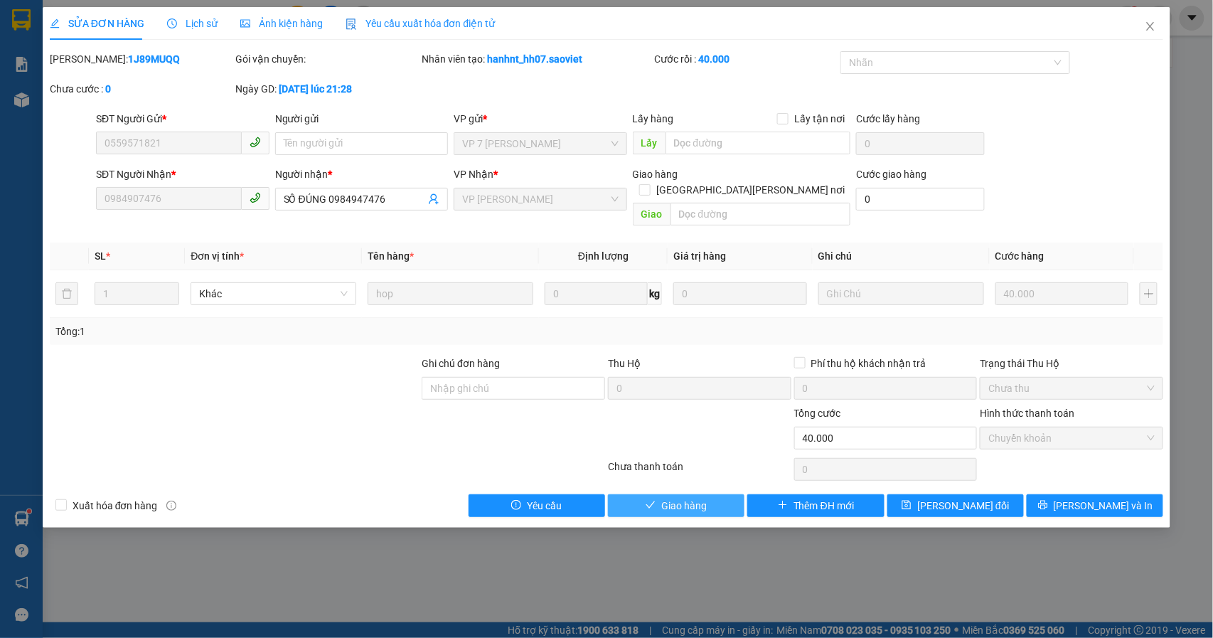
drag, startPoint x: 638, startPoint y: 483, endPoint x: 711, endPoint y: 449, distance: 80.8
click at [638, 494] on button "Giao hàng" at bounding box center [676, 505] width 136 height 23
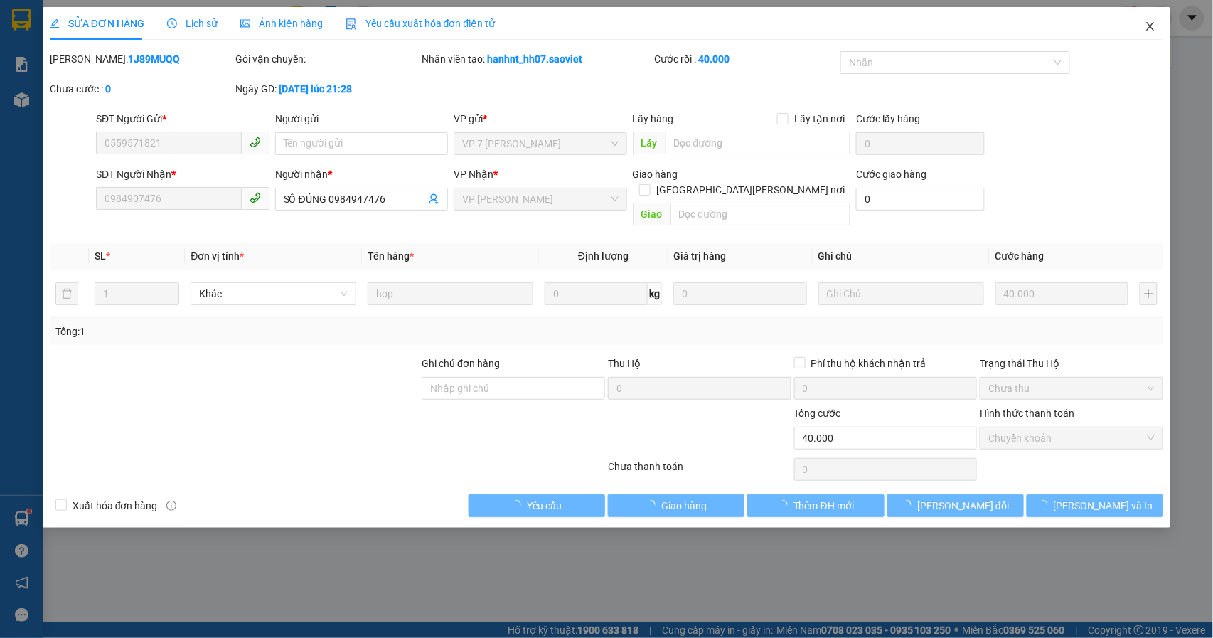
click at [1149, 26] on icon "close" at bounding box center [1149, 26] width 11 height 11
